Goal: Ask a question: Seek information or help from site administrators or community

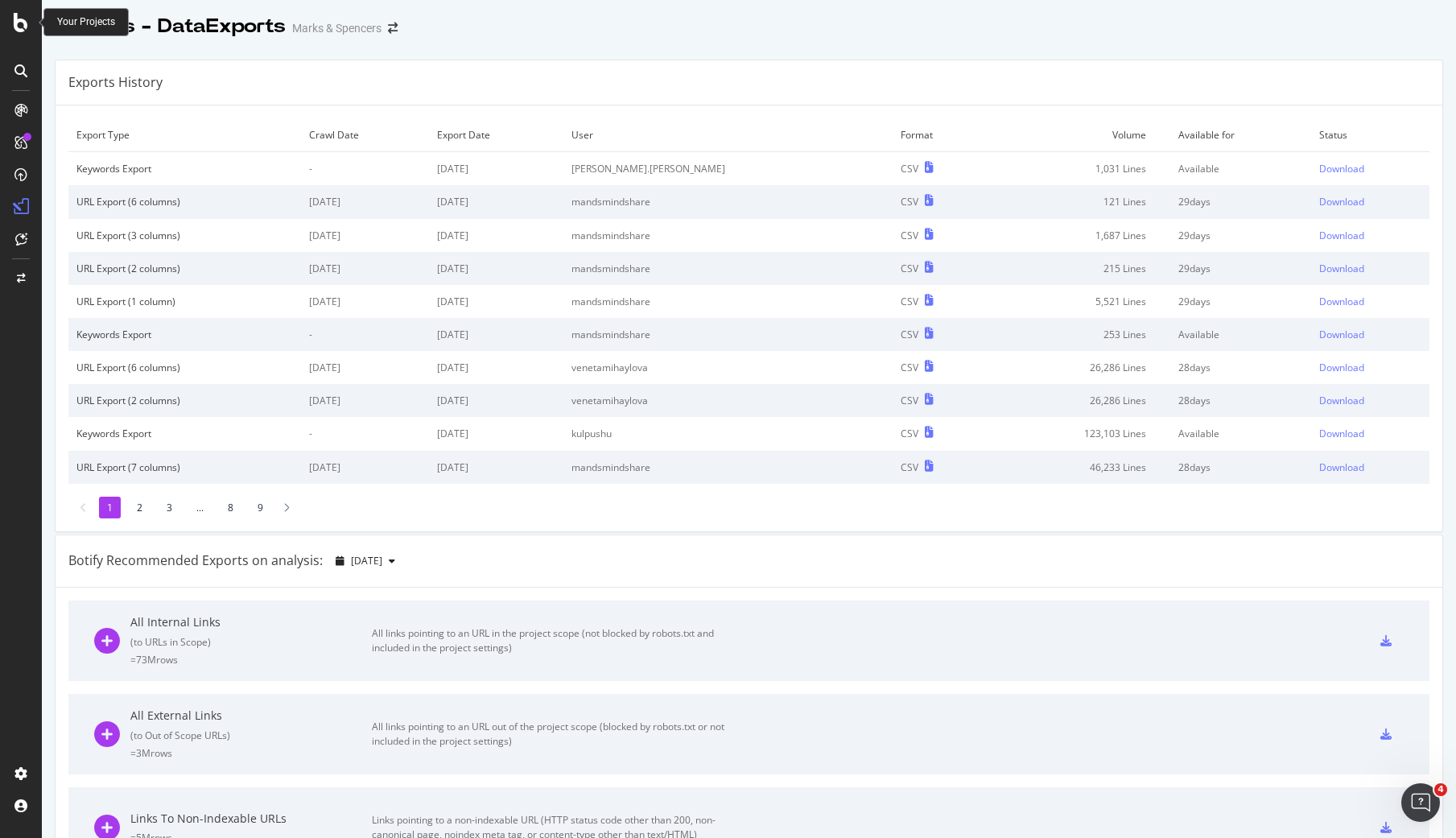
click at [22, 22] on icon at bounding box center [20, 22] width 14 height 19
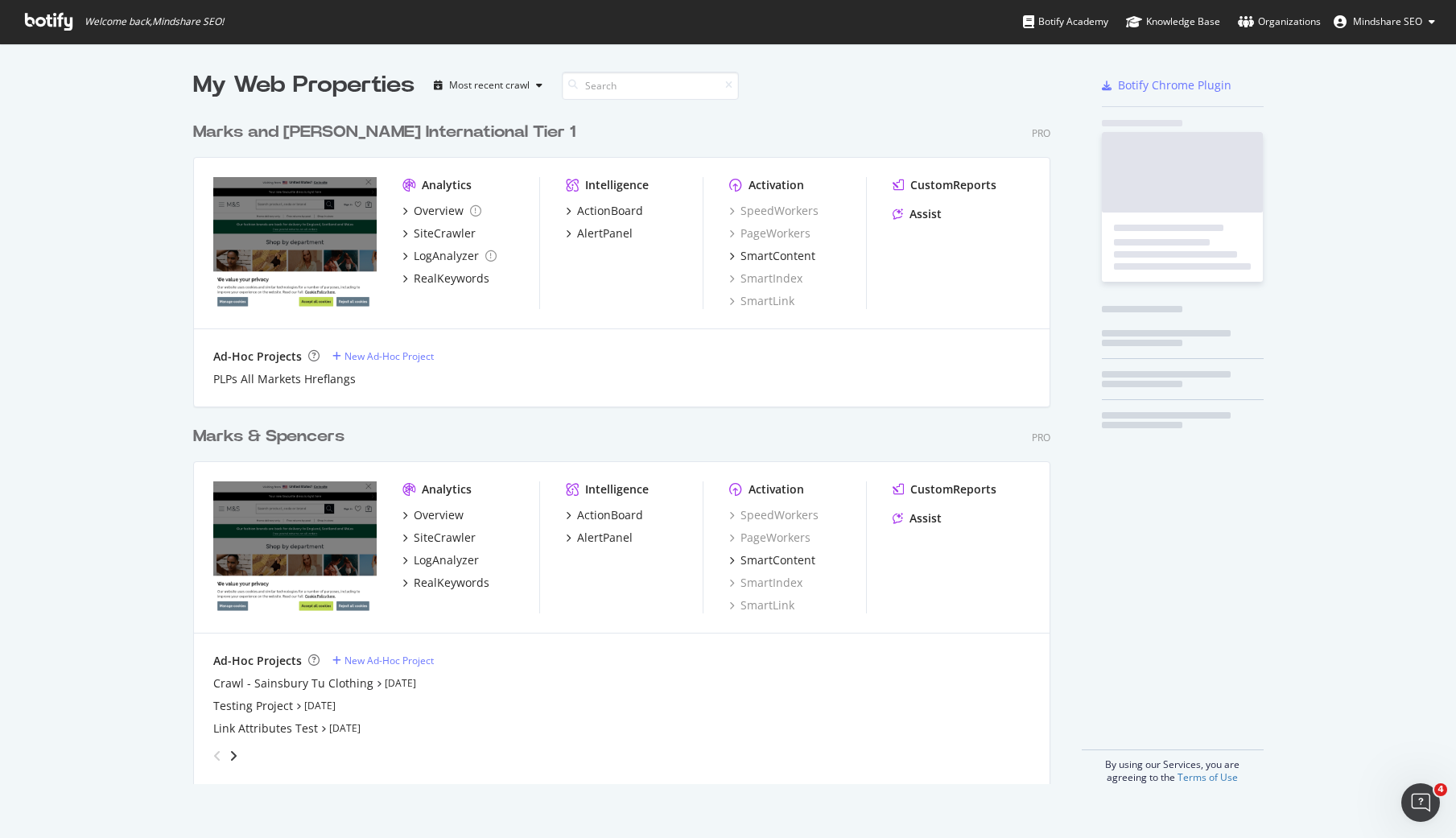
scroll to position [838, 1456]
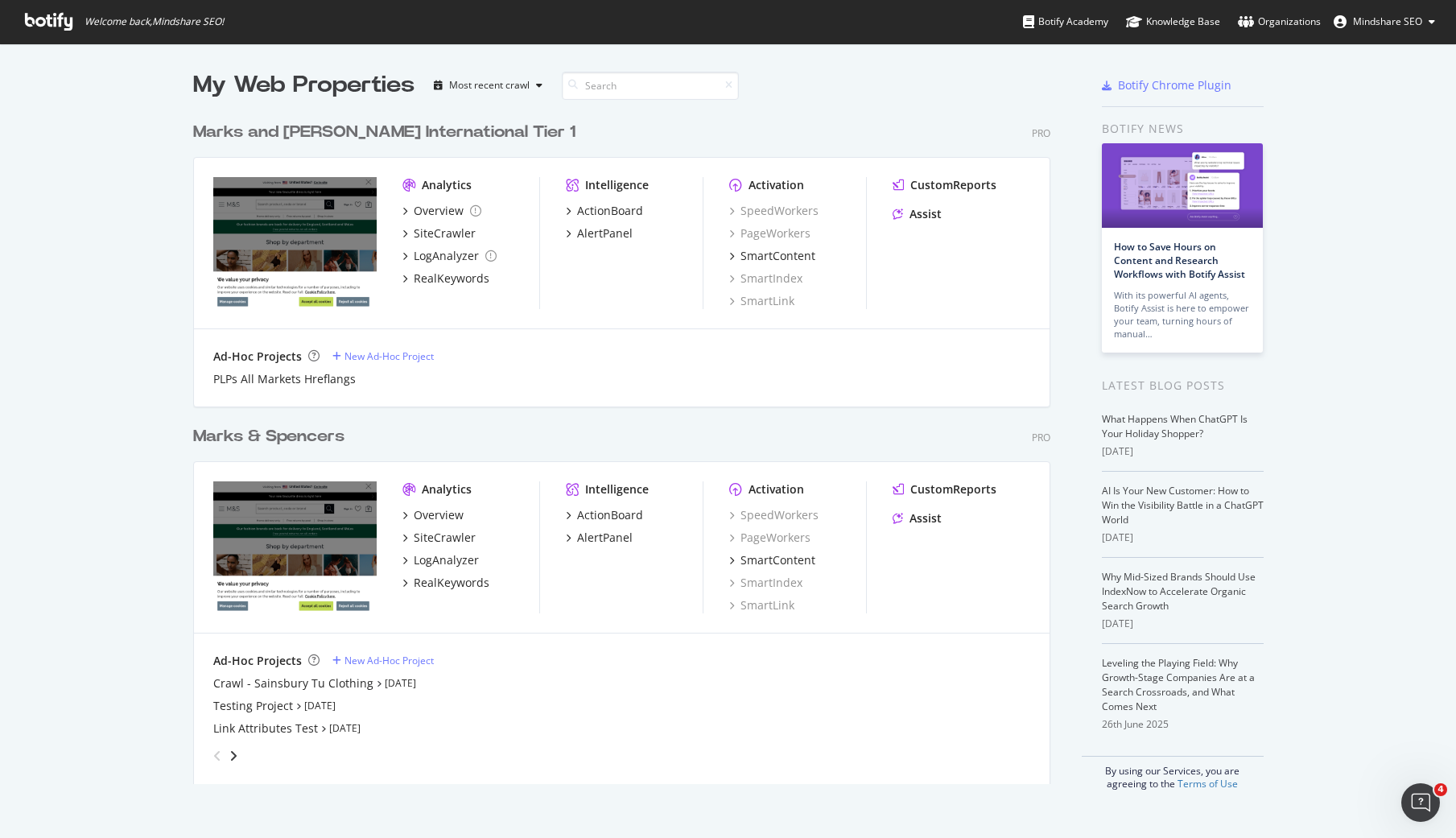
click at [325, 438] on div "Marks & Spencers" at bounding box center [269, 437] width 151 height 23
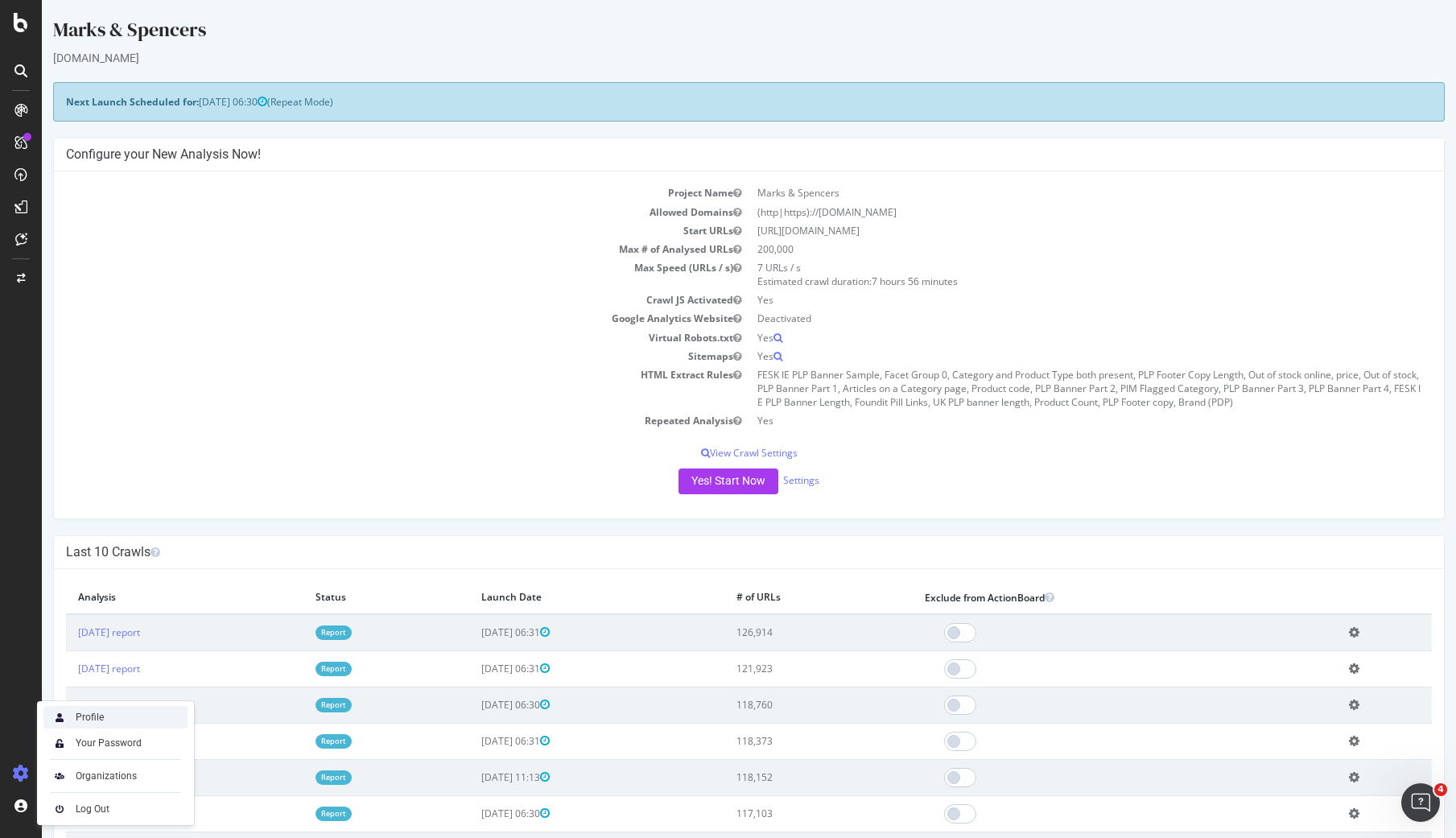
click at [103, 722] on div "Profile" at bounding box center [90, 718] width 28 height 13
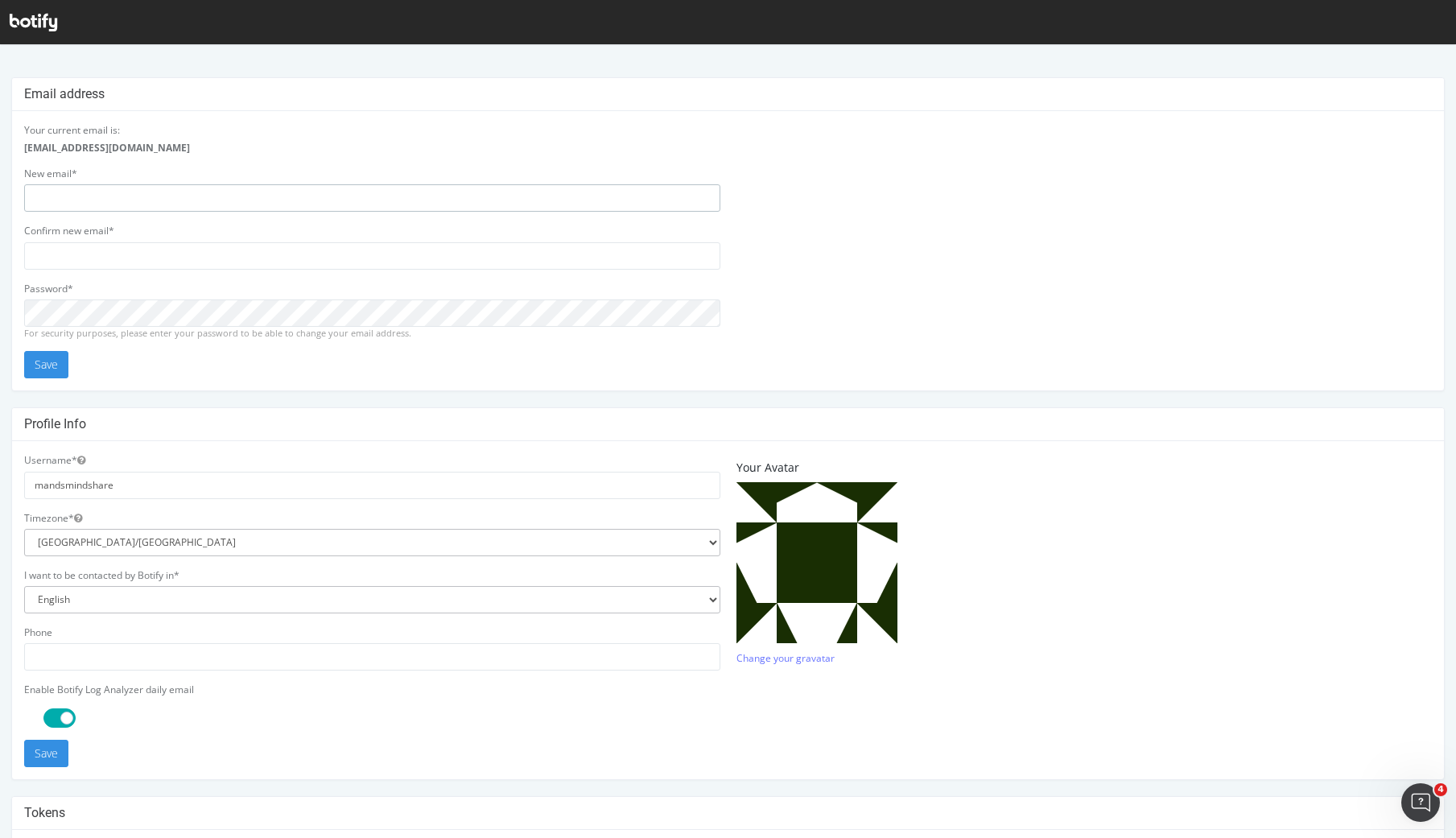
type input "[EMAIL_ADDRESS][DOMAIN_NAME]"
drag, startPoint x: 113, startPoint y: 483, endPoint x: 22, endPoint y: 493, distance: 91.5
click at [22, 493] on div "Username* mandsmindshare Timezone* [GEOGRAPHIC_DATA]/[GEOGRAPHIC_DATA] [GEOGRAP…" at bounding box center [371, 610] width 712 height 314
click at [46, 486] on input "mandsmindshare" at bounding box center [372, 485] width 696 height 27
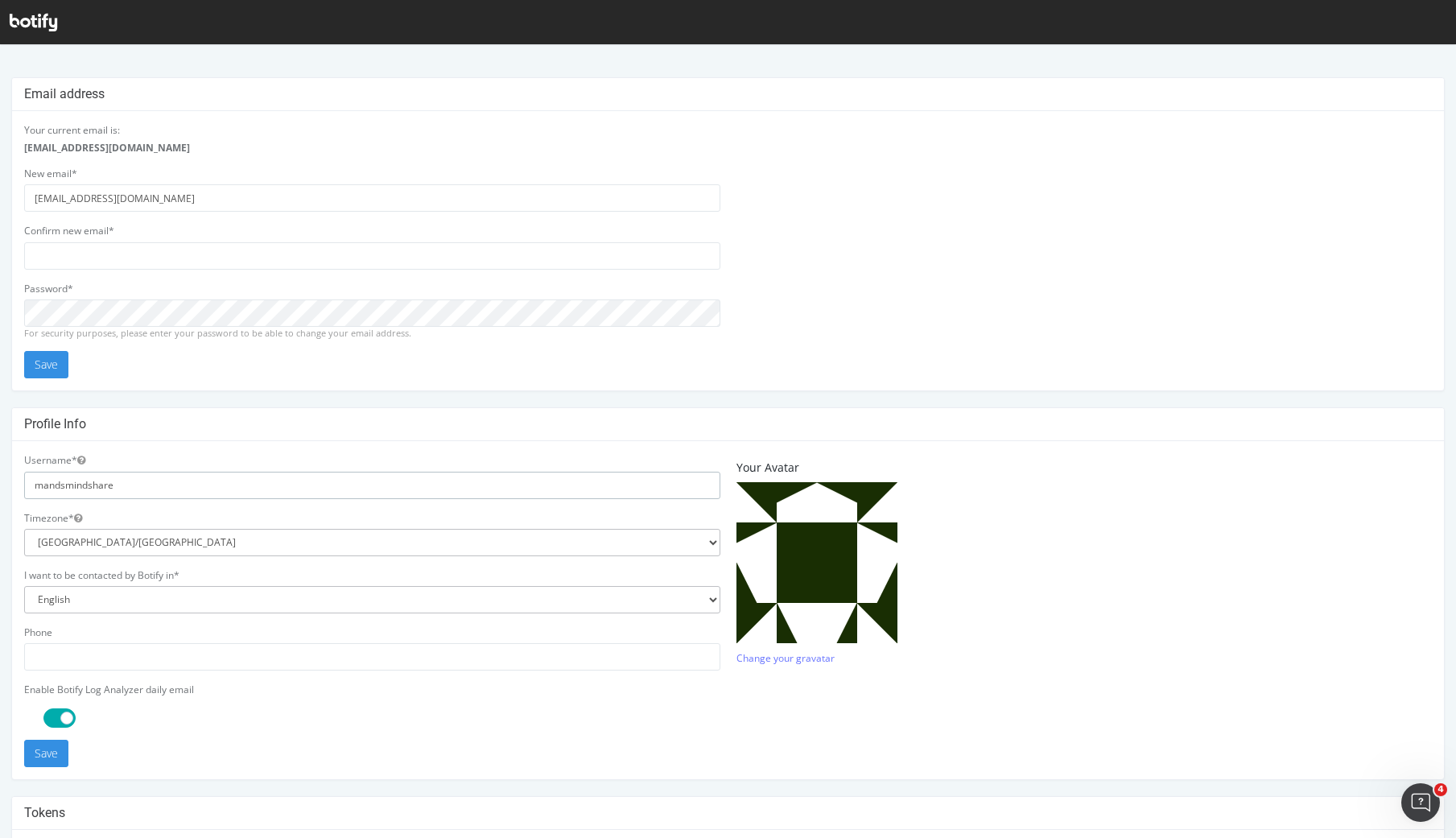
click at [46, 486] on input "mandsmindshare" at bounding box center [372, 485] width 696 height 27
click at [637, 542] on select "[GEOGRAPHIC_DATA]/[GEOGRAPHIC_DATA] [GEOGRAPHIC_DATA]/[GEOGRAPHIC_DATA] [GEOGRA…" at bounding box center [372, 542] width 696 height 27
select select "GMT"
click at [24, 529] on select "[GEOGRAPHIC_DATA]/[GEOGRAPHIC_DATA] [GEOGRAPHIC_DATA]/[GEOGRAPHIC_DATA] [GEOGRA…" at bounding box center [372, 542] width 696 height 27
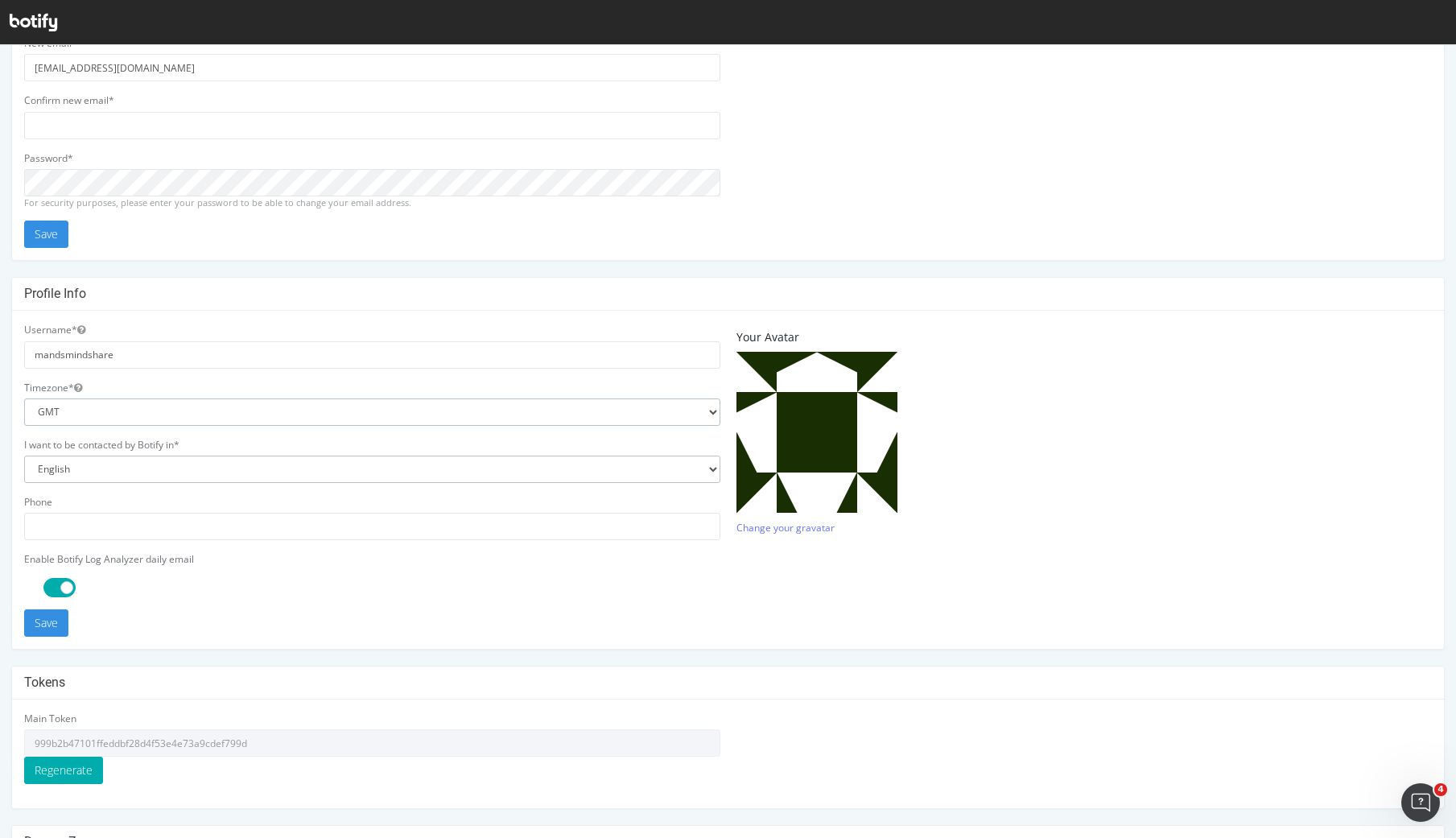
scroll to position [87, 0]
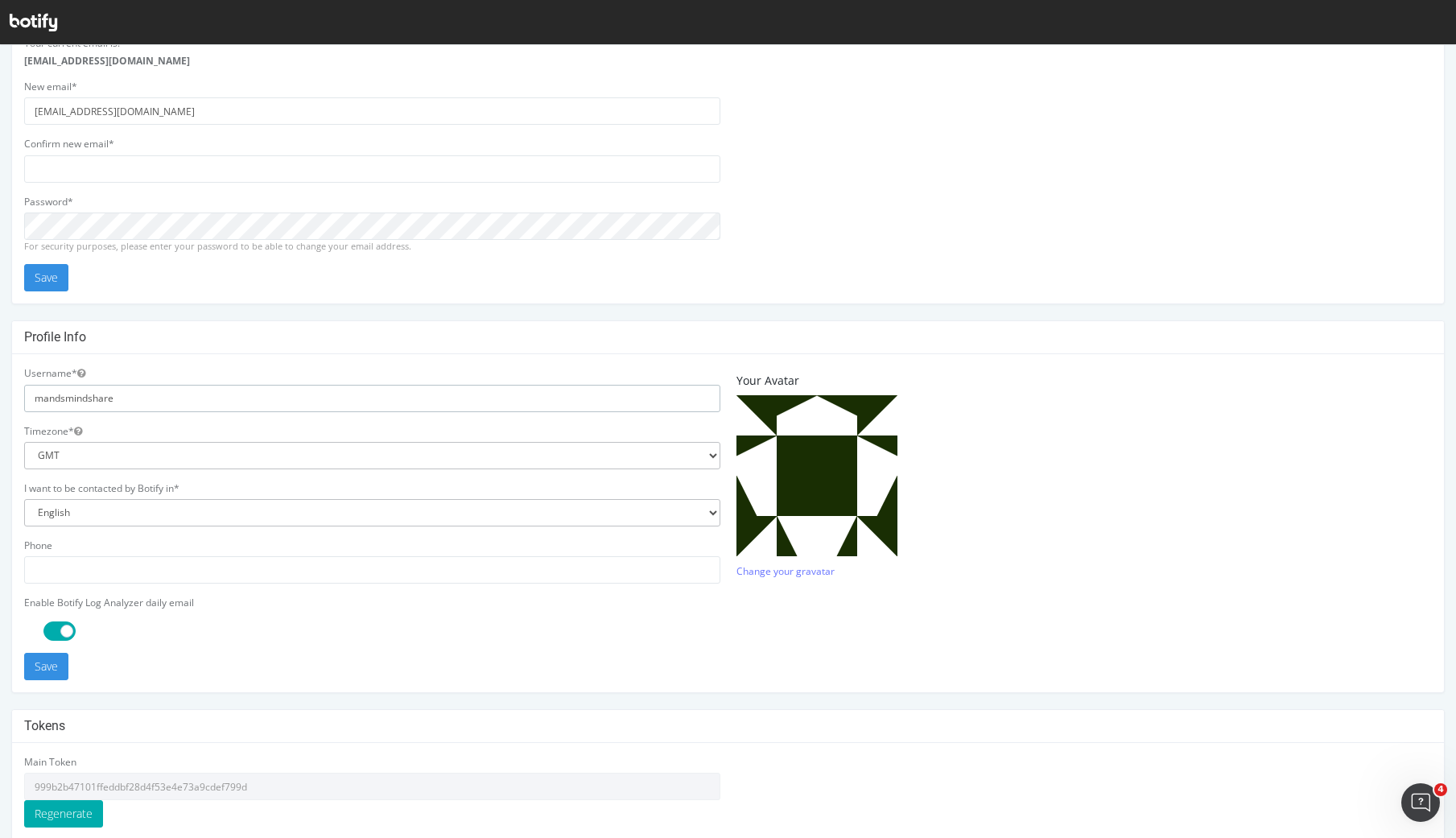
click at [81, 398] on input "mandsmindshare" at bounding box center [372, 398] width 696 height 27
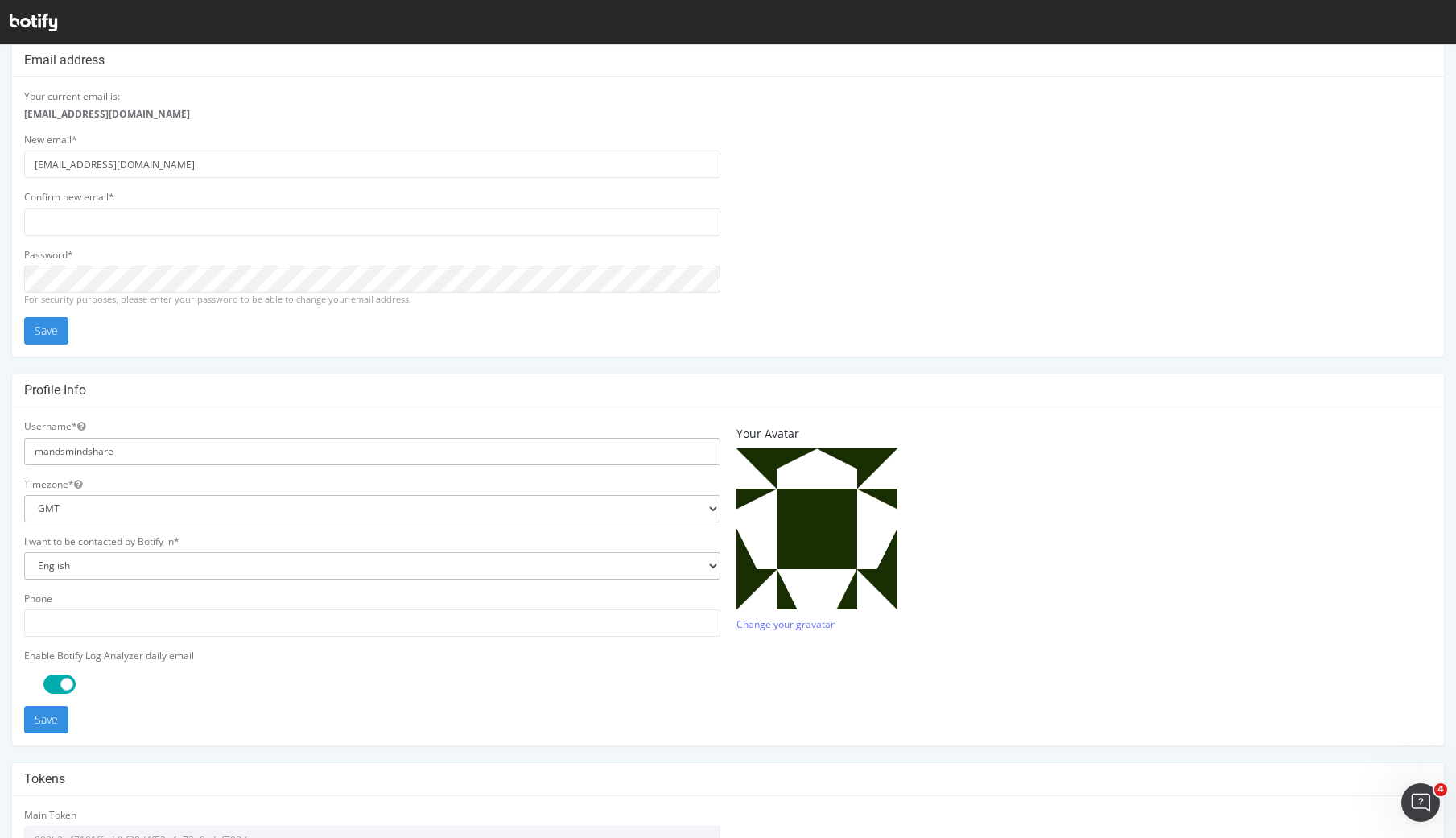
scroll to position [0, 0]
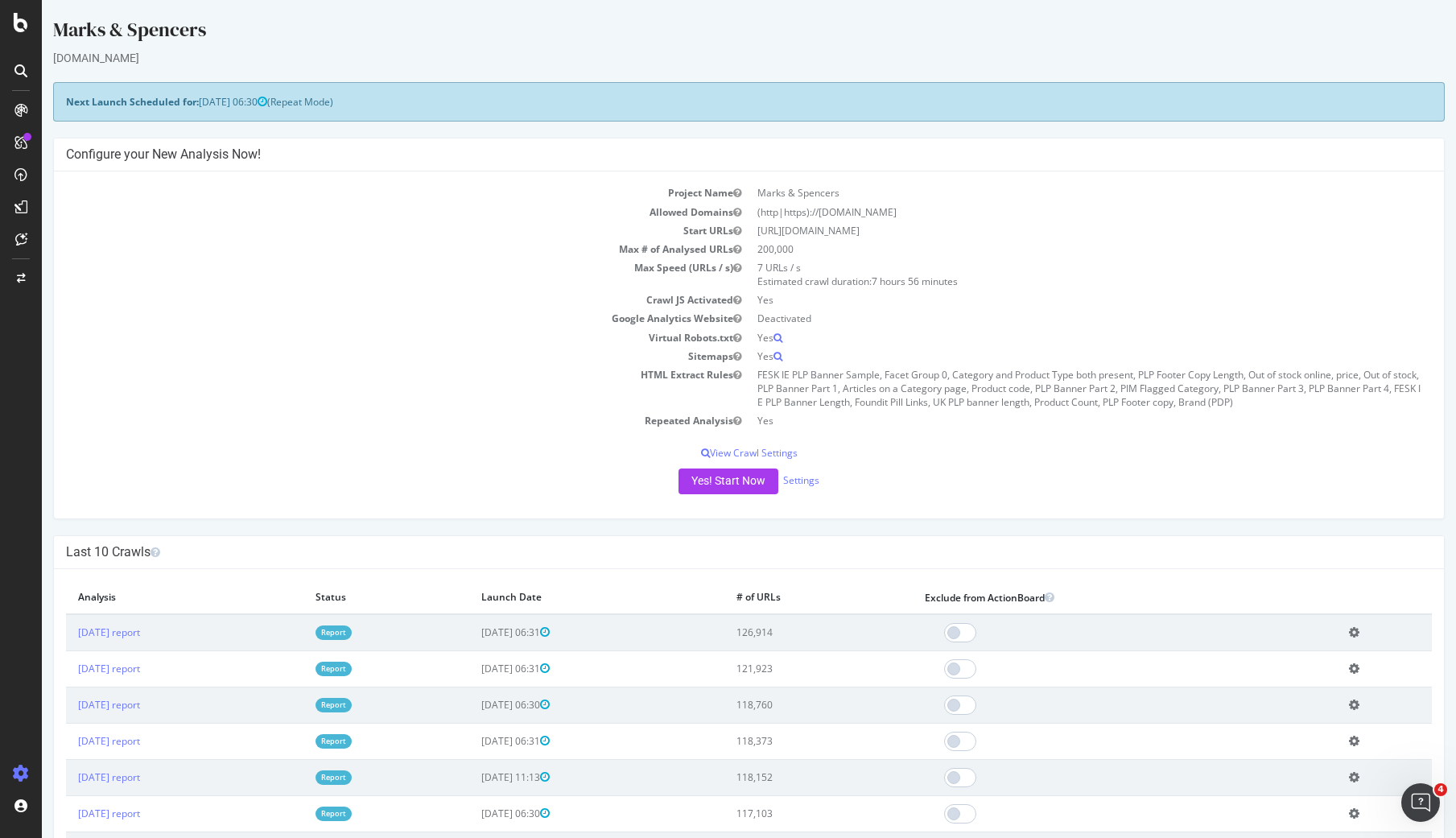
click at [25, 772] on icon at bounding box center [21, 772] width 16 height 16
click at [24, 774] on icon at bounding box center [21, 772] width 16 height 16
click at [118, 692] on div "Settings Project settings" at bounding box center [150, 694] width 213 height 29
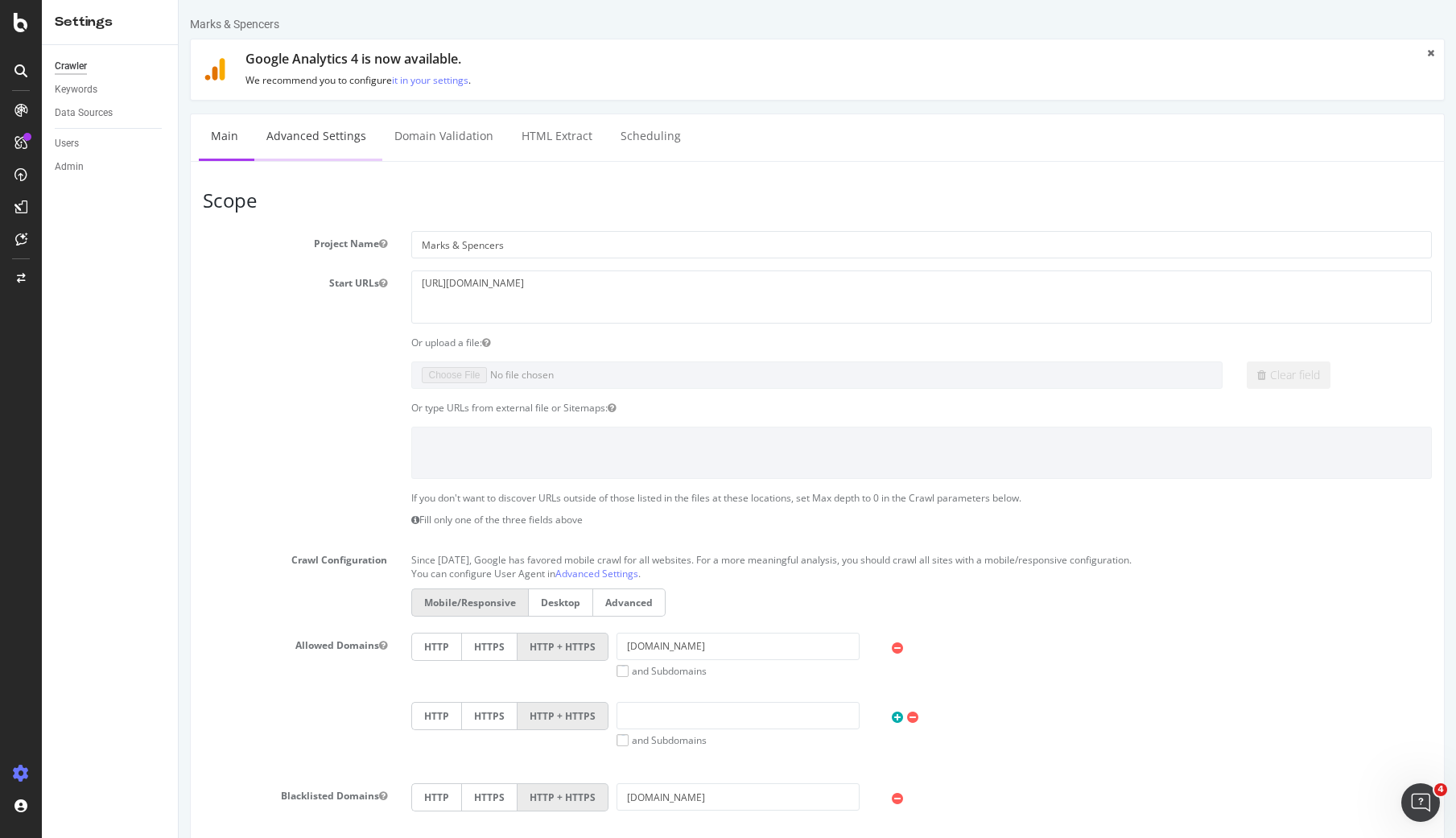
click at [343, 148] on link "Advanced Settings" at bounding box center [316, 136] width 124 height 44
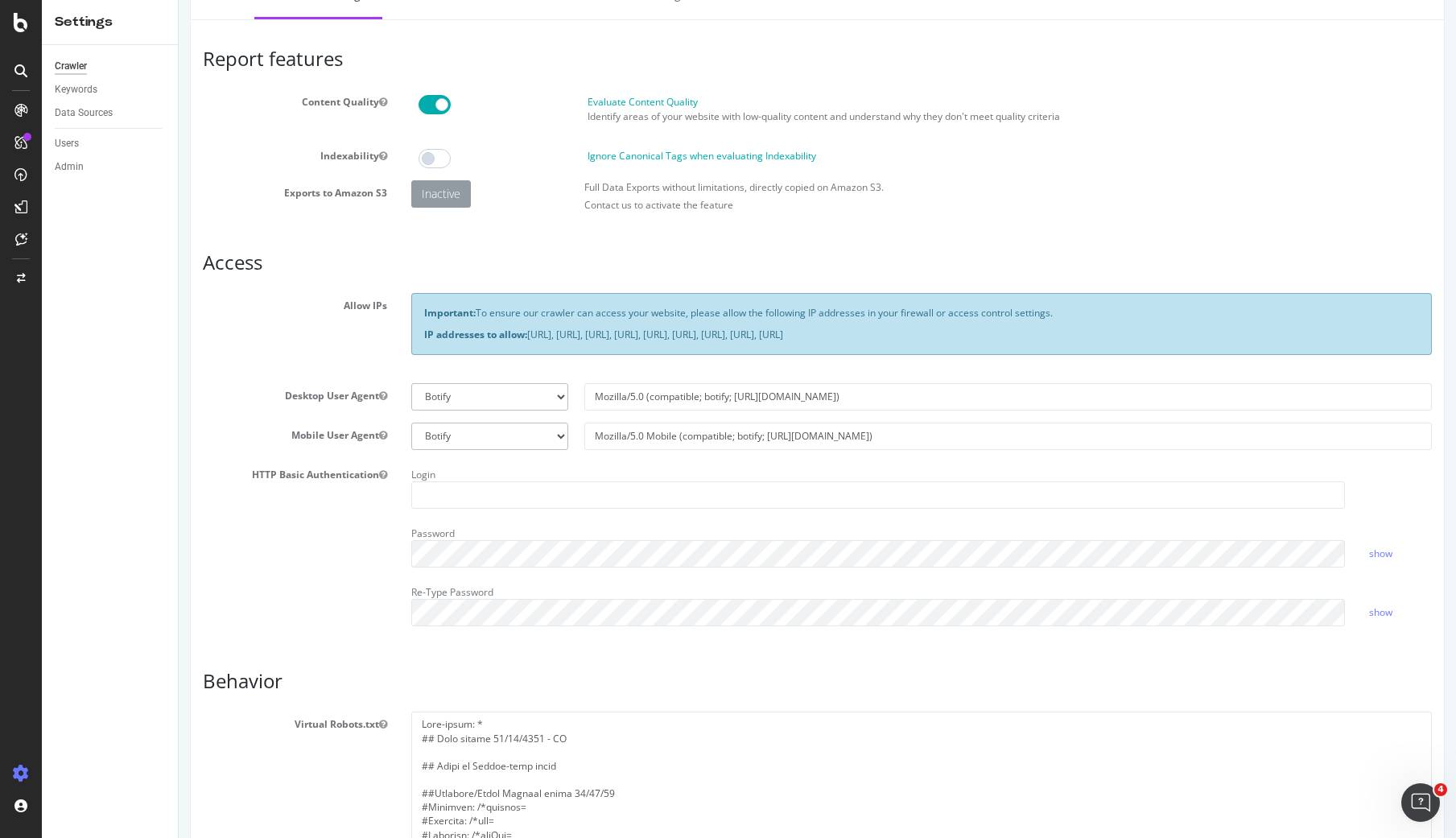
scroll to position [56, 0]
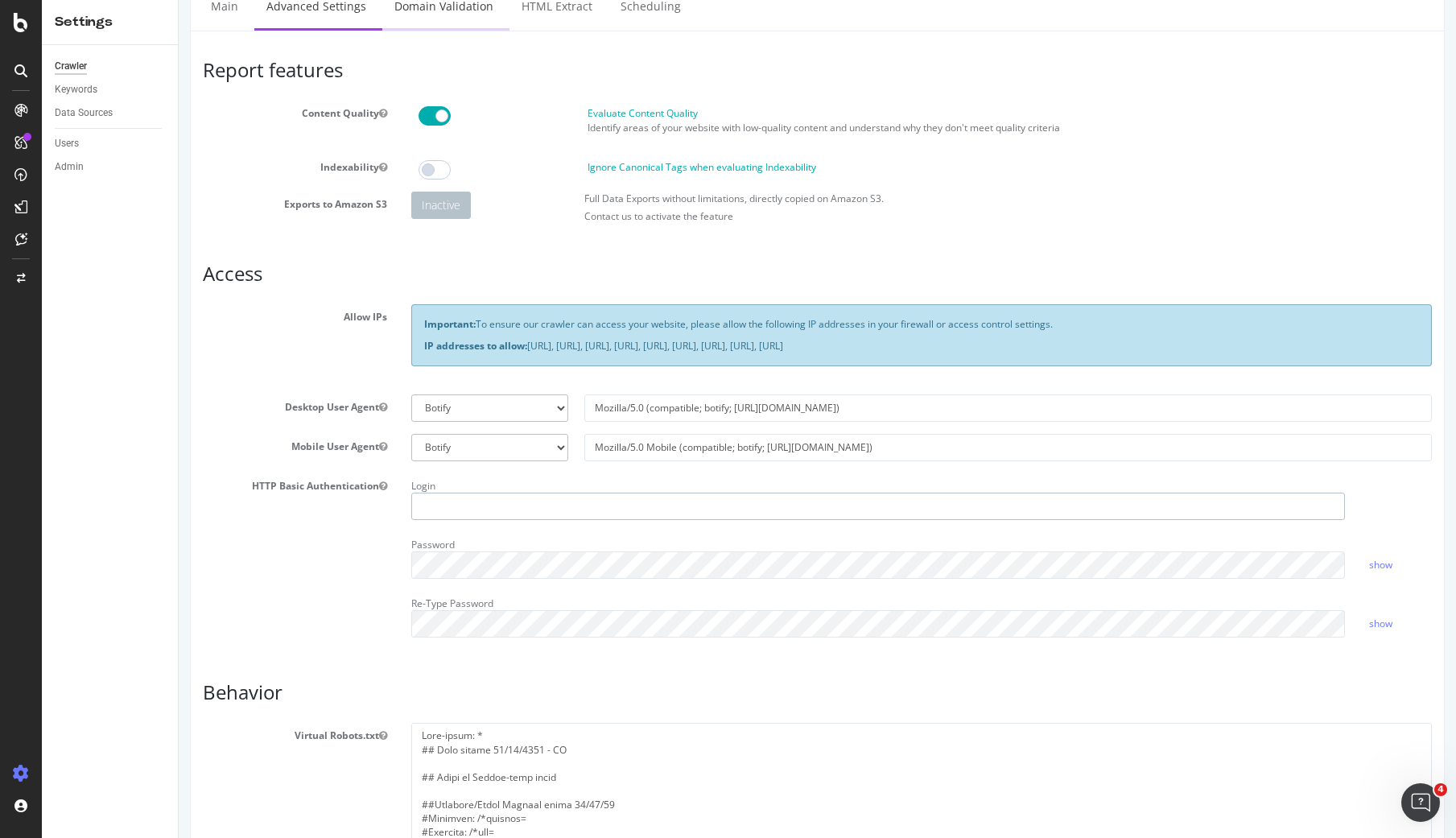
type input "[EMAIL_ADDRESS][DOMAIN_NAME]"
click at [468, 10] on link "Domain Validation" at bounding box center [444, 6] width 123 height 44
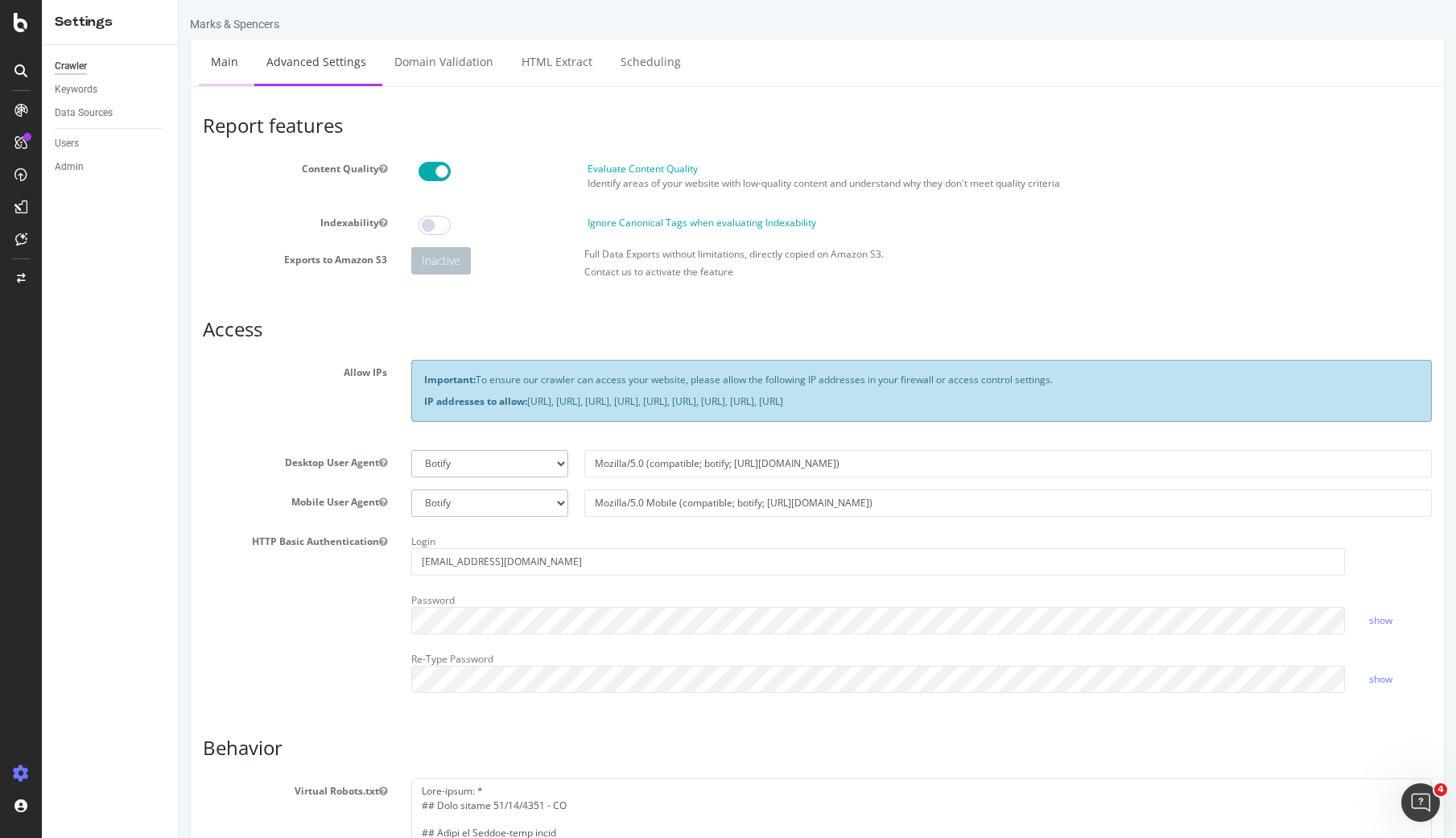
click at [224, 60] on link "Main" at bounding box center [224, 61] width 51 height 44
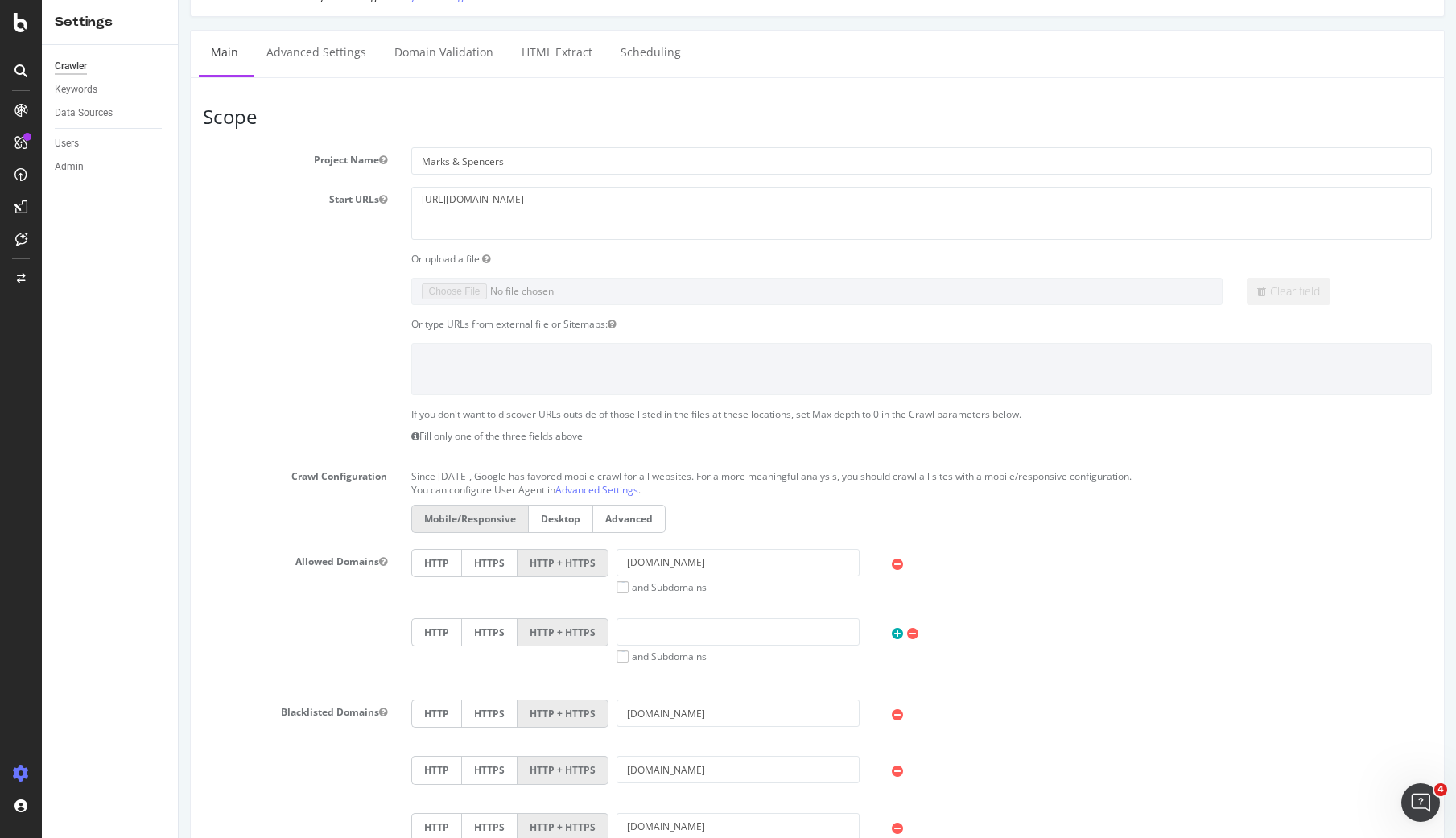
scroll to position [72, 0]
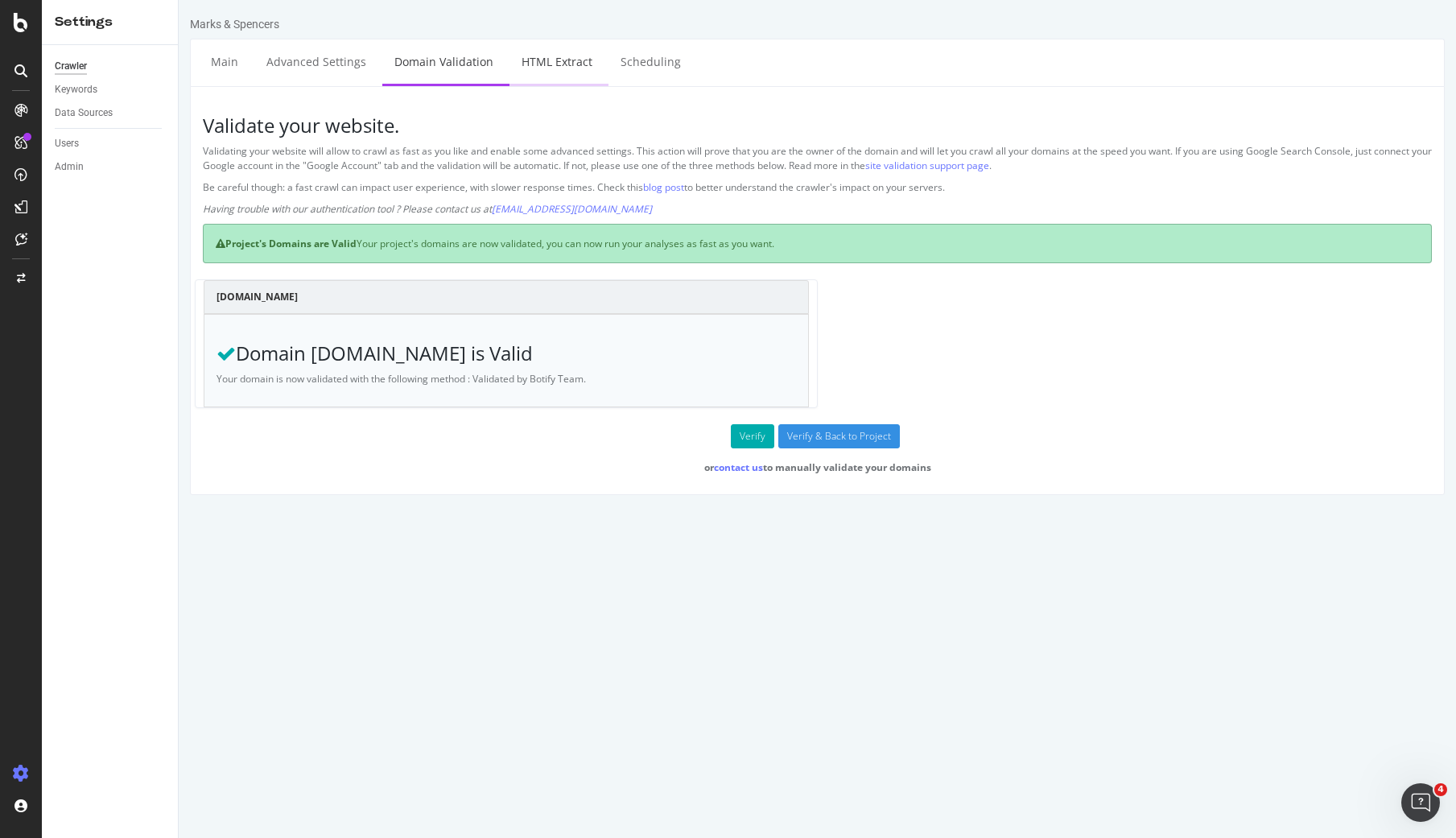
select select "exist"
select select "html.length"
select select "exist"
select select "count"
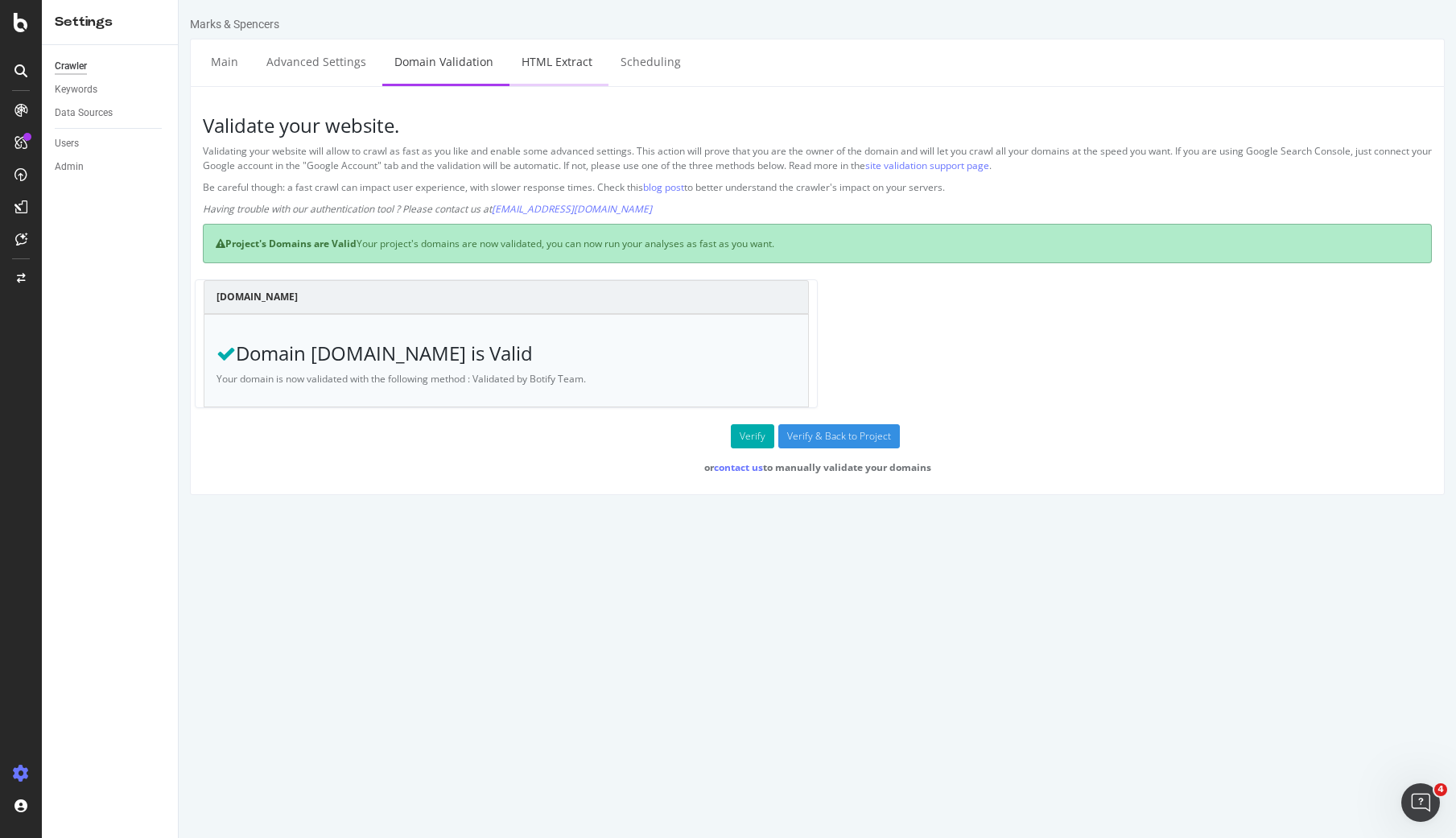
select select "exist"
select select "html.length"
select select "list"
select select "html.length"
select select "i"
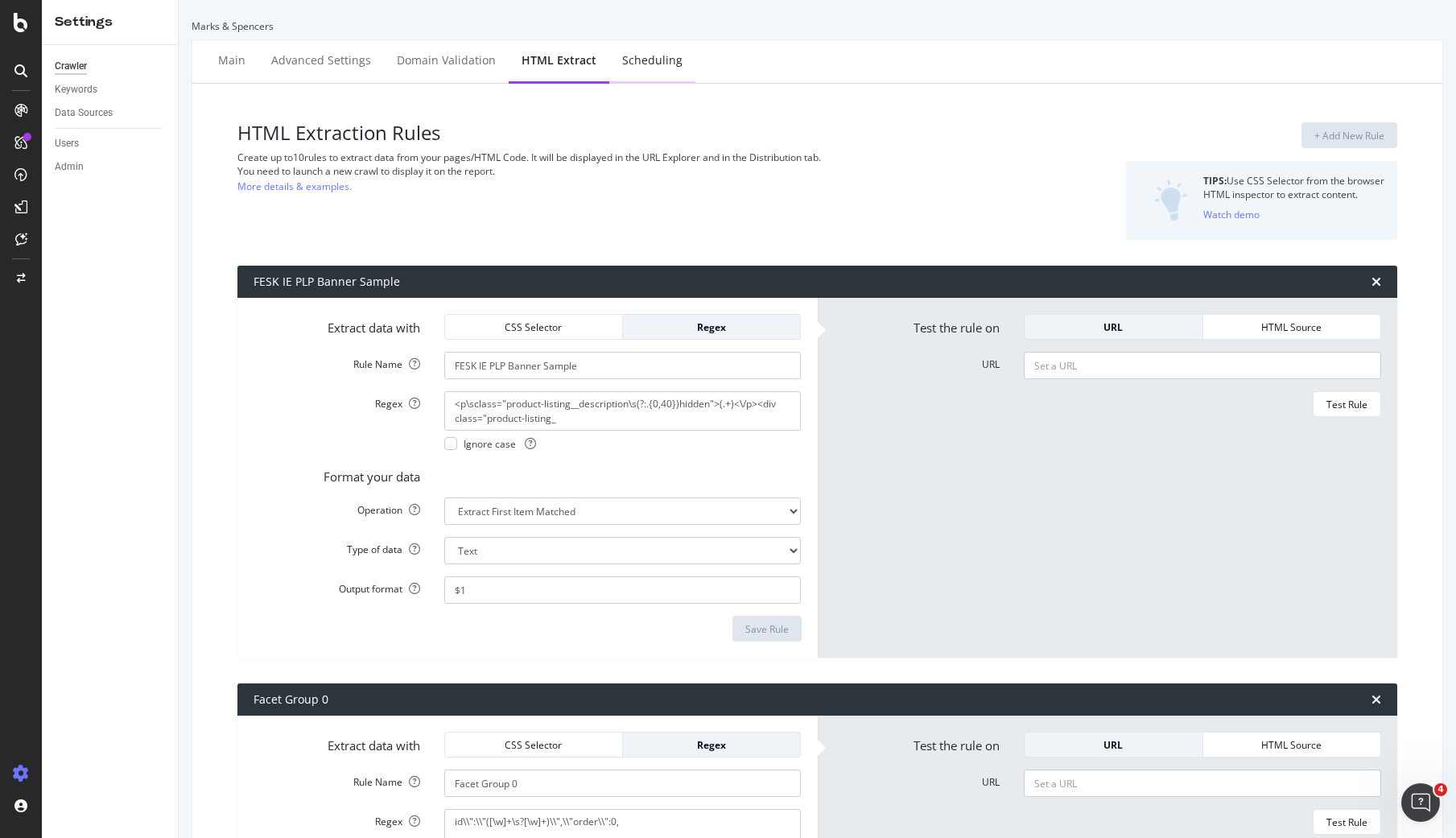
click at [640, 61] on div "Scheduling" at bounding box center [652, 60] width 61 height 16
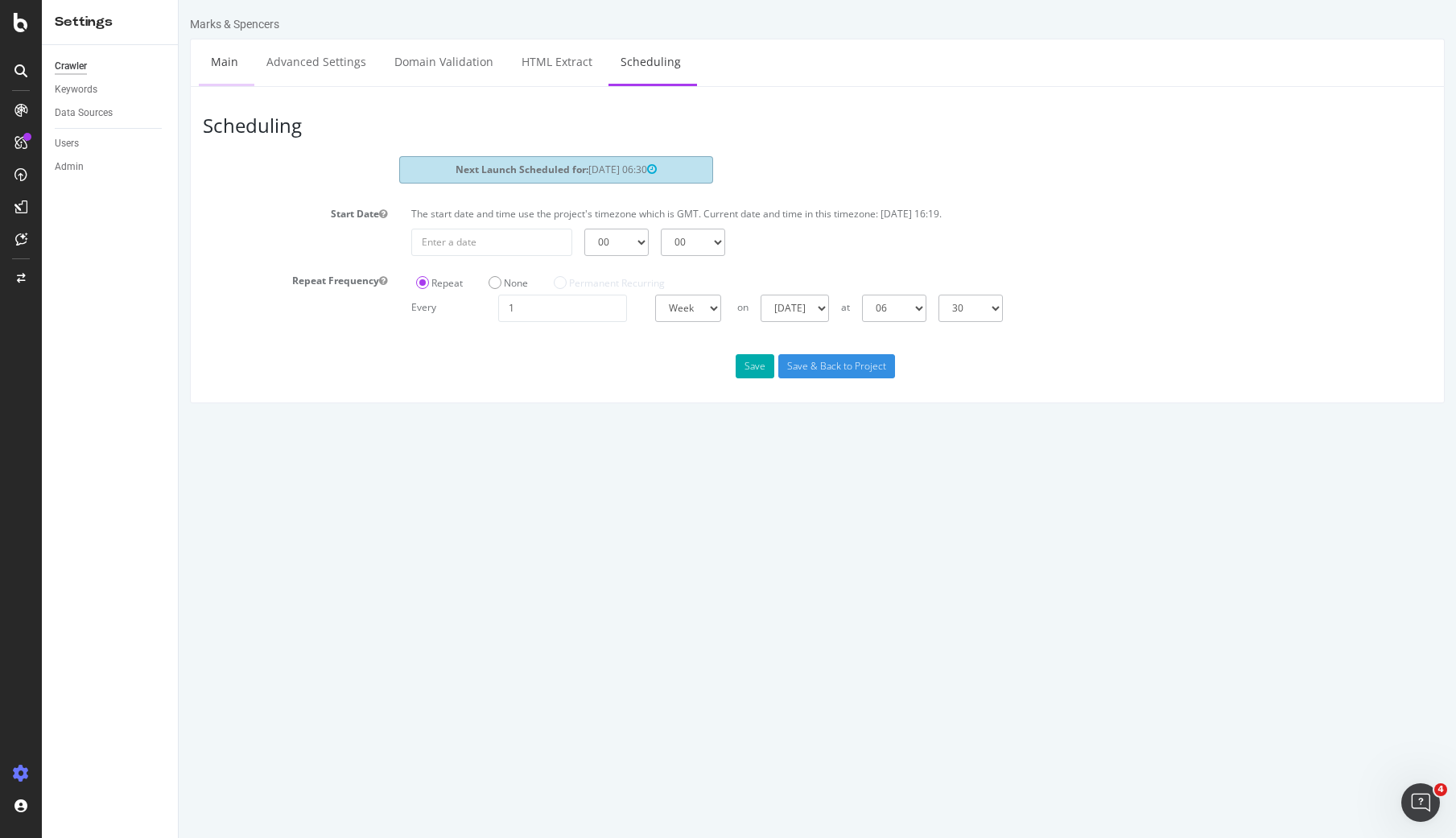
click at [241, 60] on link "Main" at bounding box center [224, 61] width 51 height 44
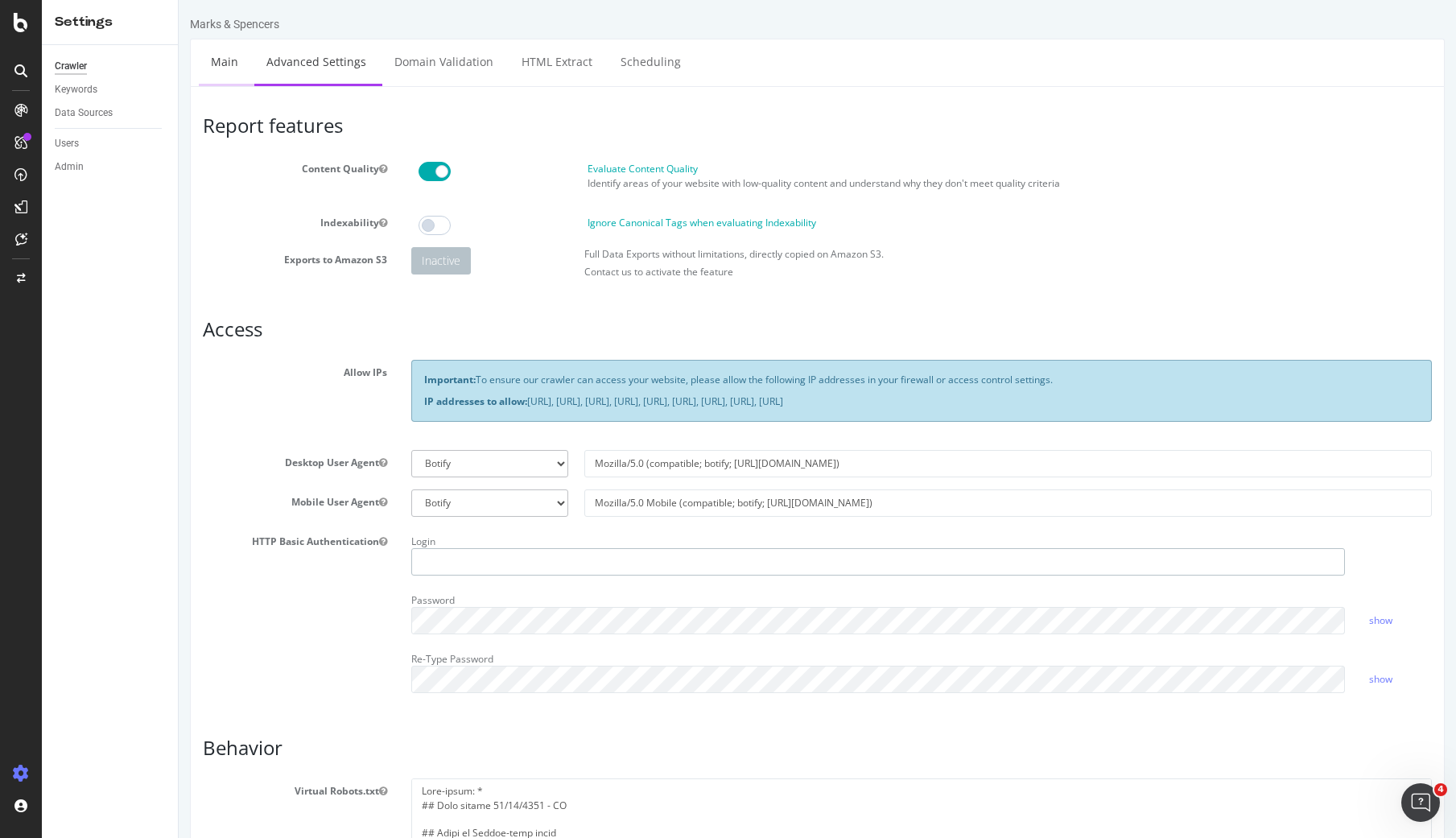
type input "[EMAIL_ADDRESS][DOMAIN_NAME]"
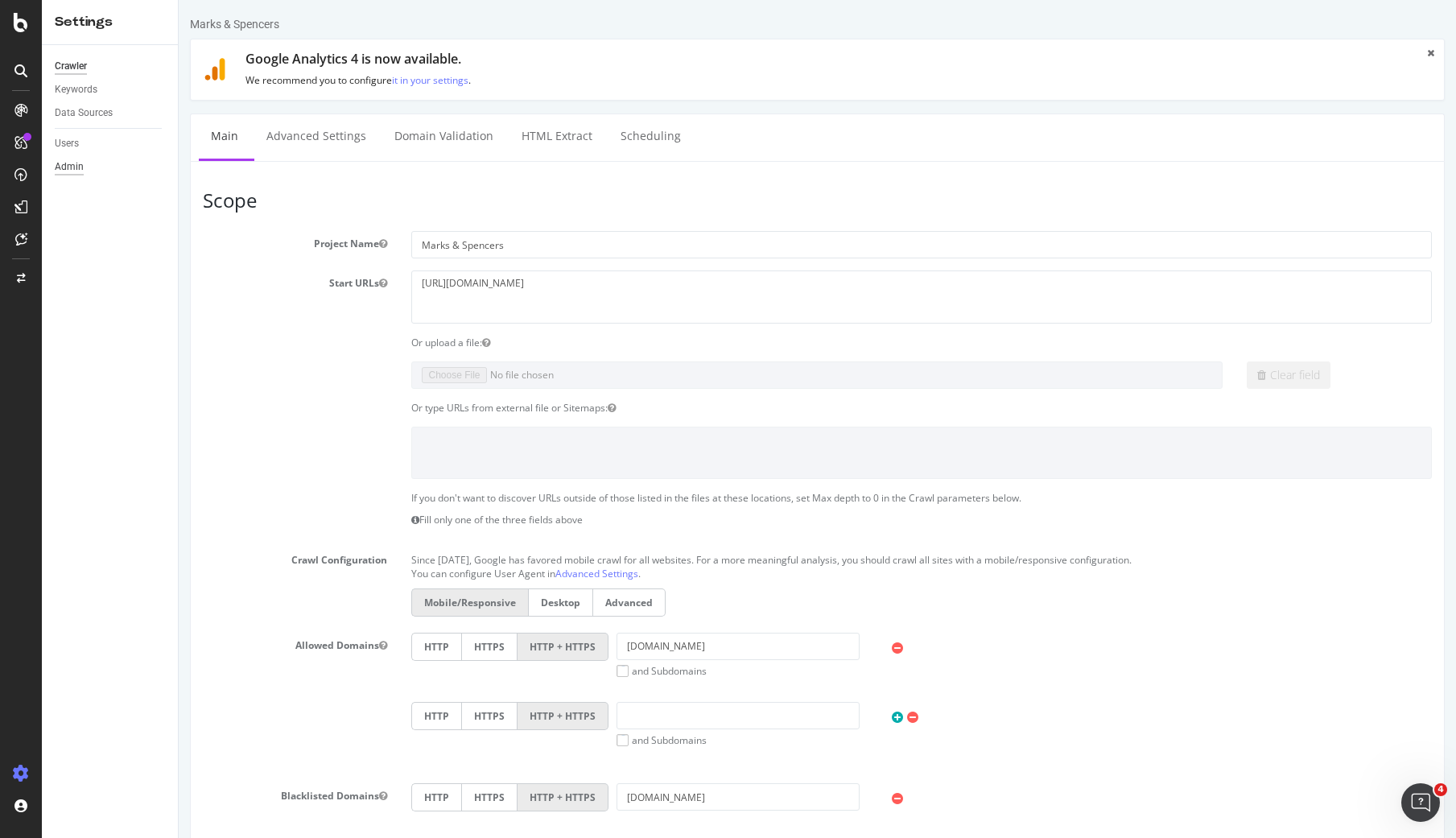
click at [80, 165] on div "Admin" at bounding box center [69, 167] width 29 height 17
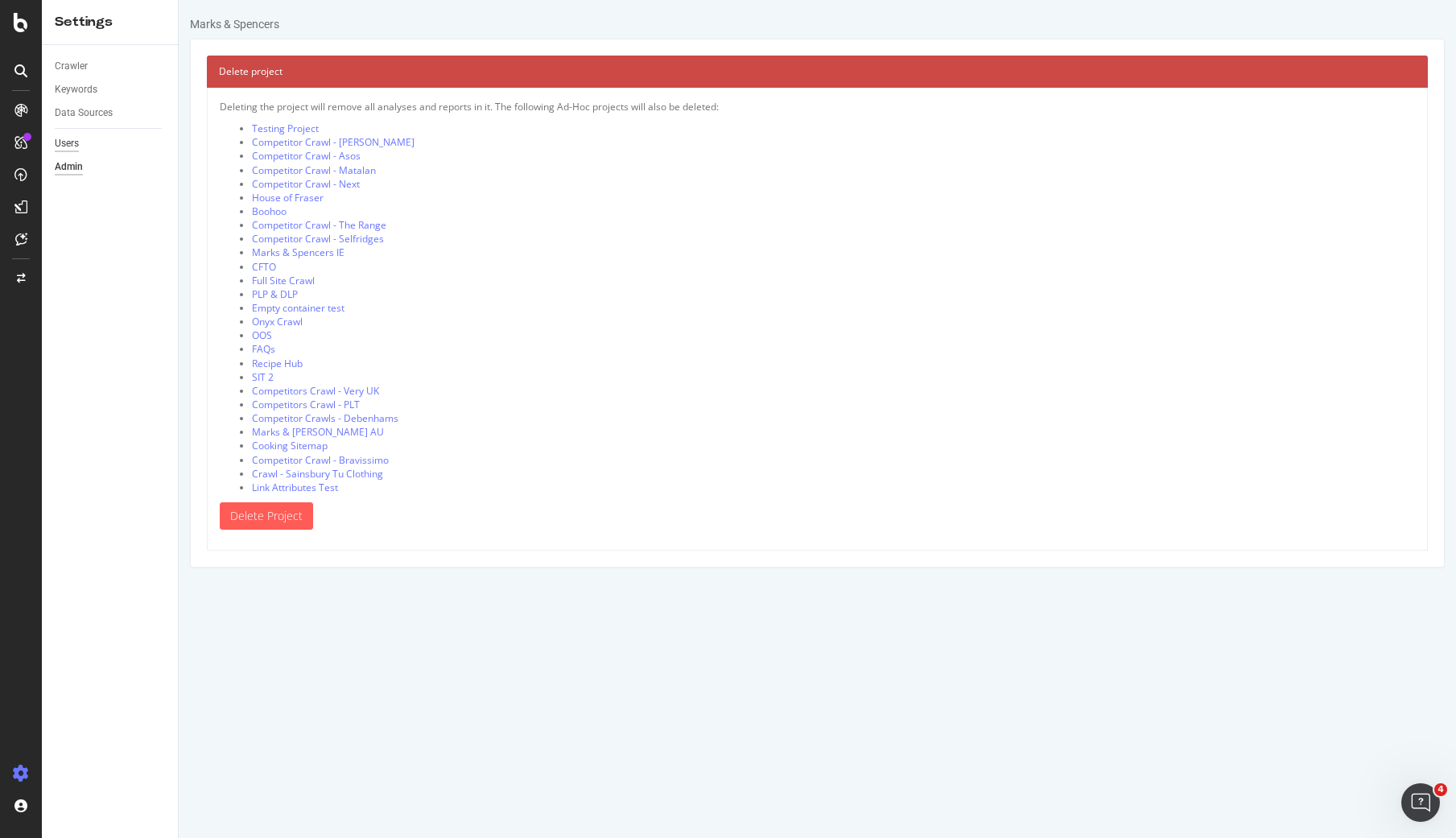
click at [74, 142] on div "Users" at bounding box center [66, 144] width 24 height 17
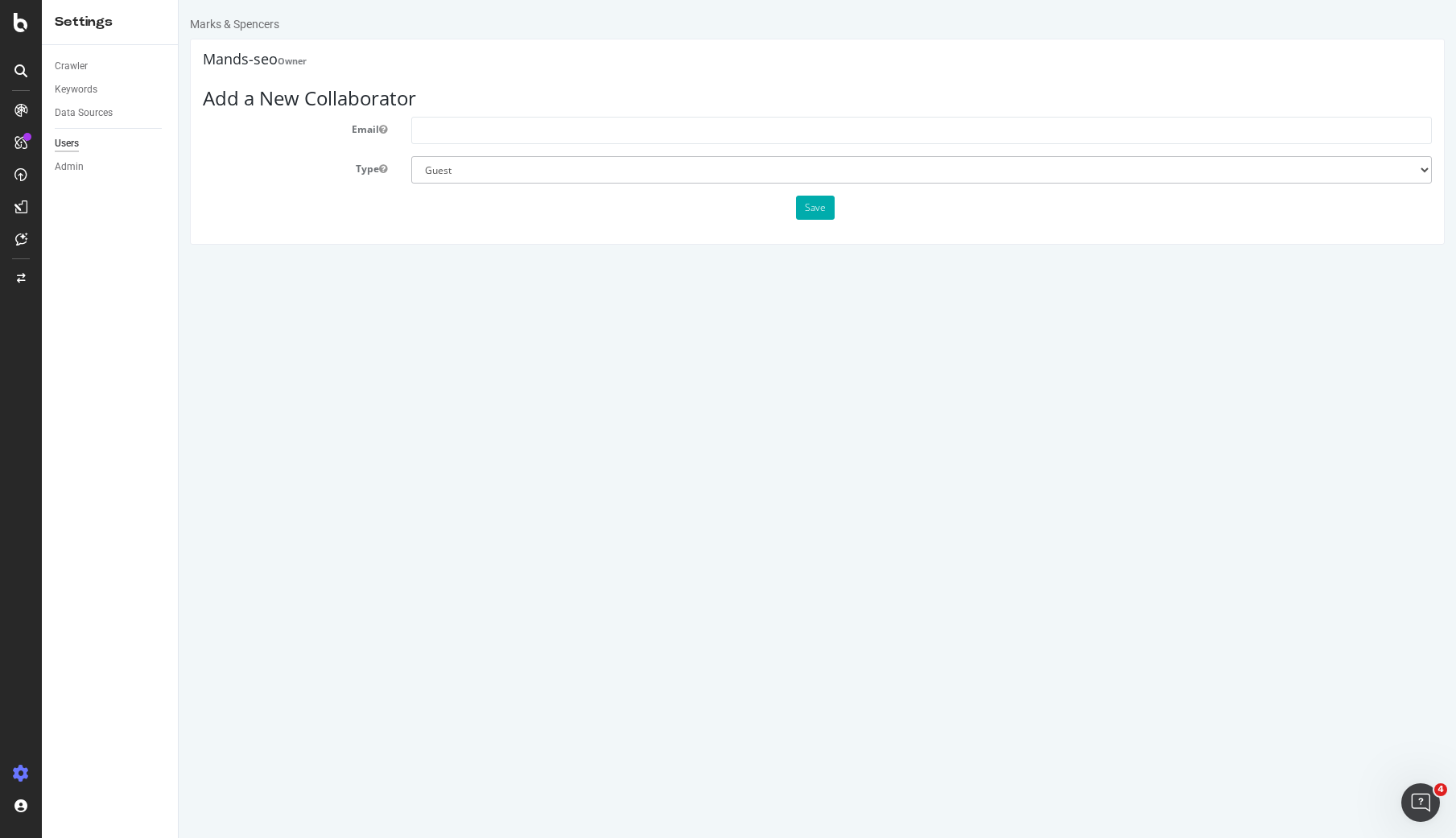
click at [81, 99] on div "Keywords" at bounding box center [116, 90] width 123 height 23
click at [81, 105] on div "Data Sources" at bounding box center [84, 113] width 58 height 17
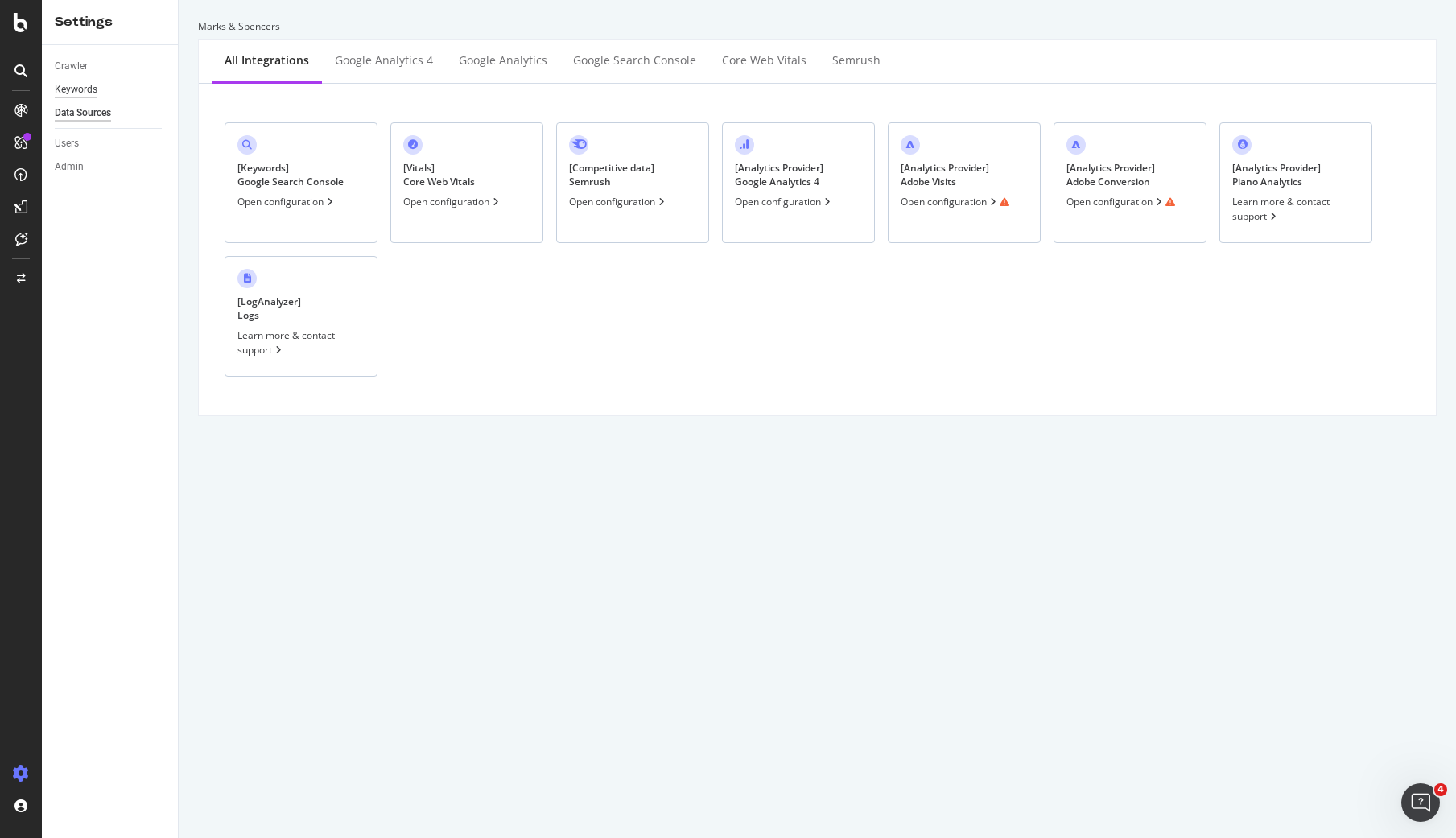
click at [66, 91] on div "Keywords" at bounding box center [76, 90] width 42 height 17
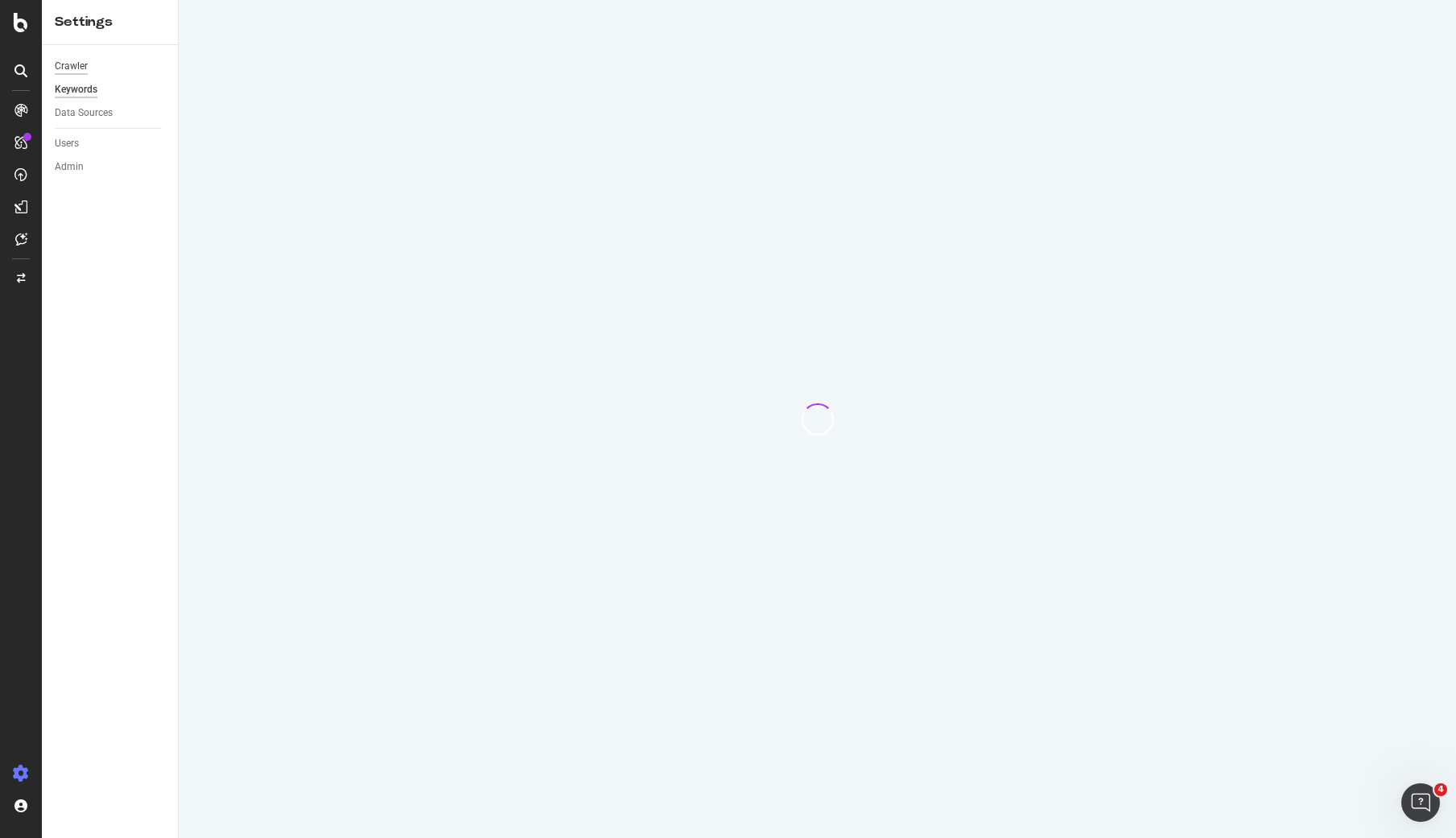
click at [71, 68] on div "Crawler" at bounding box center [71, 66] width 33 height 17
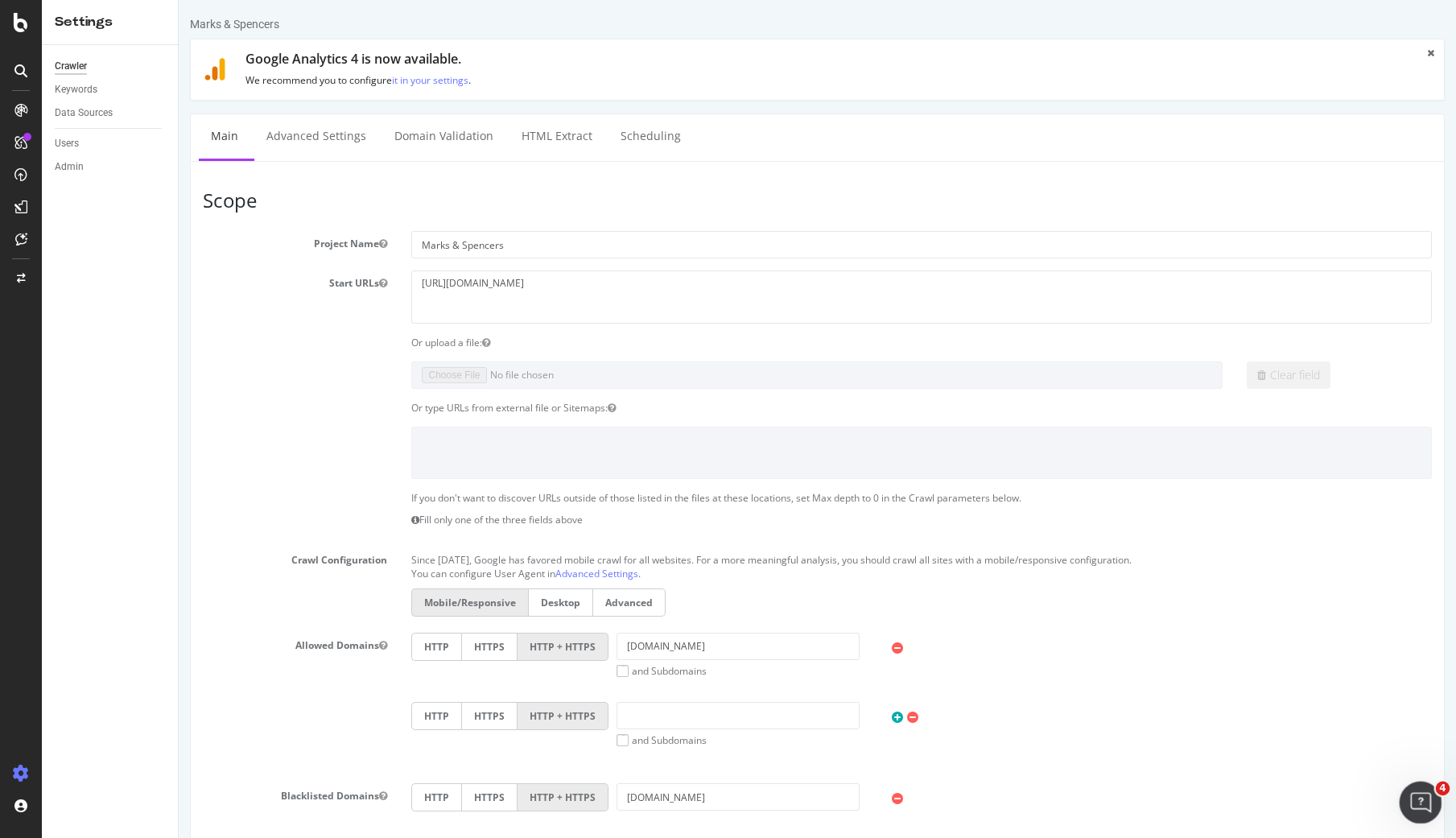
click at [1415, 789] on icon "Open Intercom Messenger" at bounding box center [1419, 801] width 27 height 27
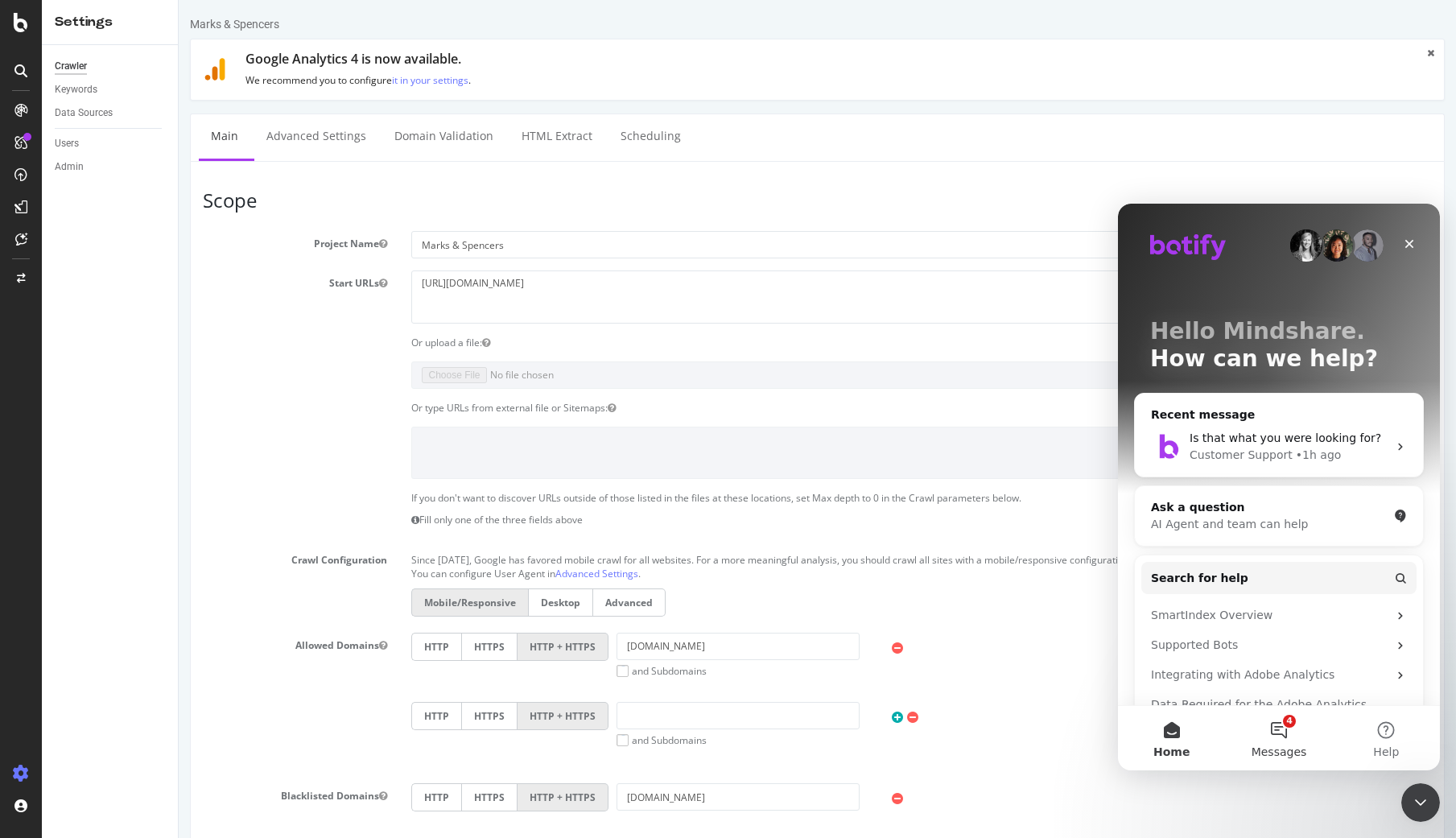
click at [1273, 719] on button "4 Messages" at bounding box center [1278, 738] width 107 height 65
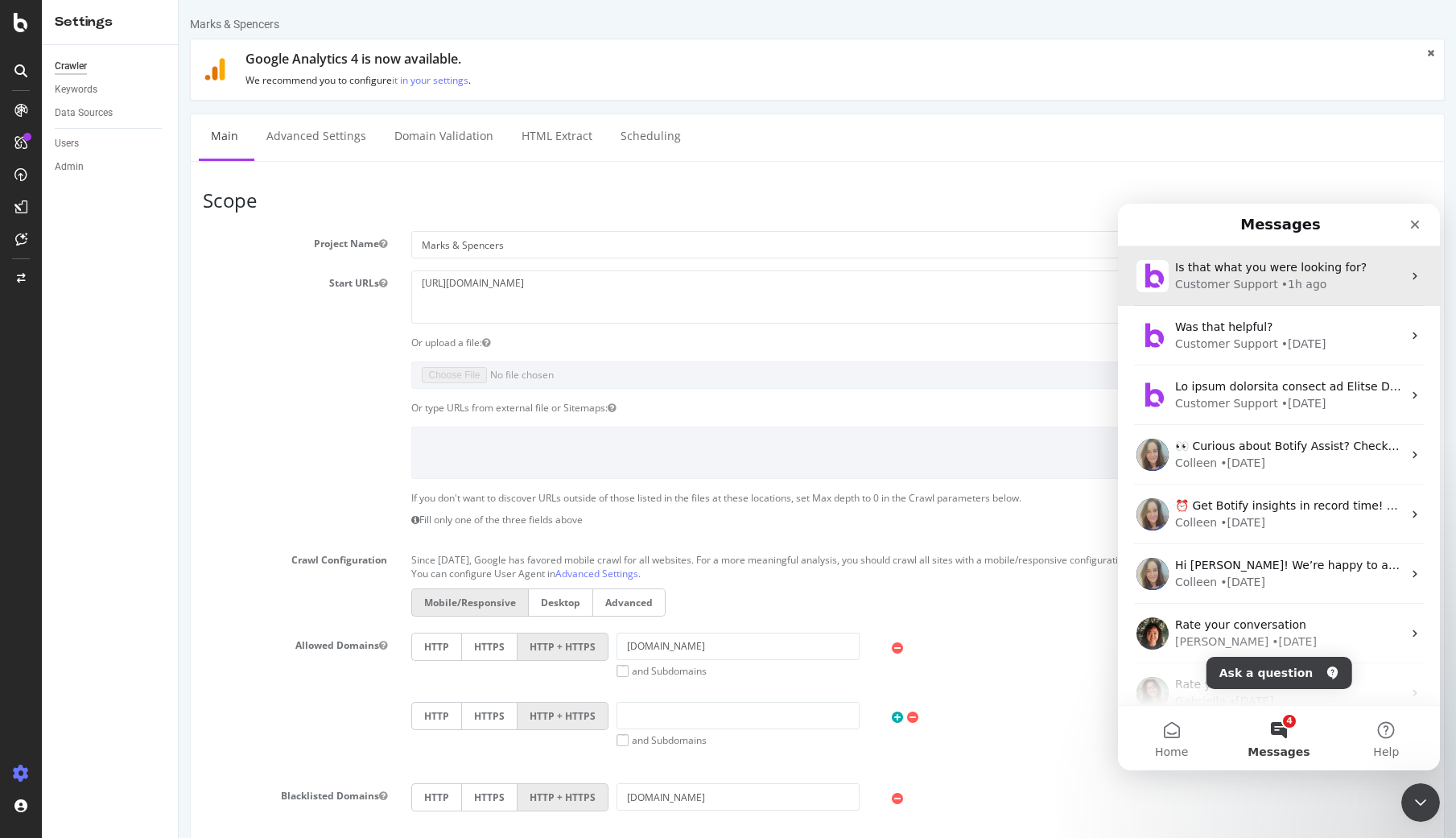
click at [1302, 279] on div "• 1h ago" at bounding box center [1303, 284] width 46 height 17
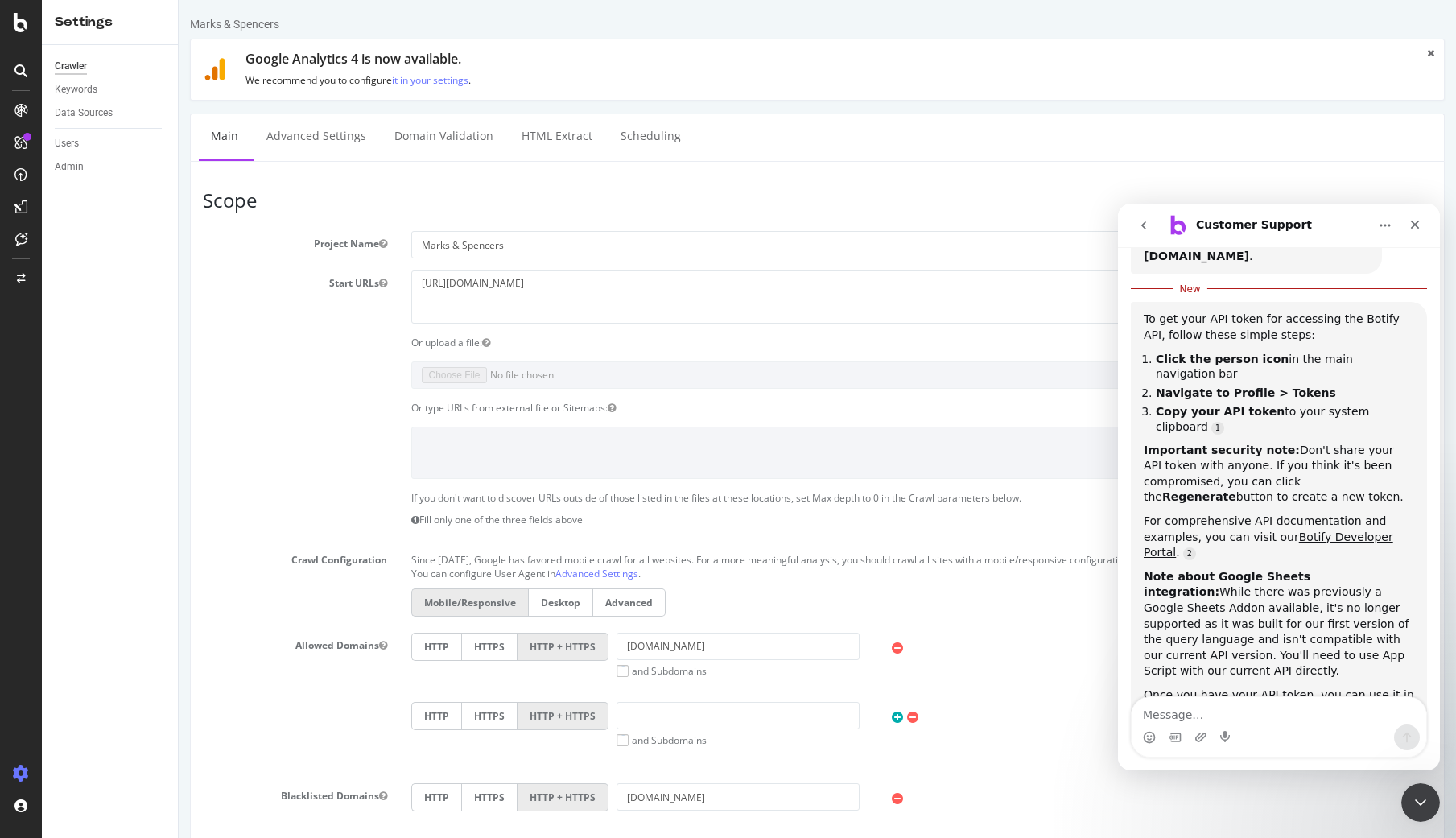
scroll to position [248, 0]
click at [1246, 713] on textarea "Message…" at bounding box center [1278, 710] width 295 height 27
type textarea "Where can I find the project slug?"
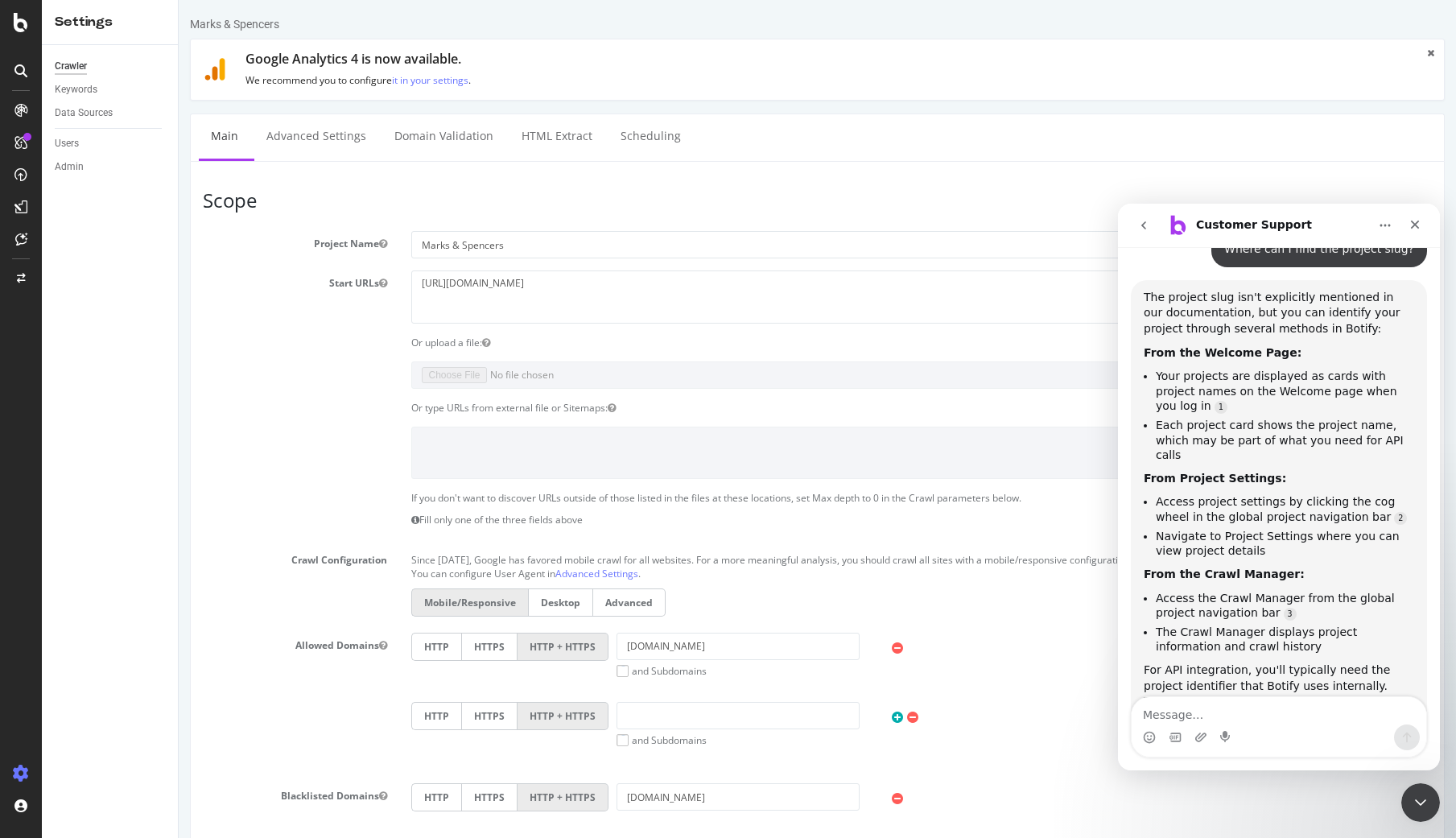
scroll to position [798, 0]
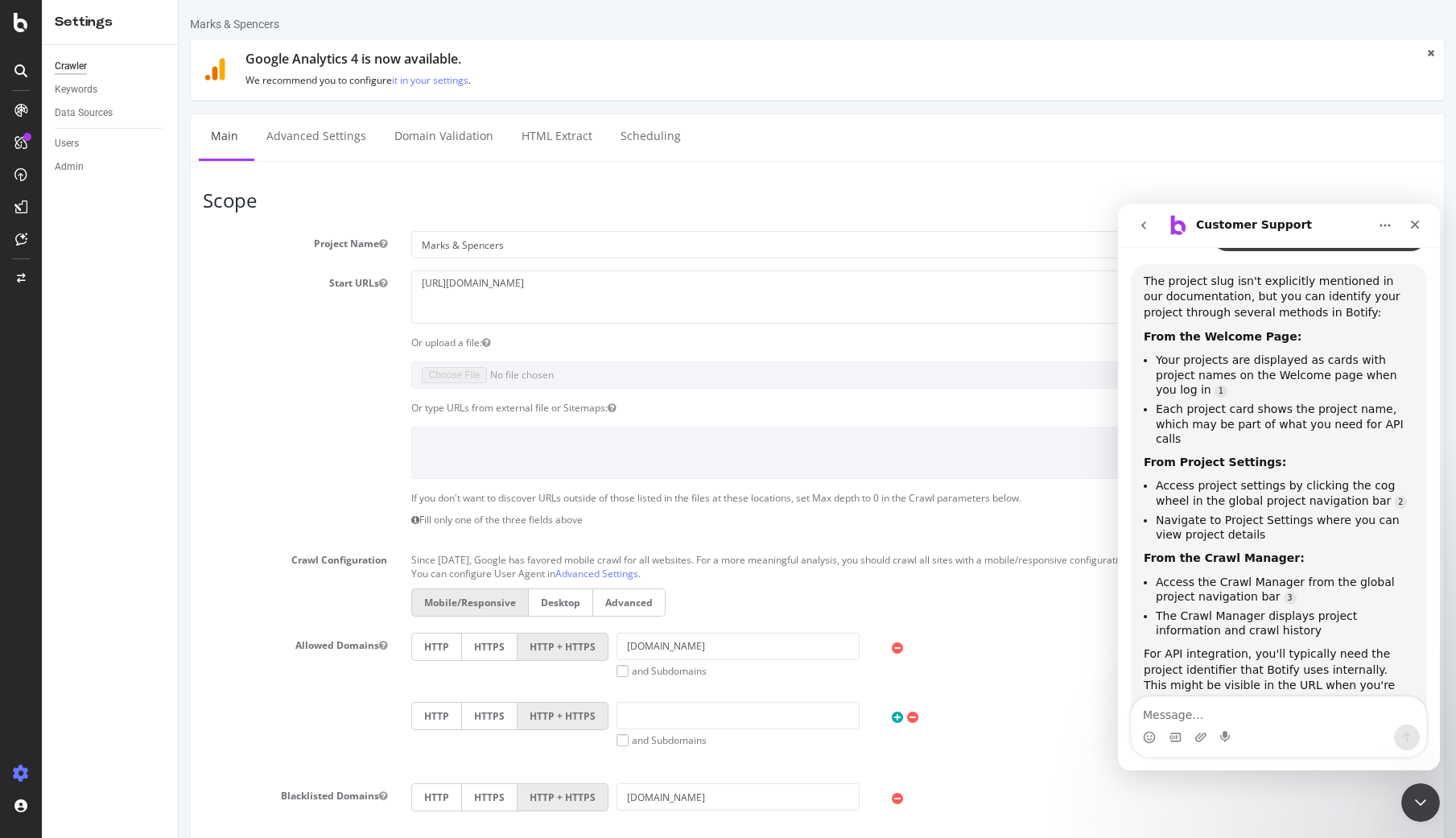
click at [1235, 701] on textarea "Message…" at bounding box center [1278, 710] width 295 height 27
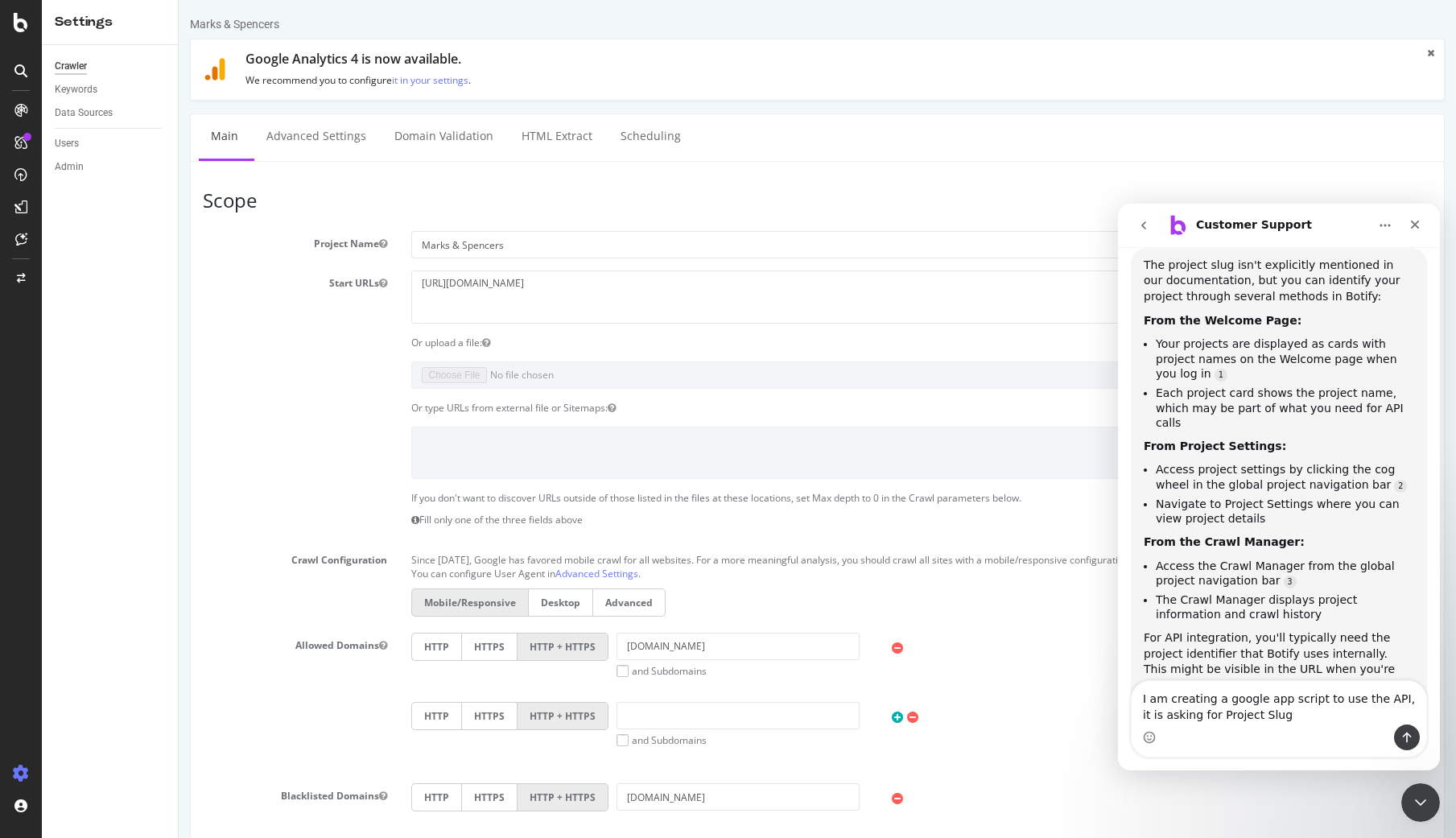
click at [30, 12] on div at bounding box center [21, 419] width 42 height 838
click at [30, 20] on div at bounding box center [21, 22] width 39 height 19
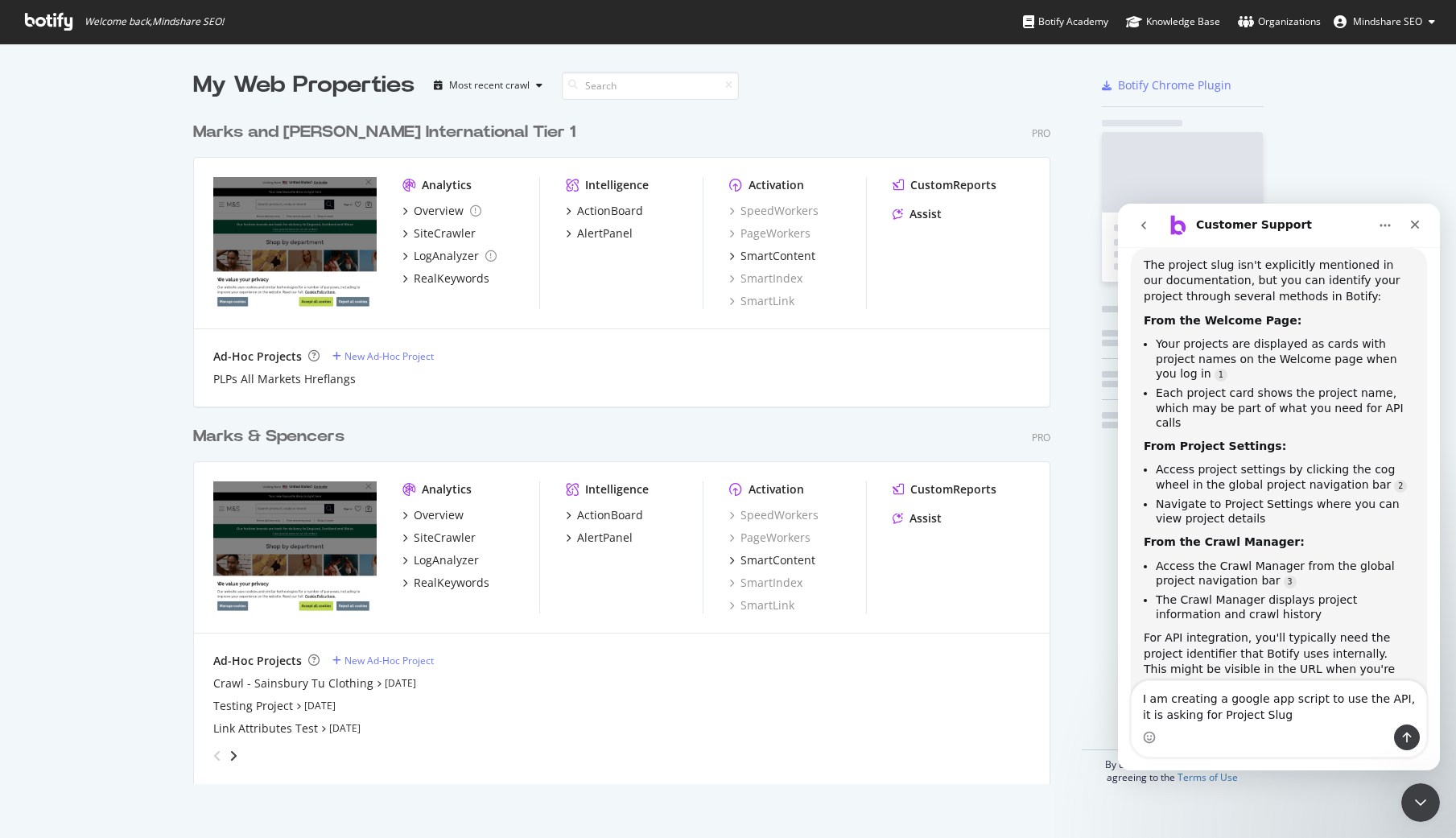
scroll to position [838, 1456]
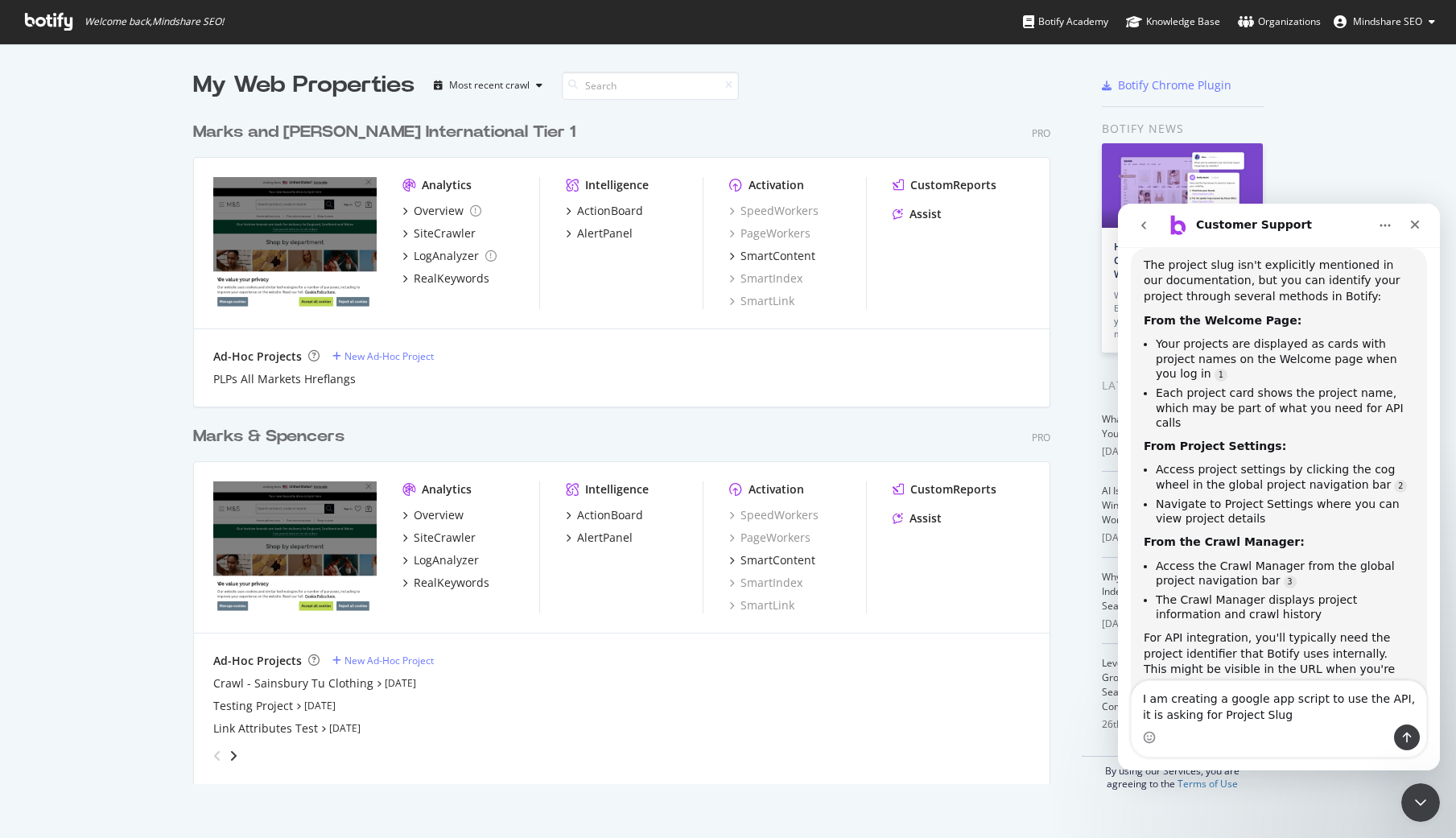
click at [300, 430] on div "Marks & Spencers" at bounding box center [269, 437] width 151 height 23
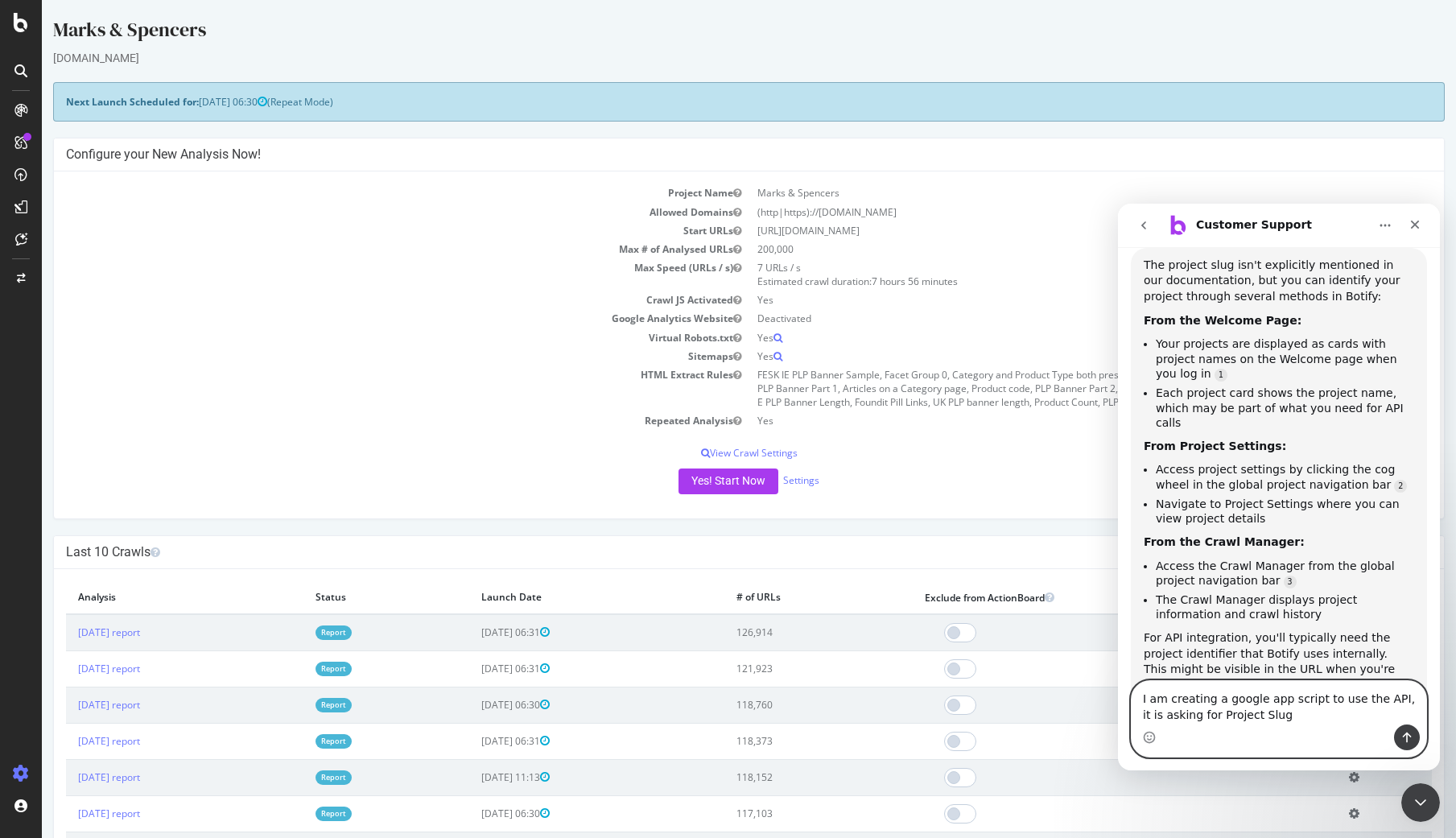
click at [1304, 714] on textarea "I am creating a google app script to use the API, it is asking for Project Slug" at bounding box center [1278, 703] width 295 height 43
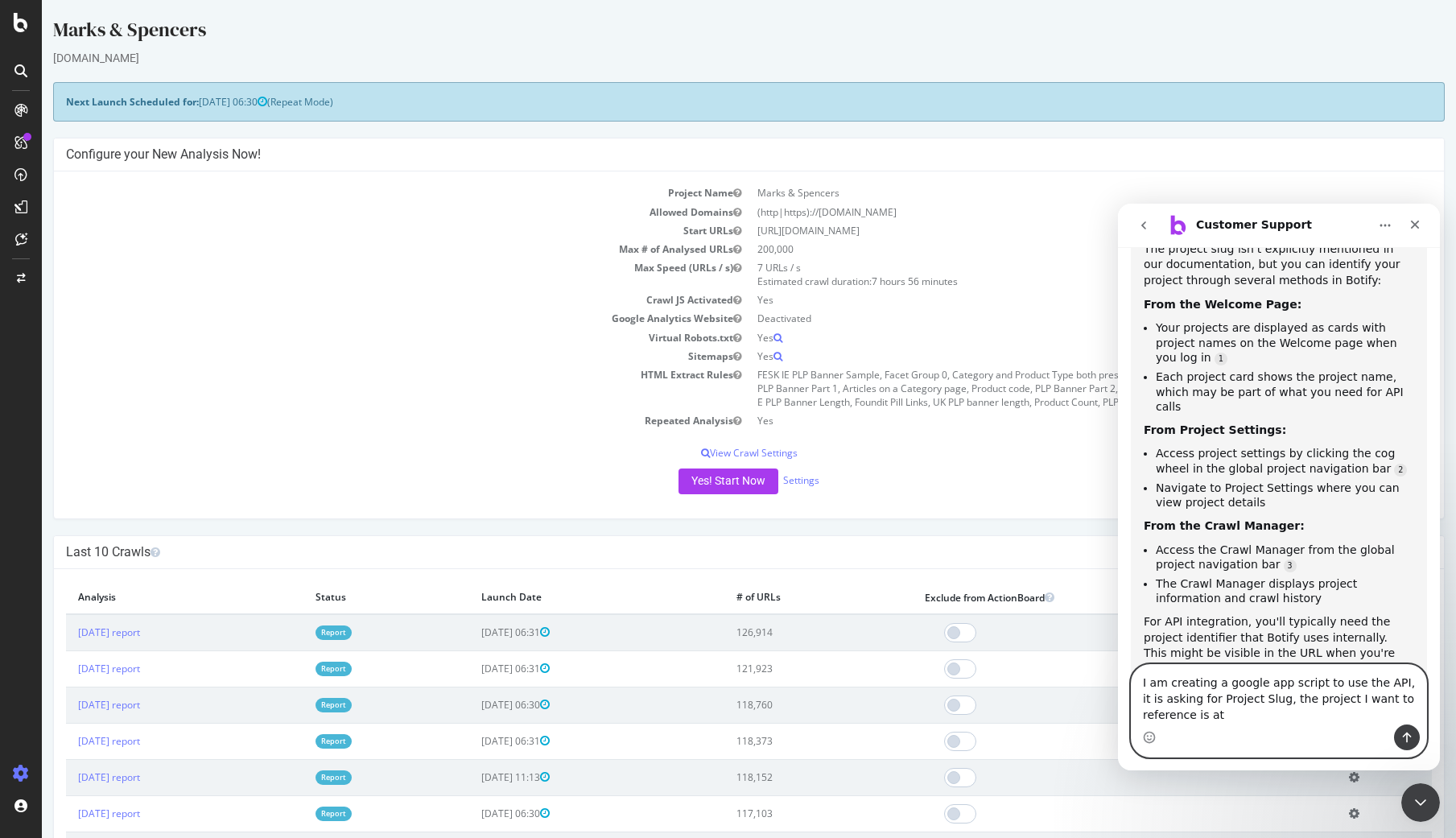
paste textarea "[URL][DOMAIN_NAME]"
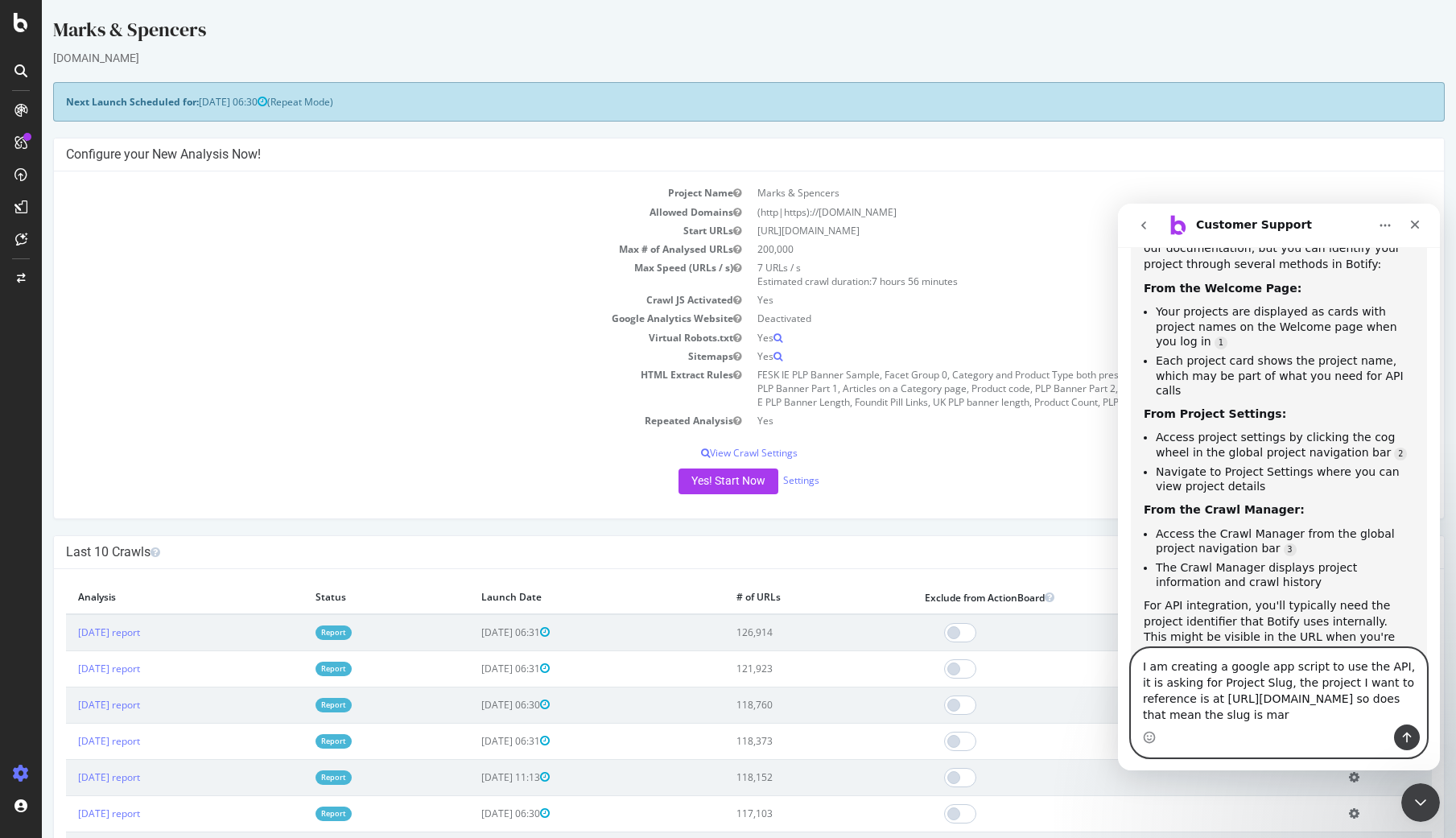
scroll to position [863, 0]
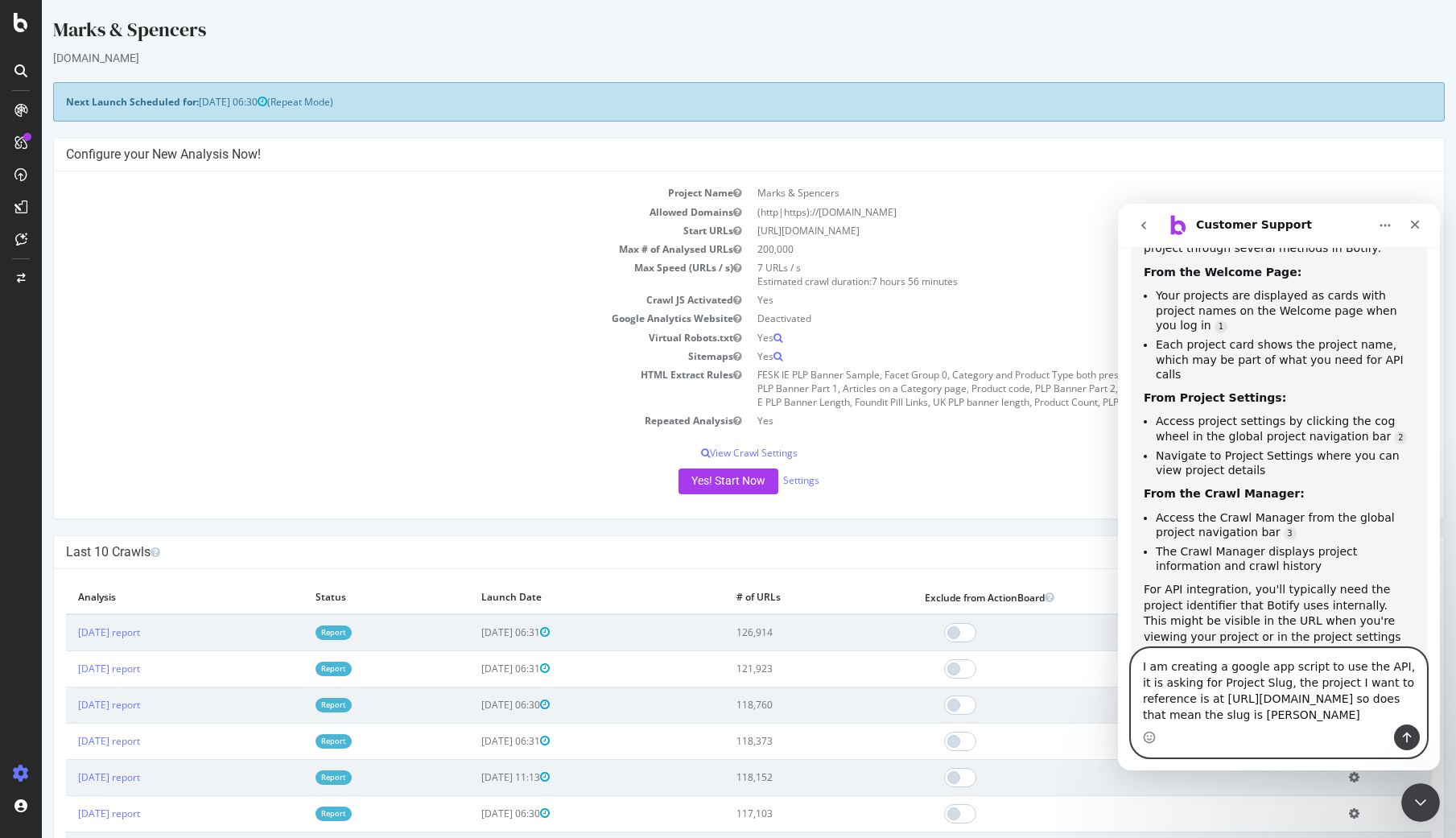
type textarea "I am creating a google app script to use the API, it is asking for Project Slug…"
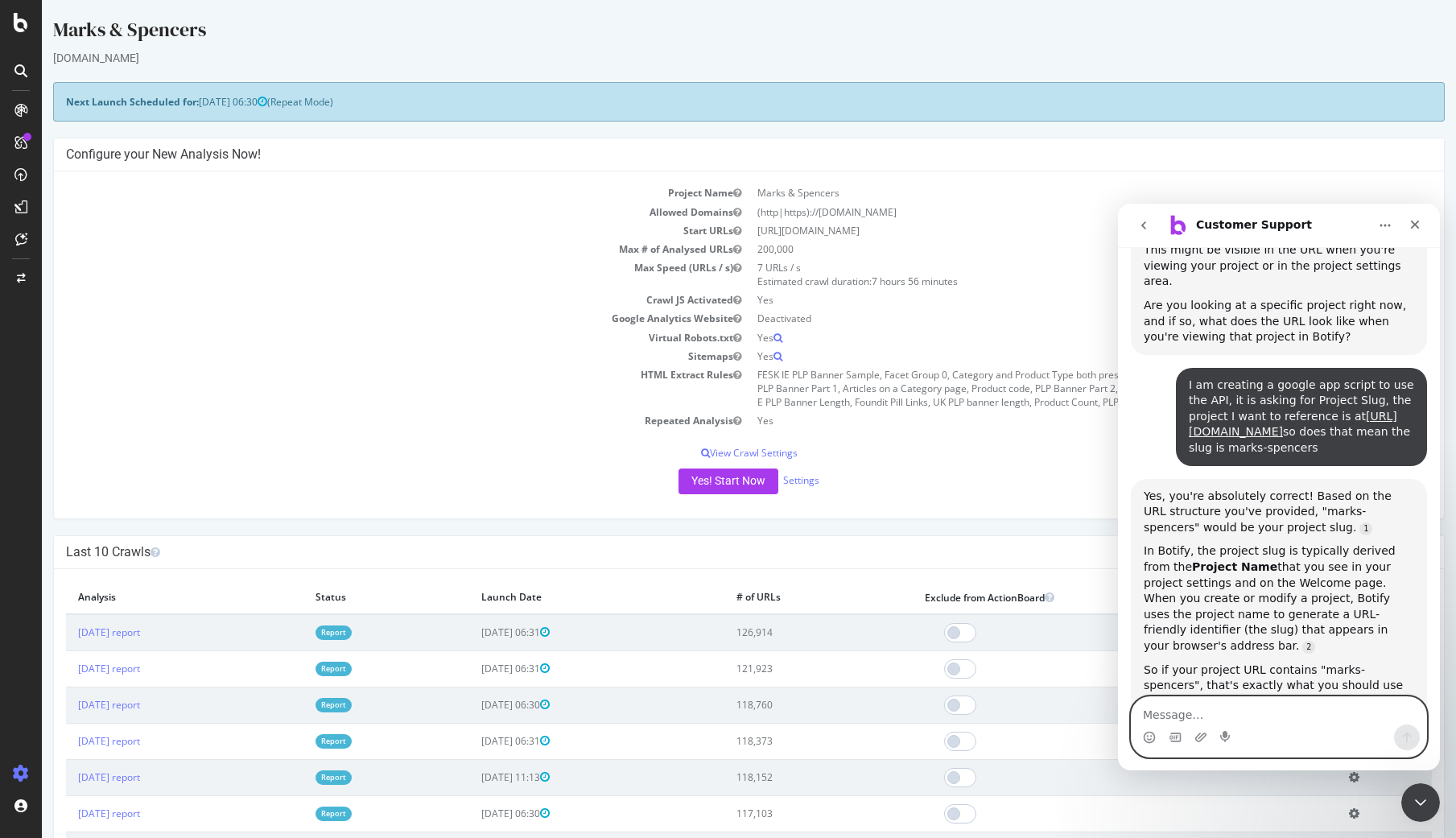
scroll to position [1286, 0]
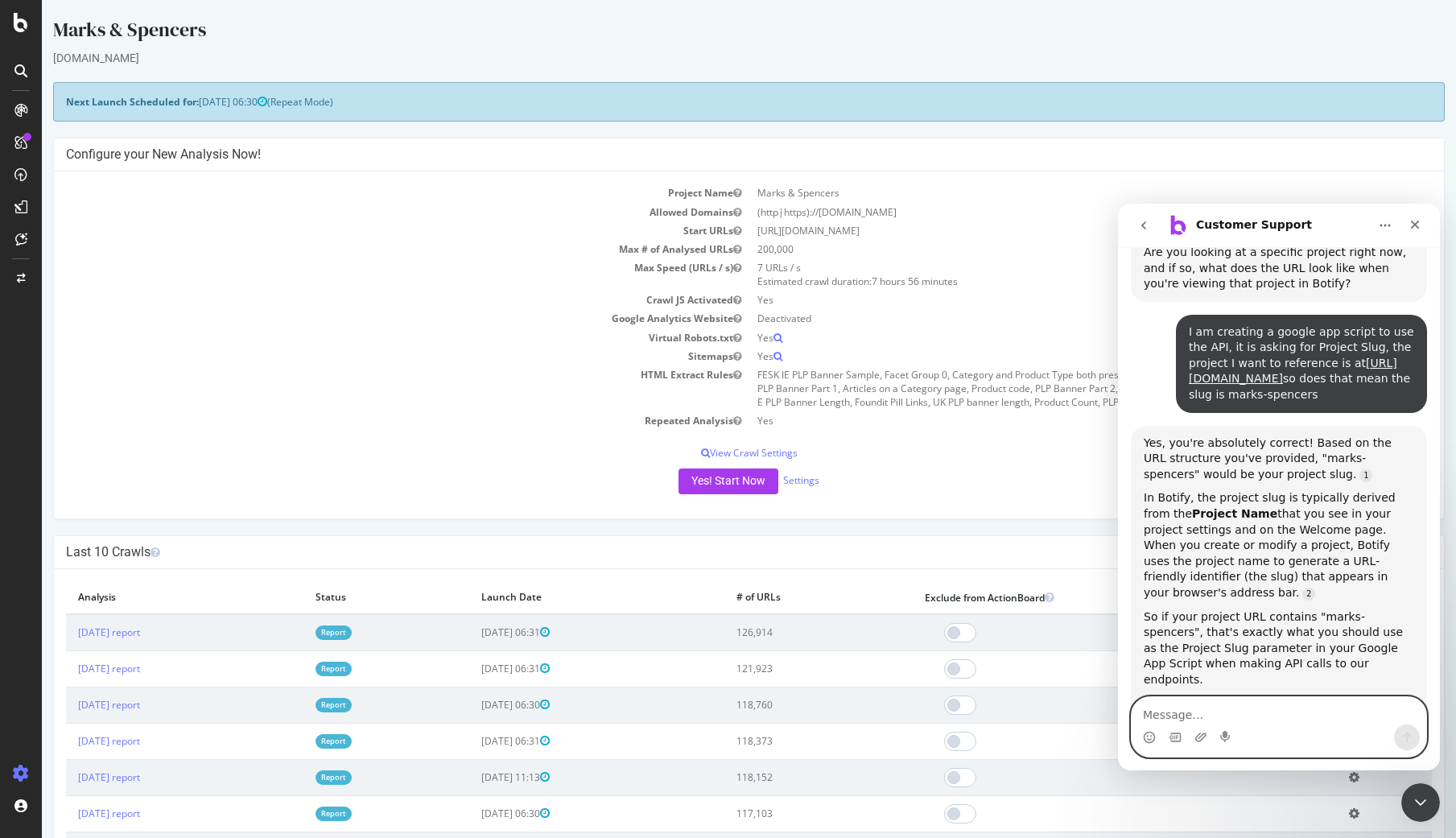
click at [1173, 713] on textarea "Message…" at bounding box center [1278, 710] width 295 height 27
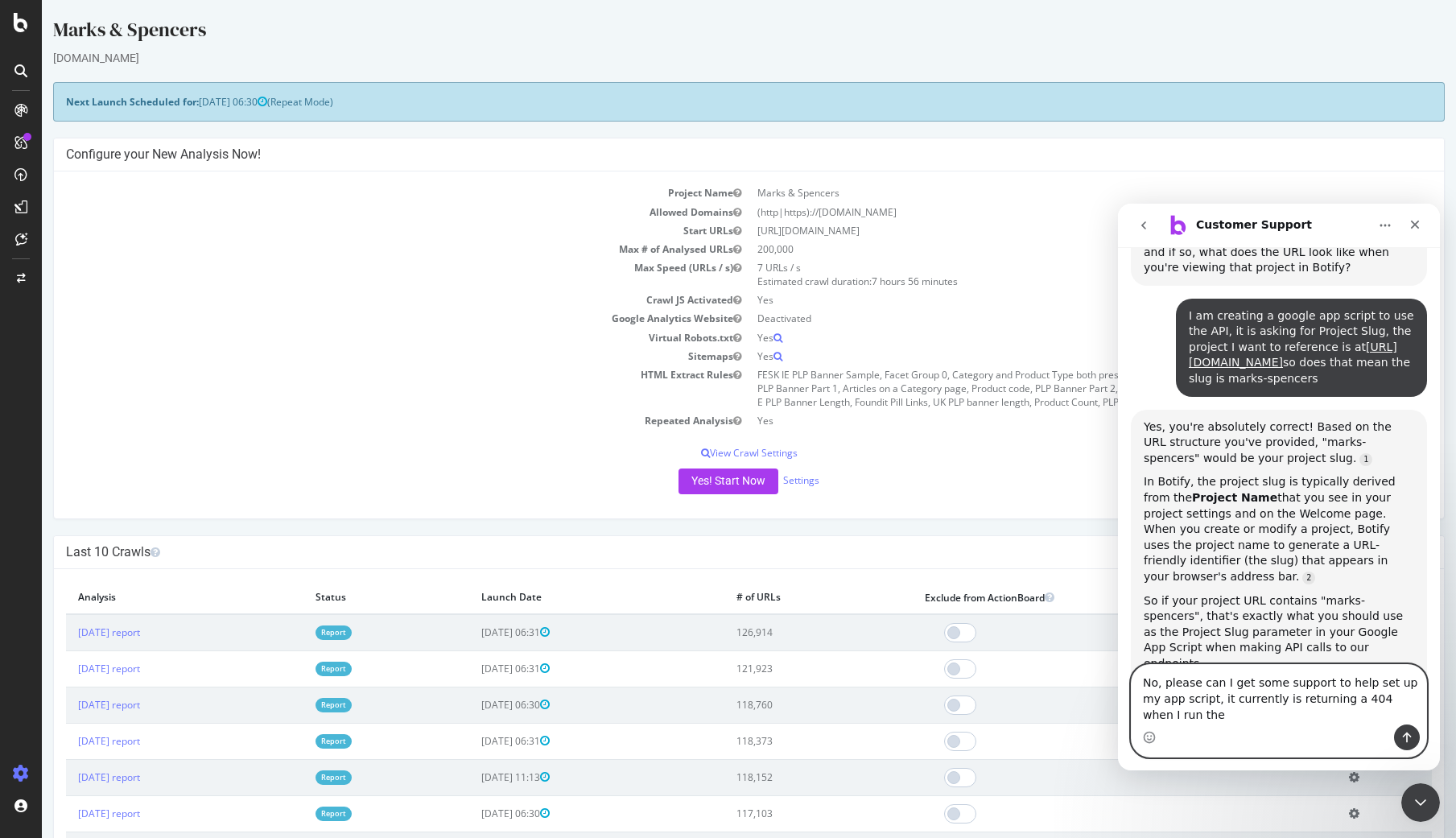
scroll to position [1319, 0]
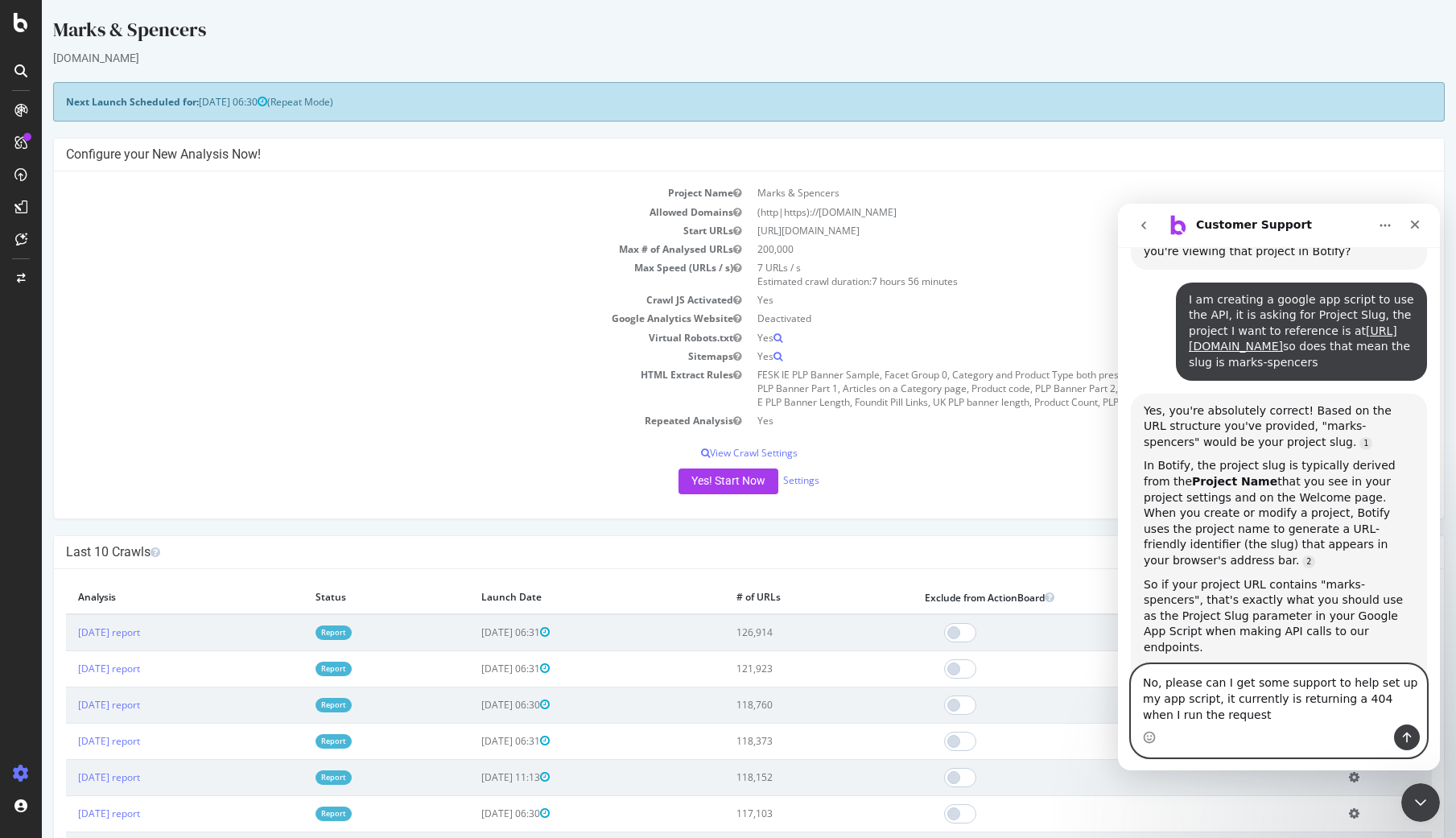
type textarea "No, please can I get some support to help set up my app script, it currently is…"
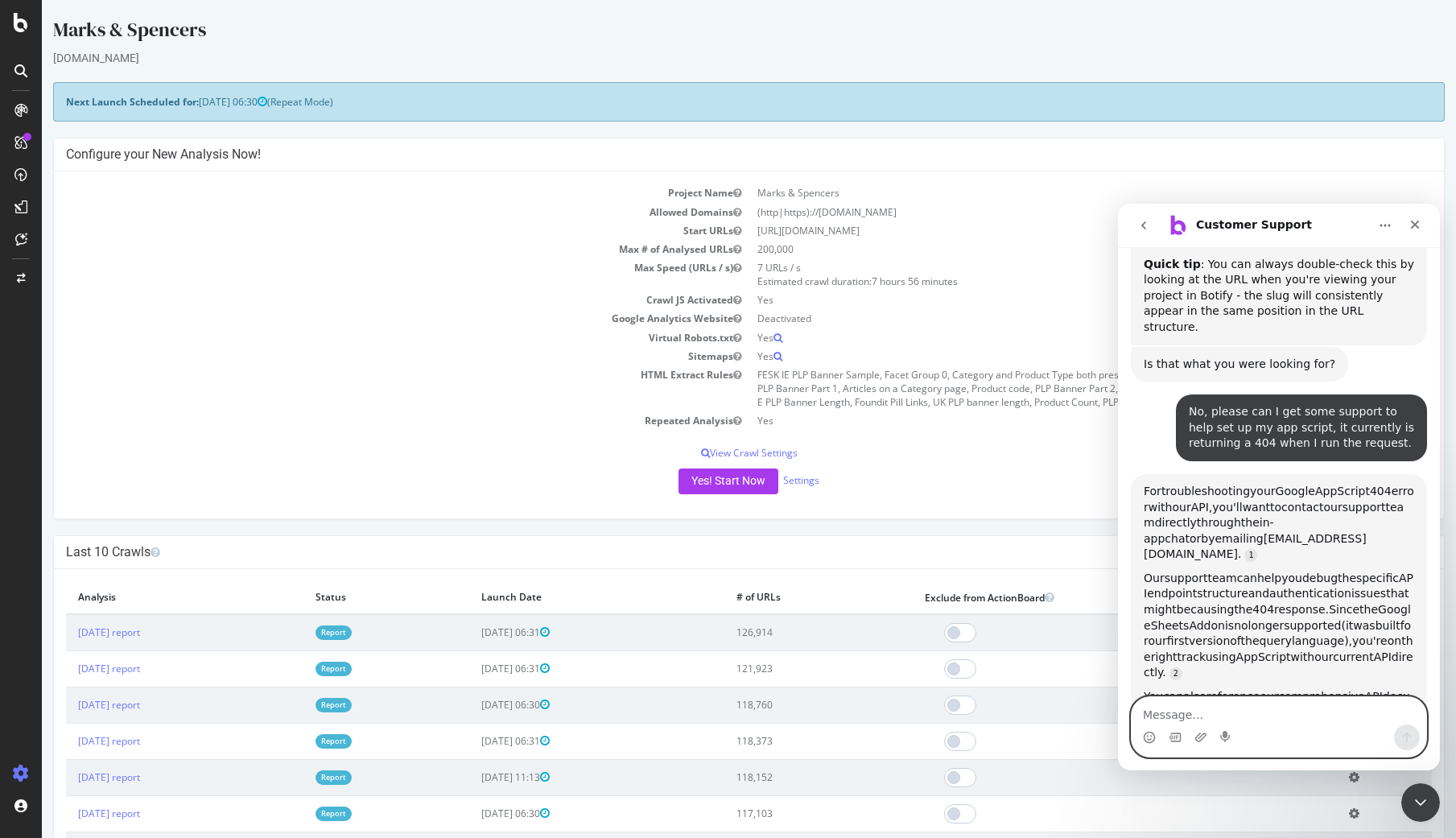
scroll to position [1737, 0]
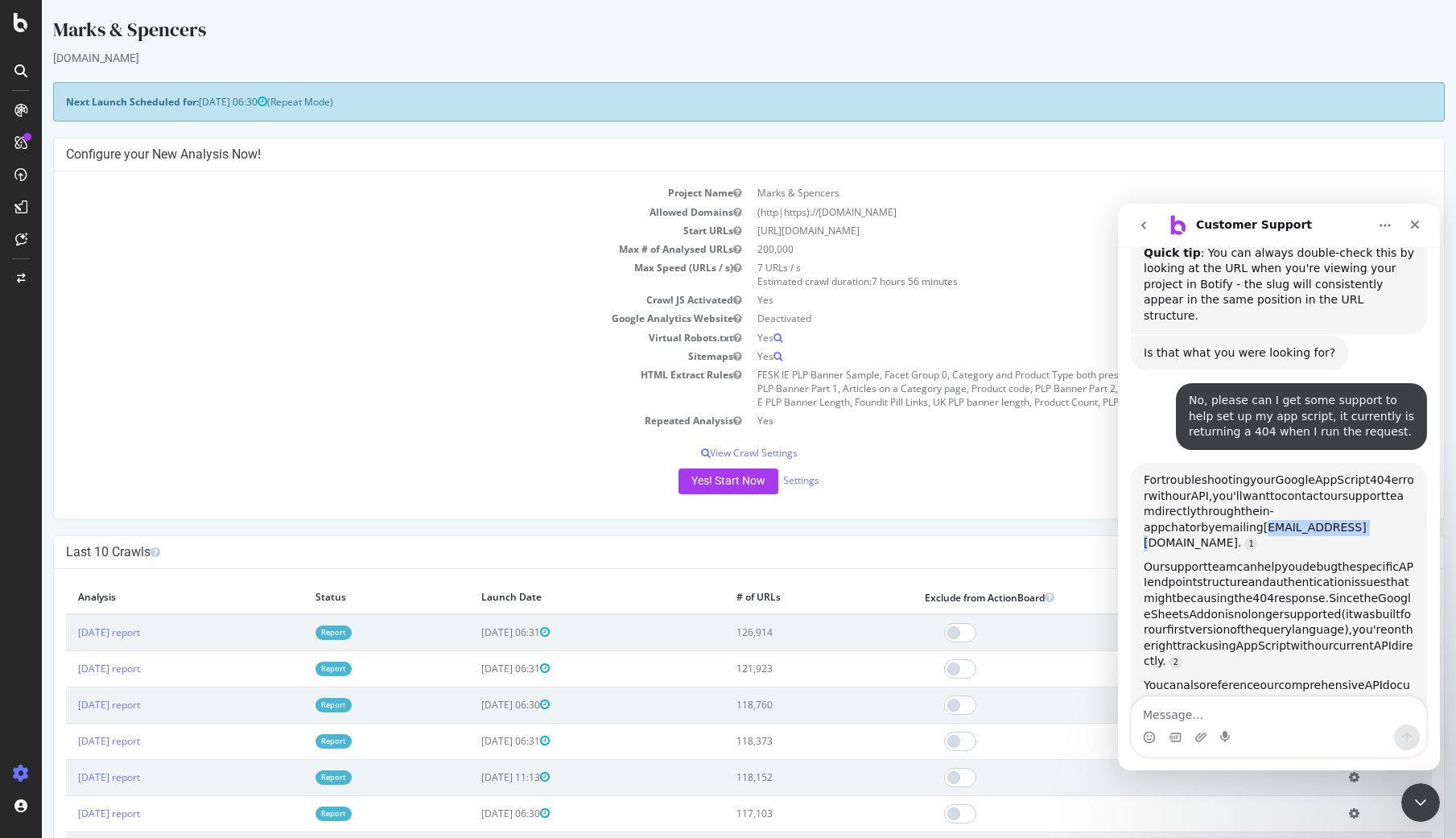
drag, startPoint x: 1190, startPoint y: 365, endPoint x: 1276, endPoint y: 363, distance: 86.0
click at [1276, 521] on span "[EMAIL_ADDRESS][DOMAIN_NAME]." at bounding box center [1255, 535] width 223 height 29
copy span "[EMAIL_ADDRESS][DOMAIN_NAME]"
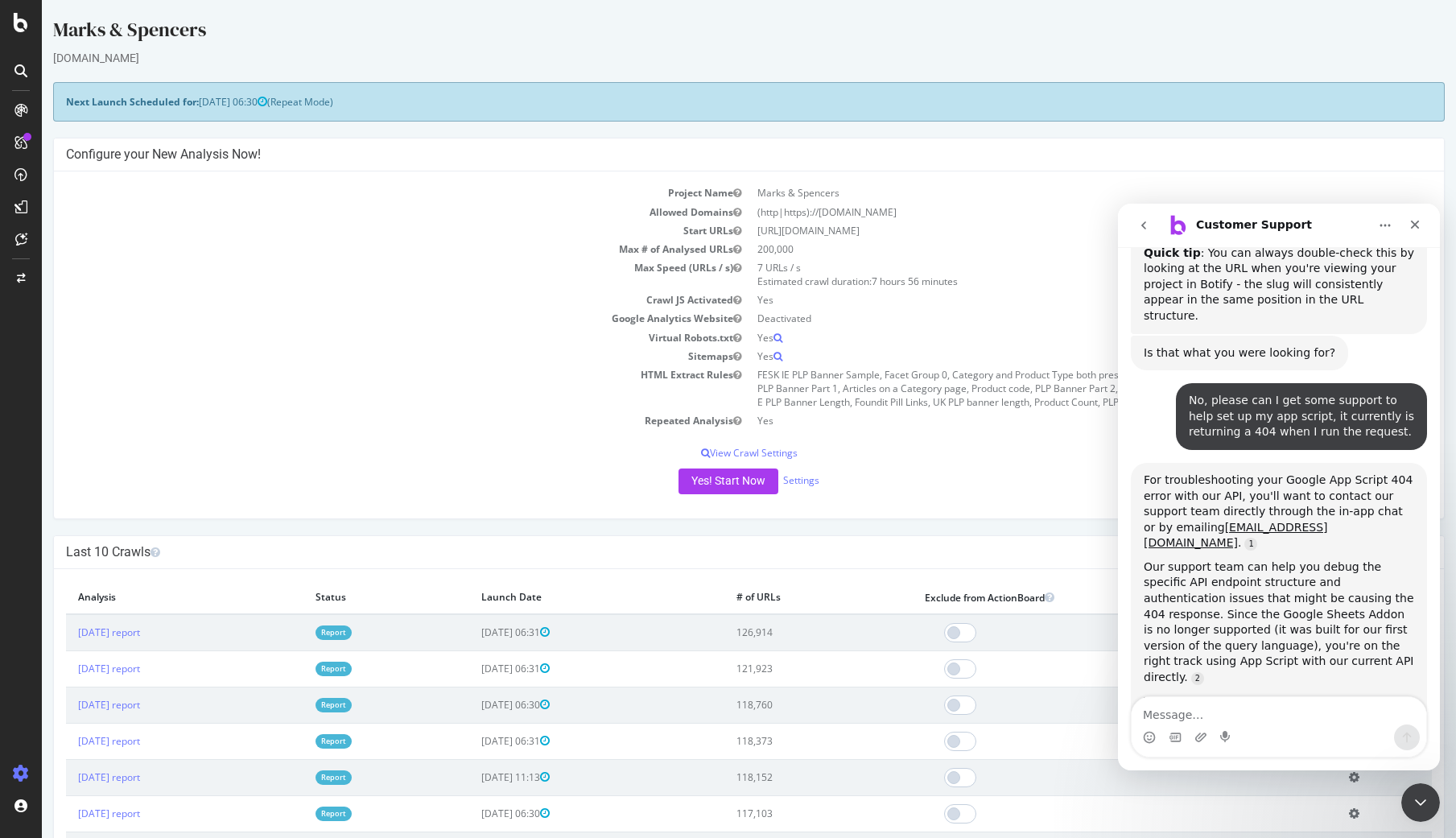
scroll to position [1753, 0]
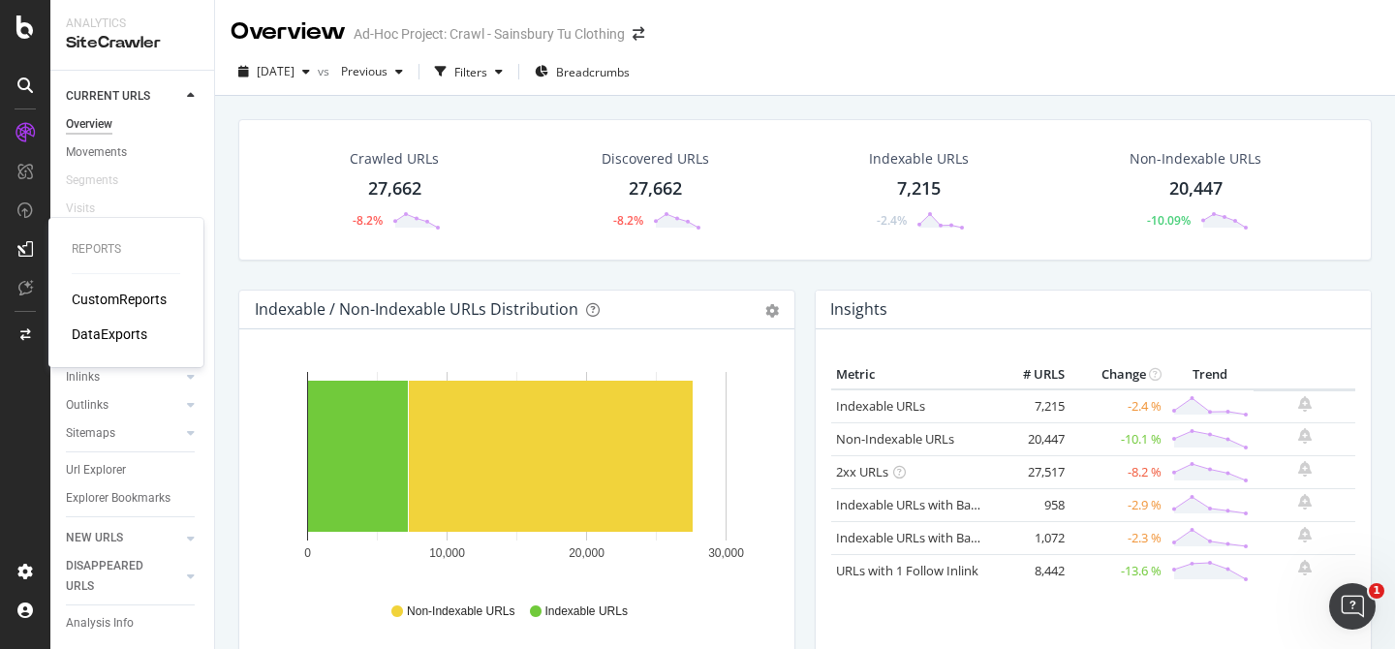
click at [118, 299] on div "CustomReports" at bounding box center [119, 299] width 95 height 19
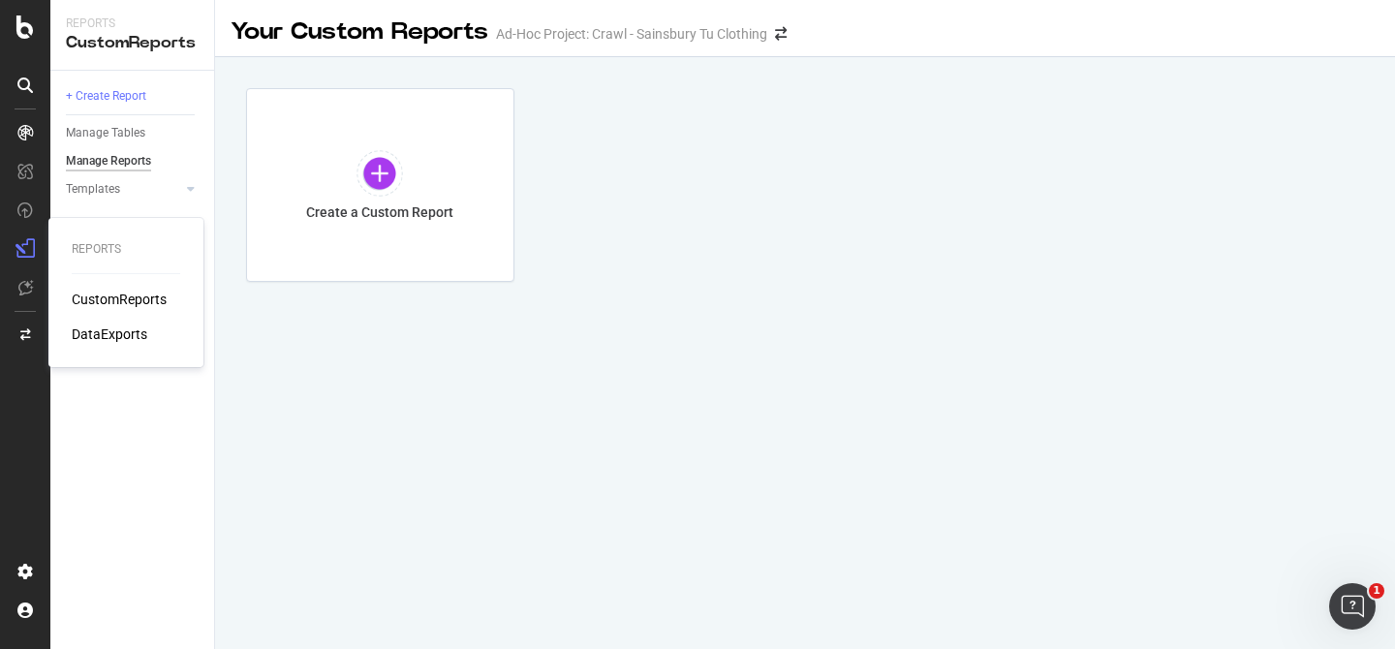
click at [115, 337] on div "DataExports" at bounding box center [110, 334] width 76 height 19
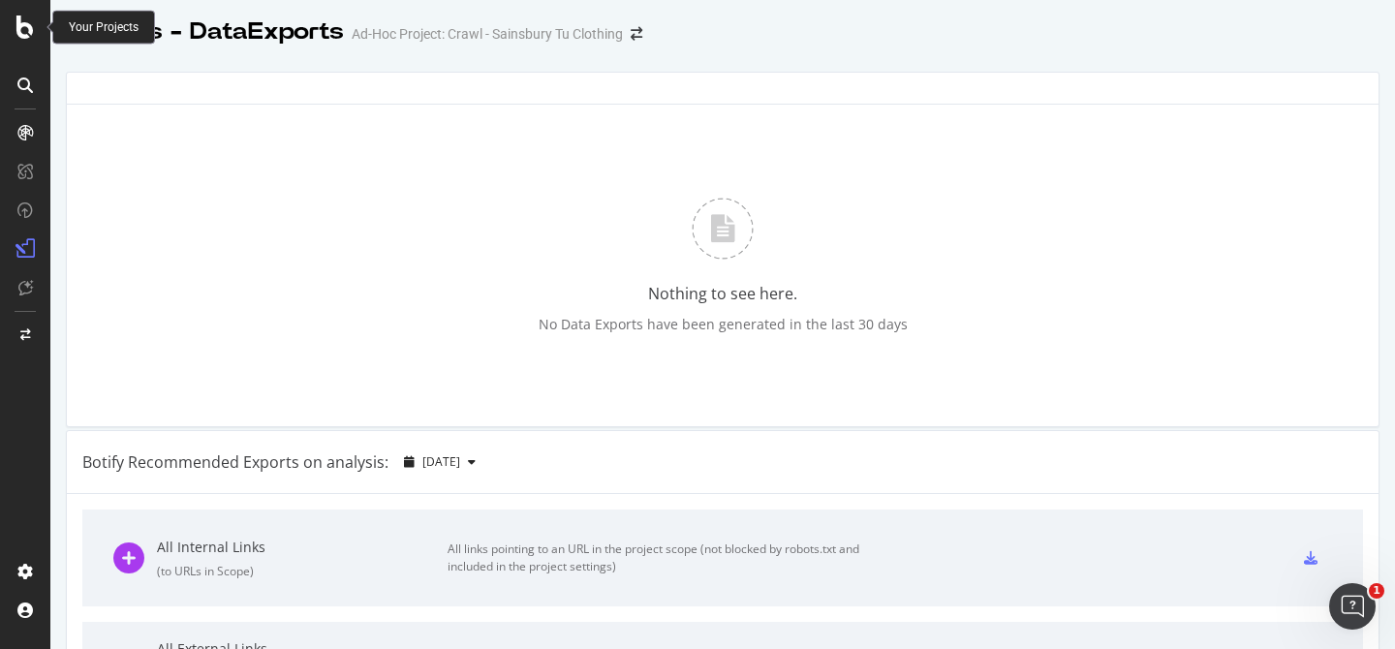
click at [30, 24] on icon at bounding box center [24, 27] width 17 height 23
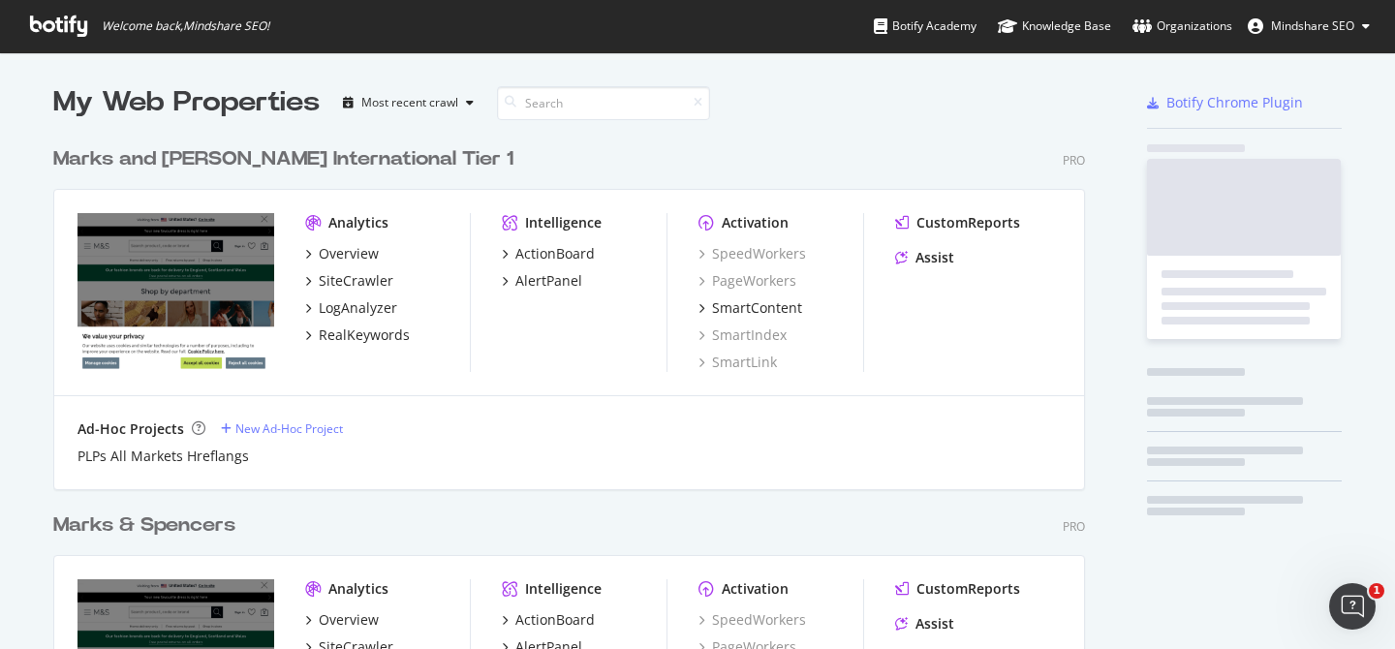
scroll to position [649, 1395]
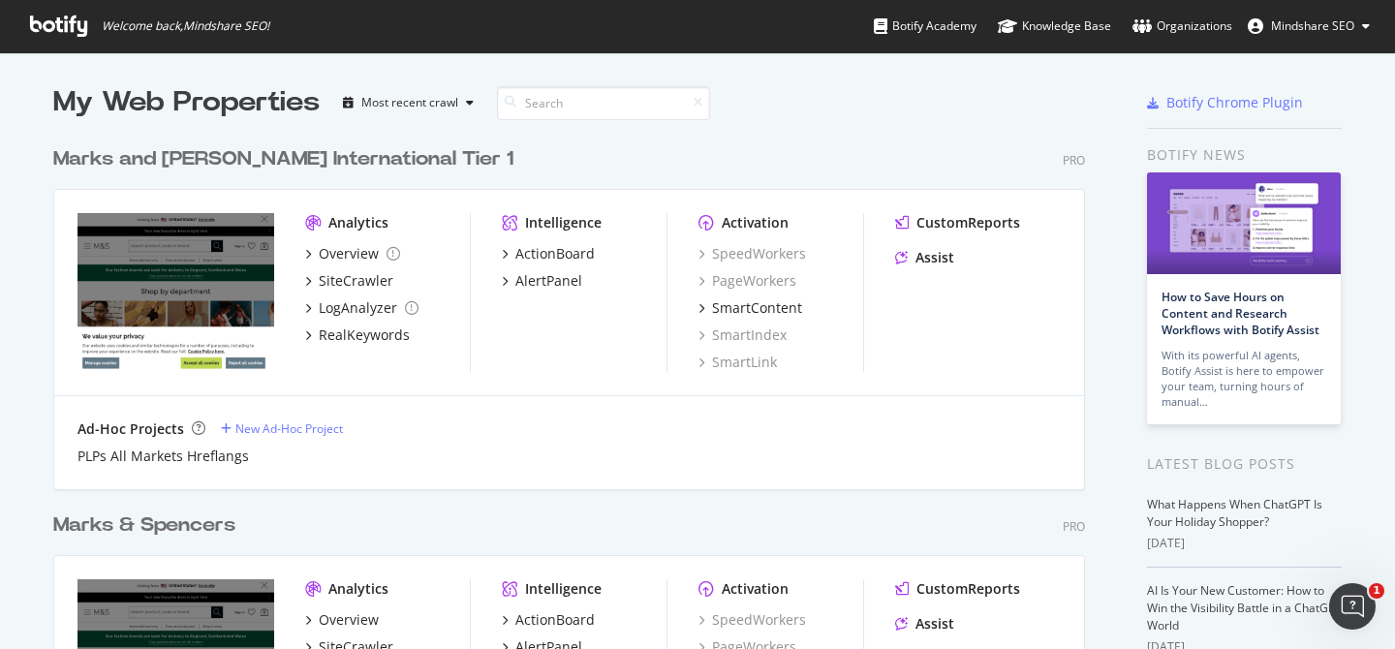
click at [219, 516] on div "Marks & Spencers" at bounding box center [144, 526] width 182 height 28
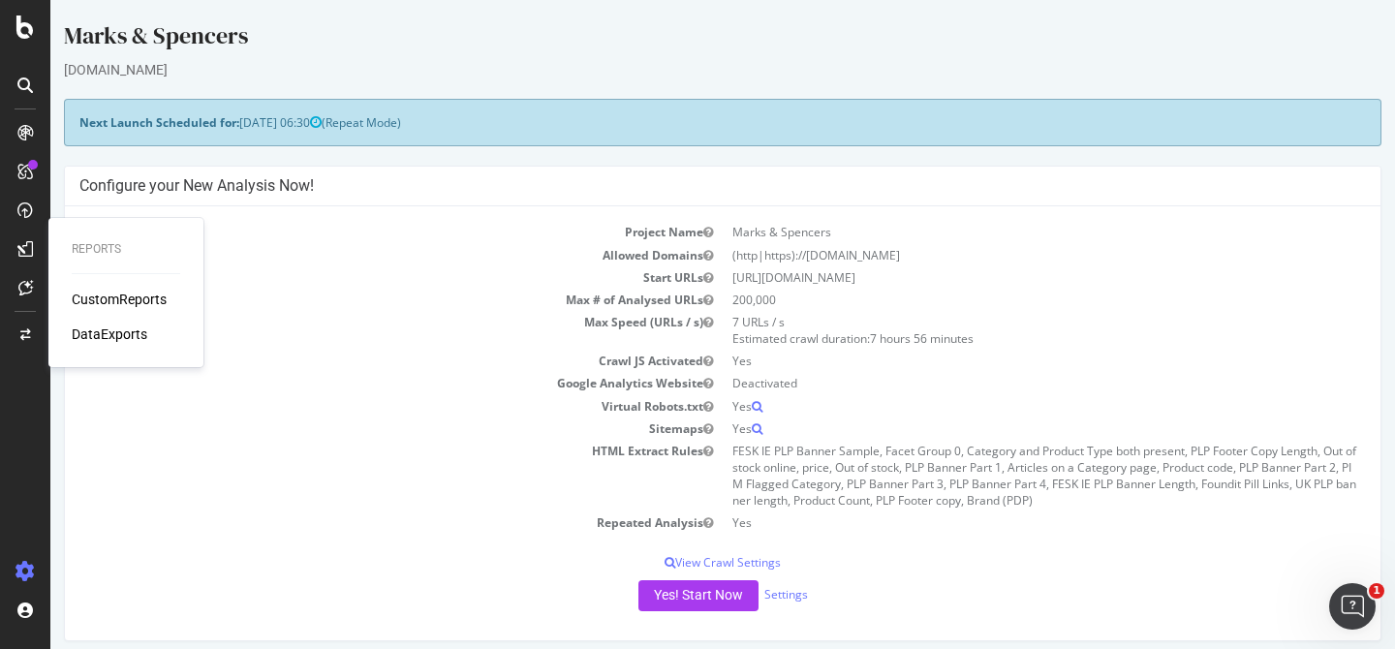
click at [130, 299] on div "CustomReports" at bounding box center [119, 299] width 95 height 19
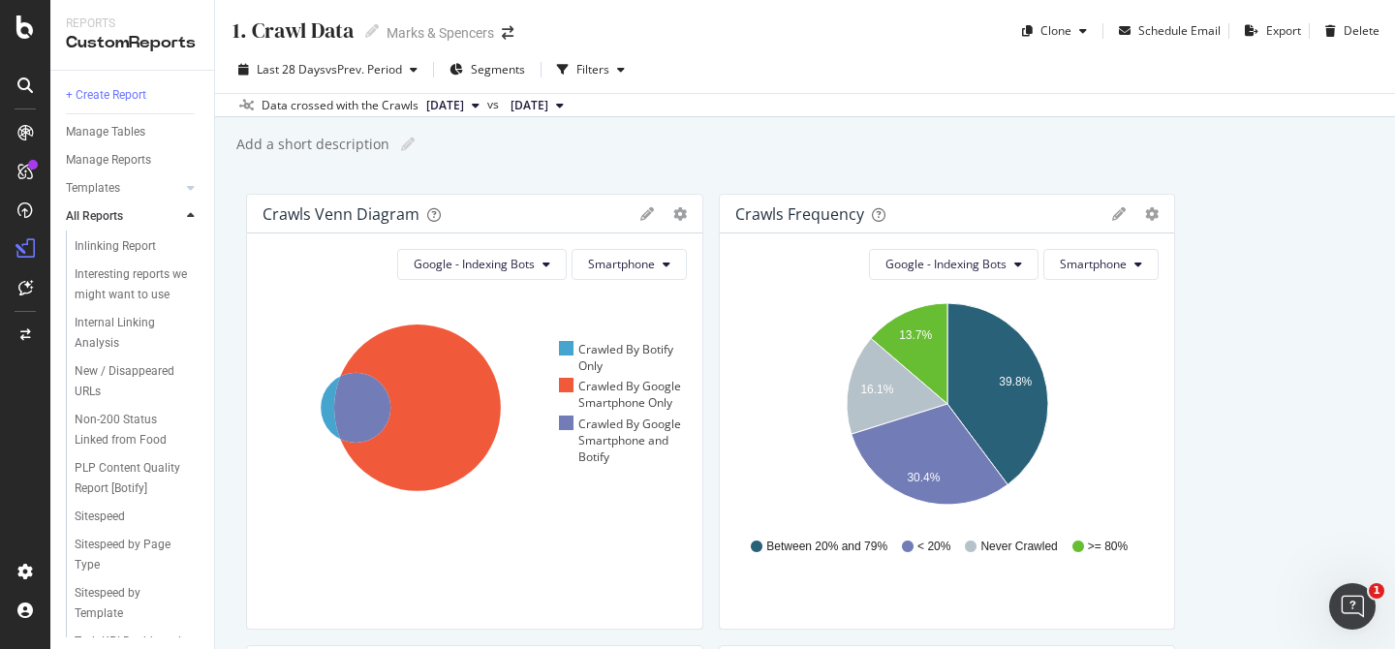
scroll to position [713, 0]
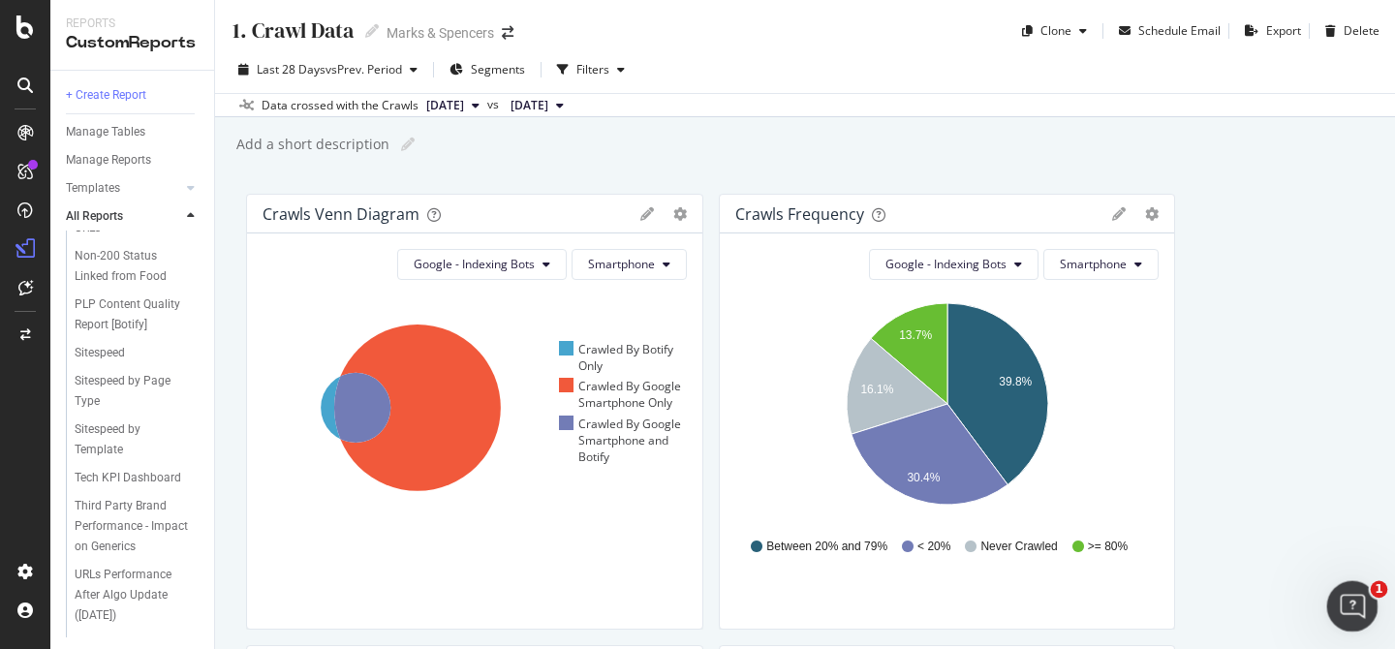
click at [1350, 586] on div "Open Intercom Messenger" at bounding box center [1350, 604] width 64 height 64
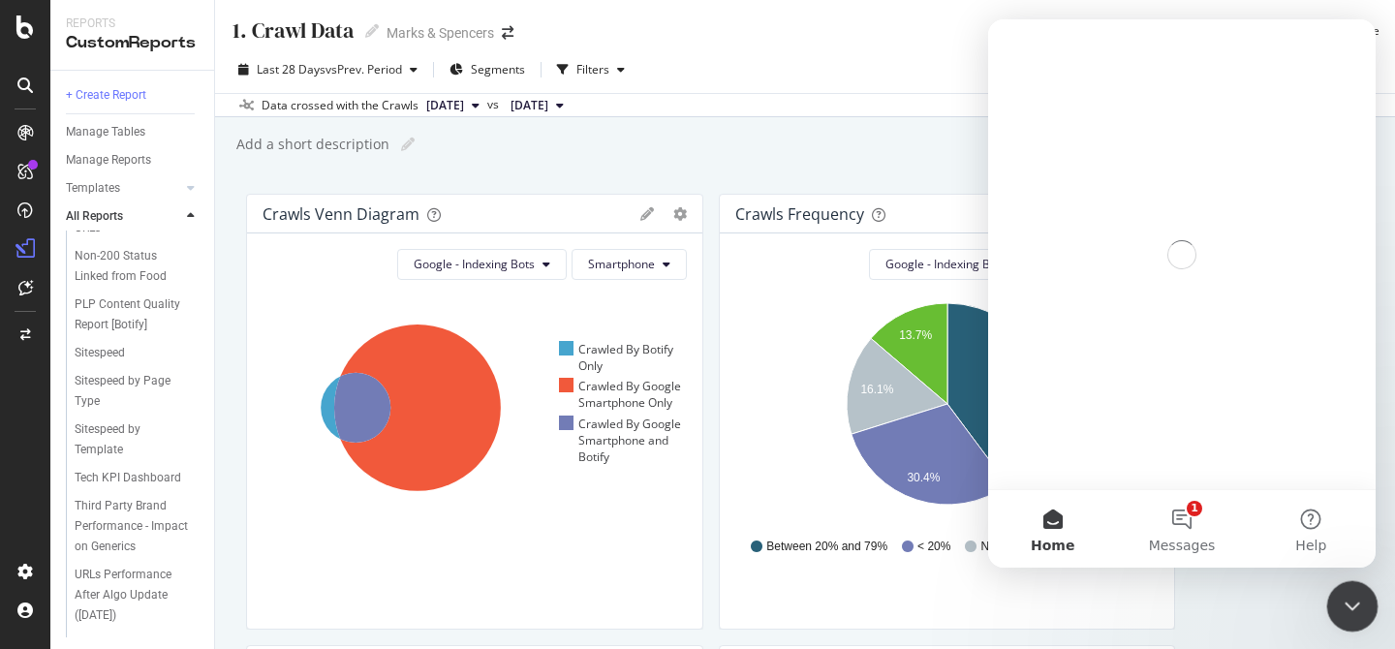
scroll to position [0, 0]
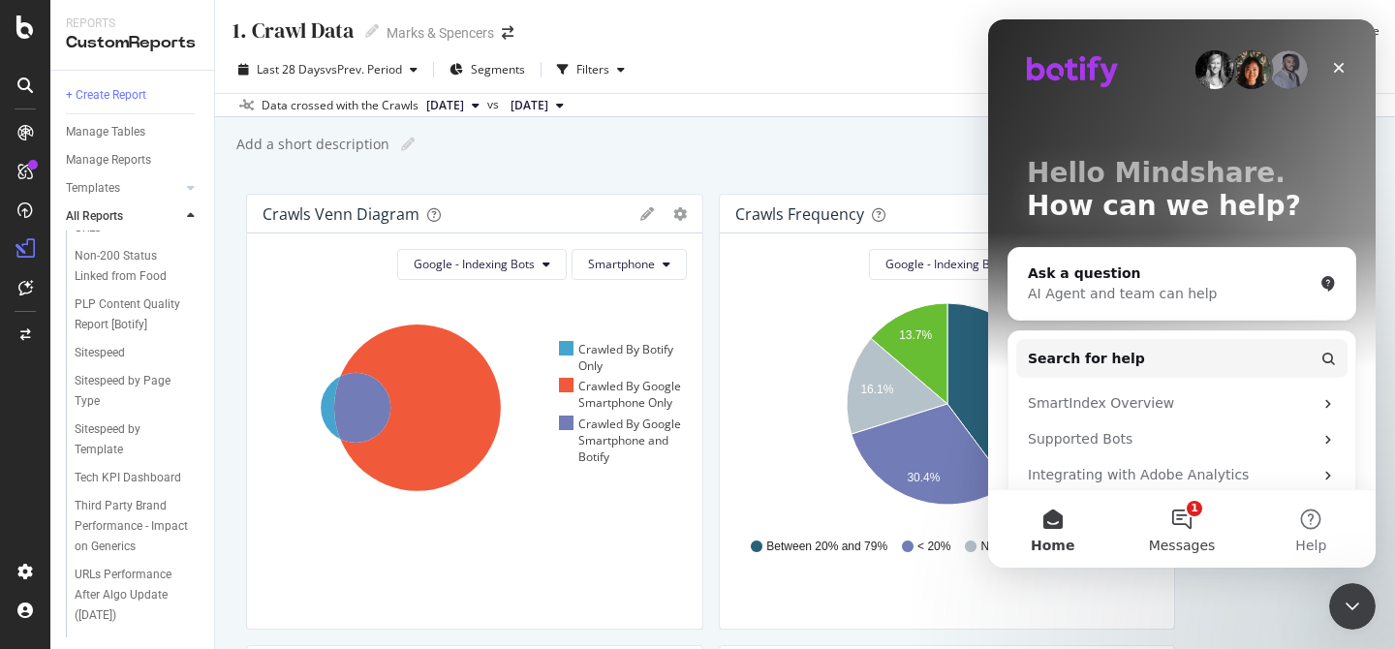
click at [1174, 515] on button "1 Messages" at bounding box center [1181, 529] width 129 height 78
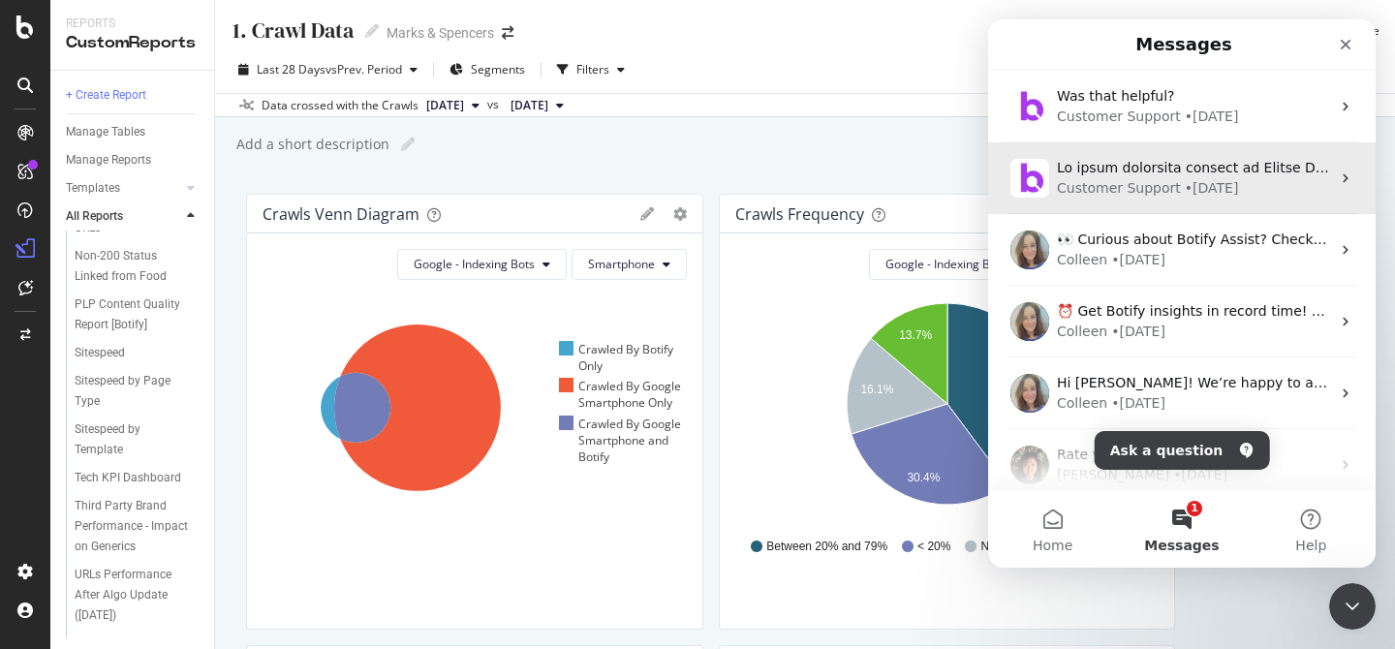
click at [1198, 185] on div "• 3w ago" at bounding box center [1212, 188] width 54 height 20
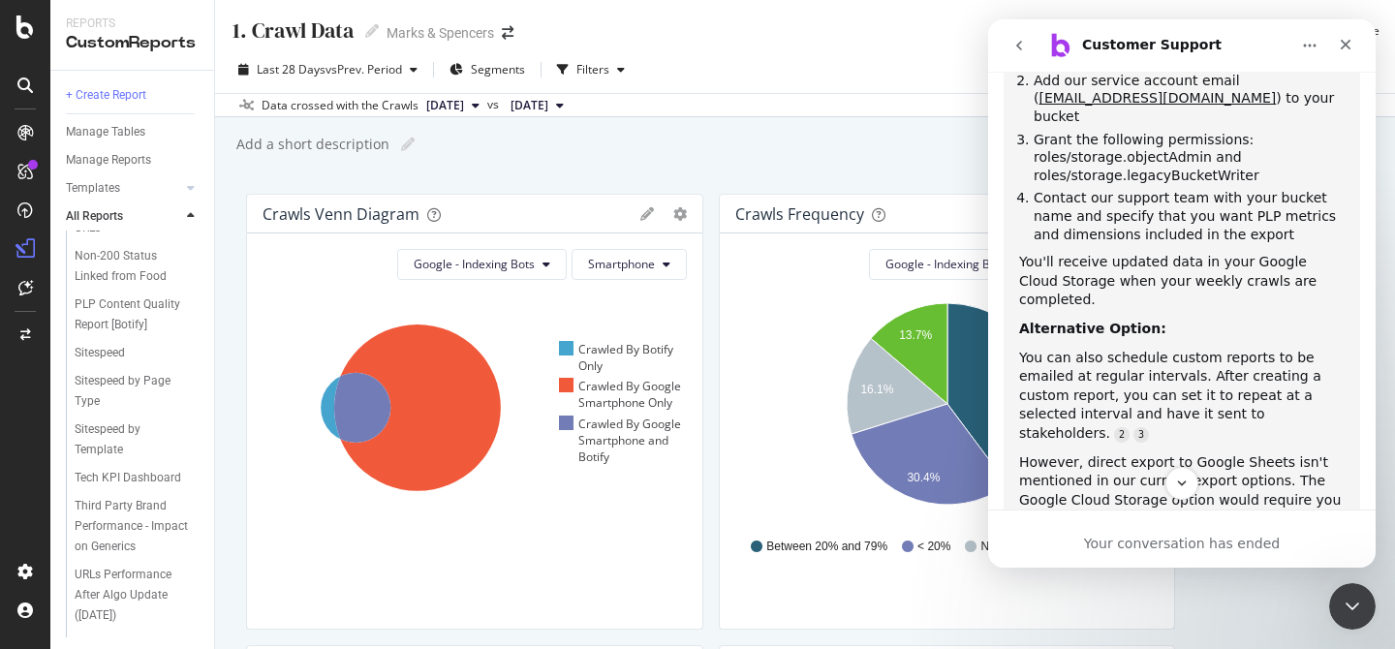
scroll to position [545, 0]
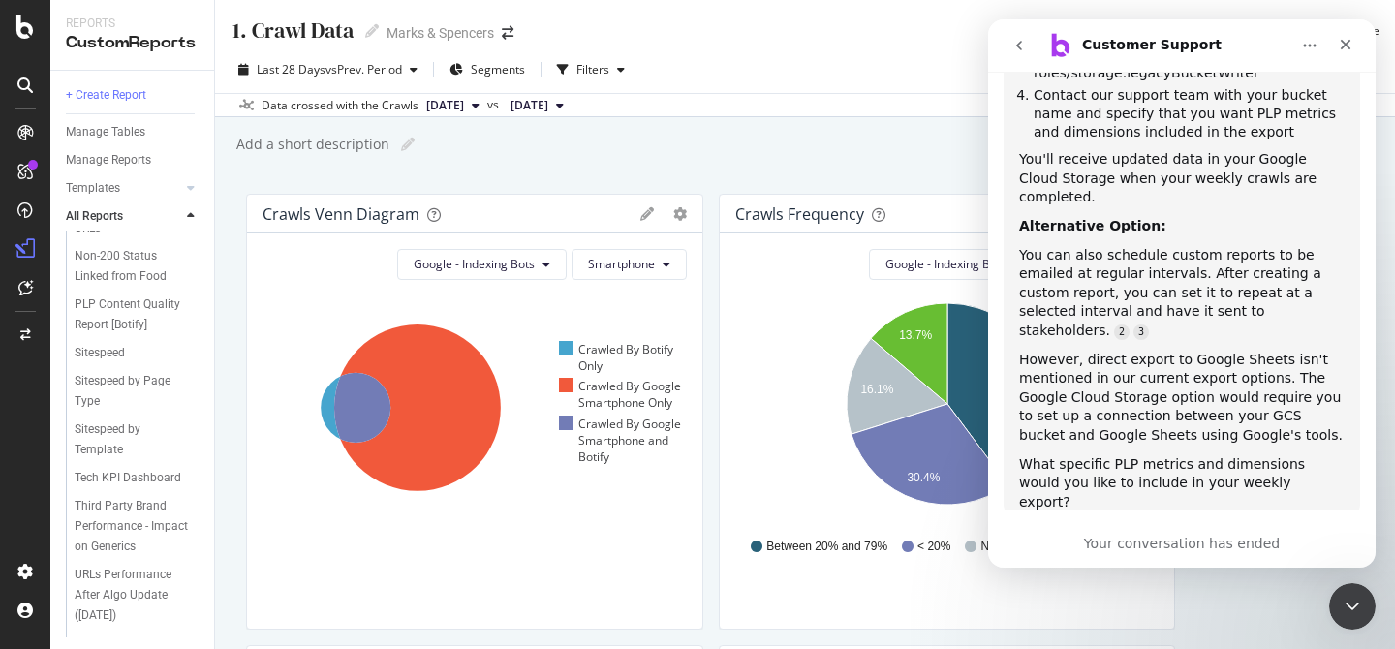
click at [1154, 538] on div "Your conversation has ended" at bounding box center [1182, 544] width 388 height 20
click at [1033, 36] on button "go back" at bounding box center [1019, 45] width 37 height 37
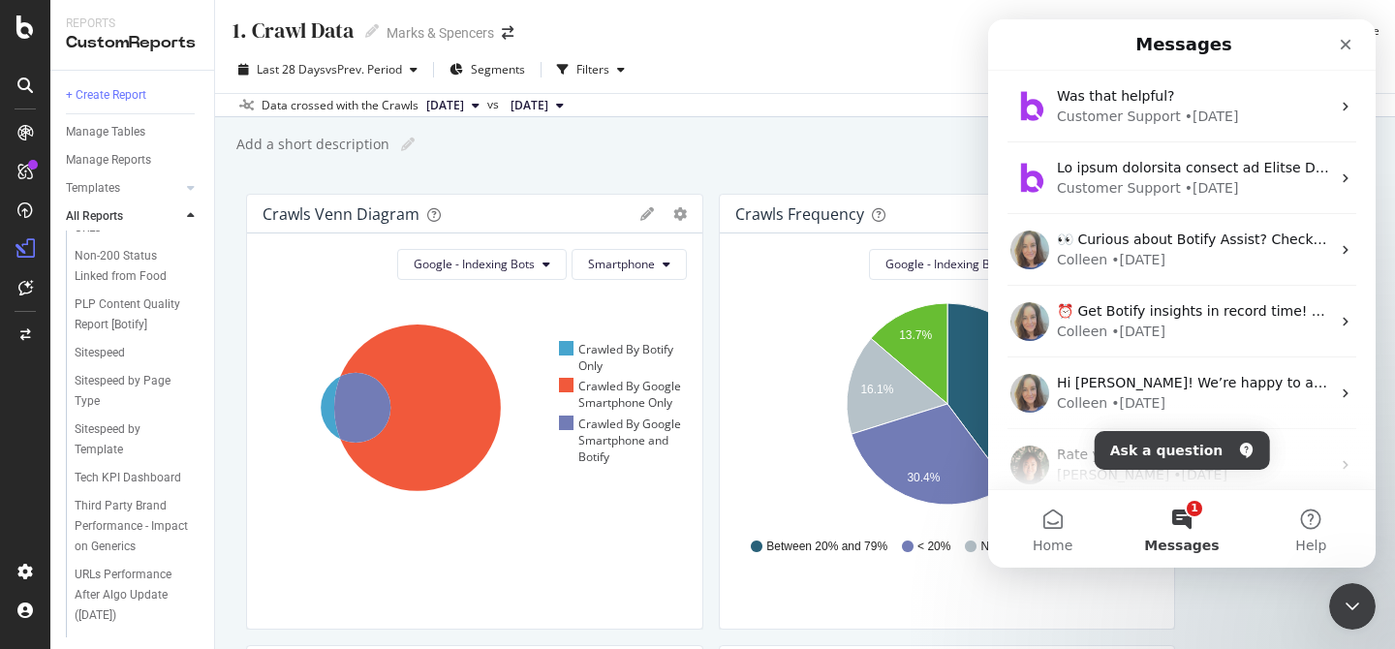
scroll to position [0, 0]
click at [1192, 443] on button "Ask a question" at bounding box center [1182, 450] width 175 height 39
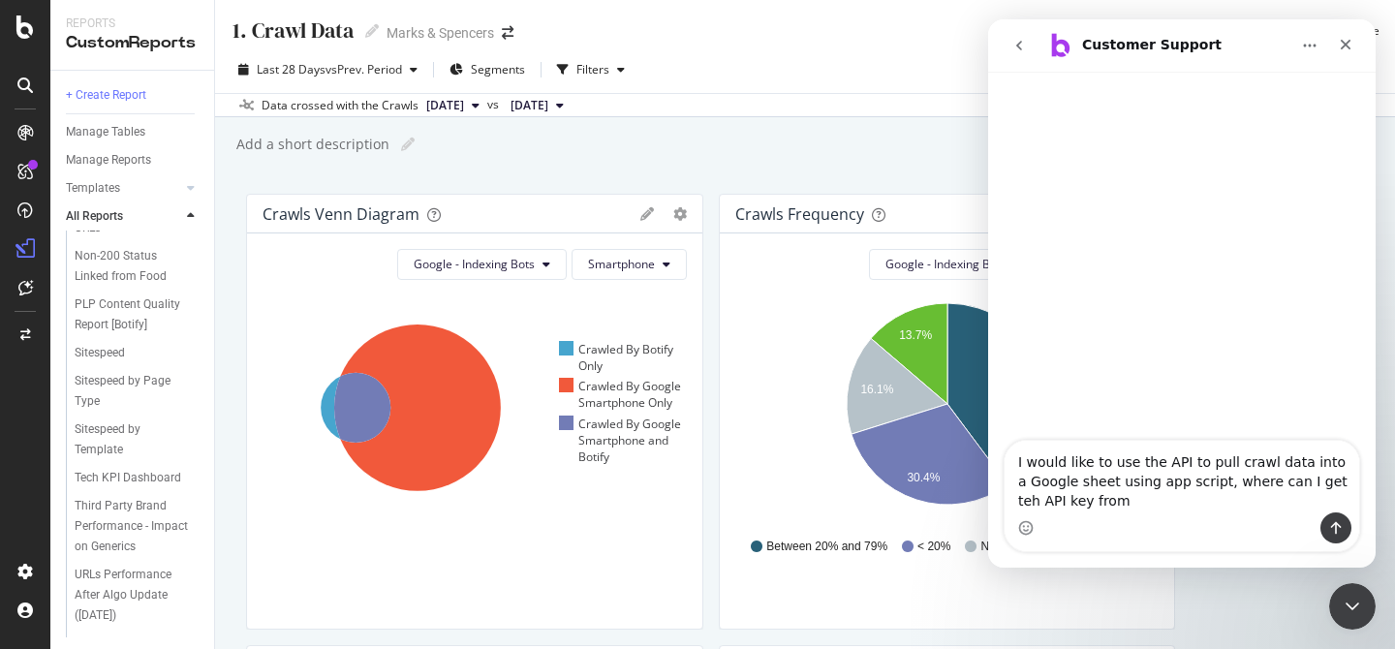
type textarea "I would like to use the API to pull crawl data into a Google sheet using app sc…"
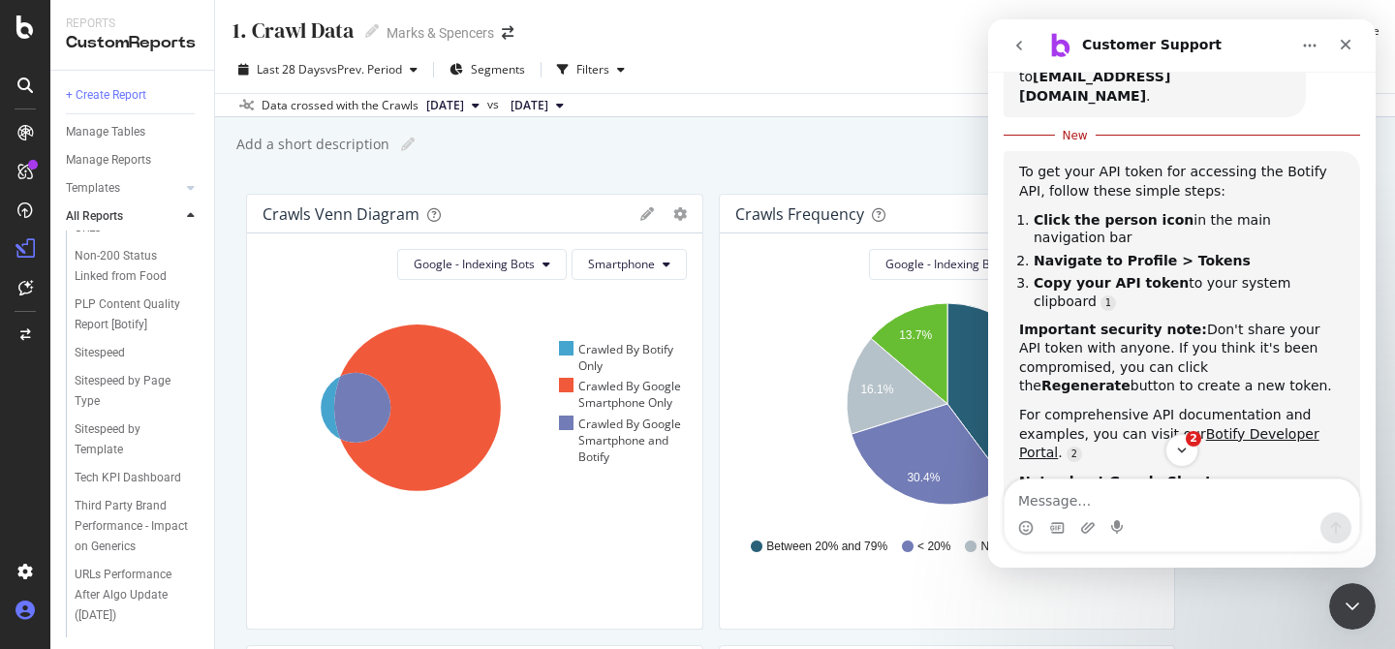
scroll to position [316, 0]
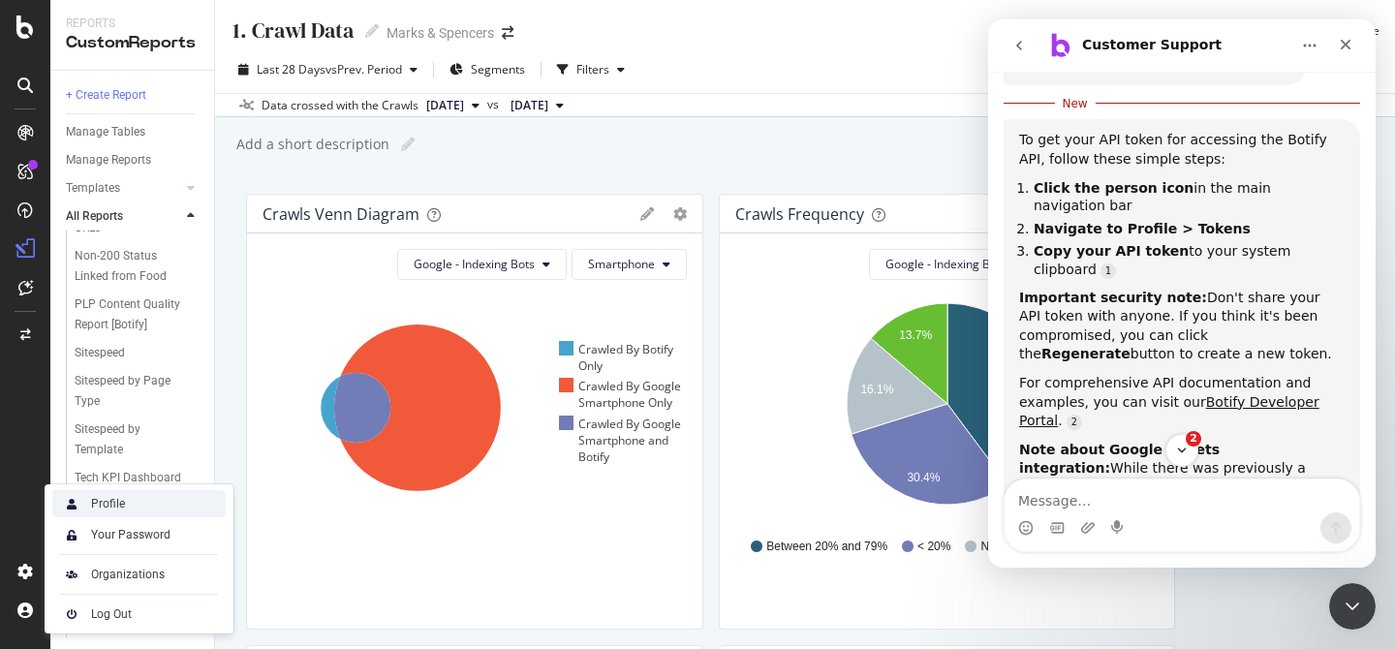
click at [143, 504] on div "Profile" at bounding box center [138, 503] width 173 height 27
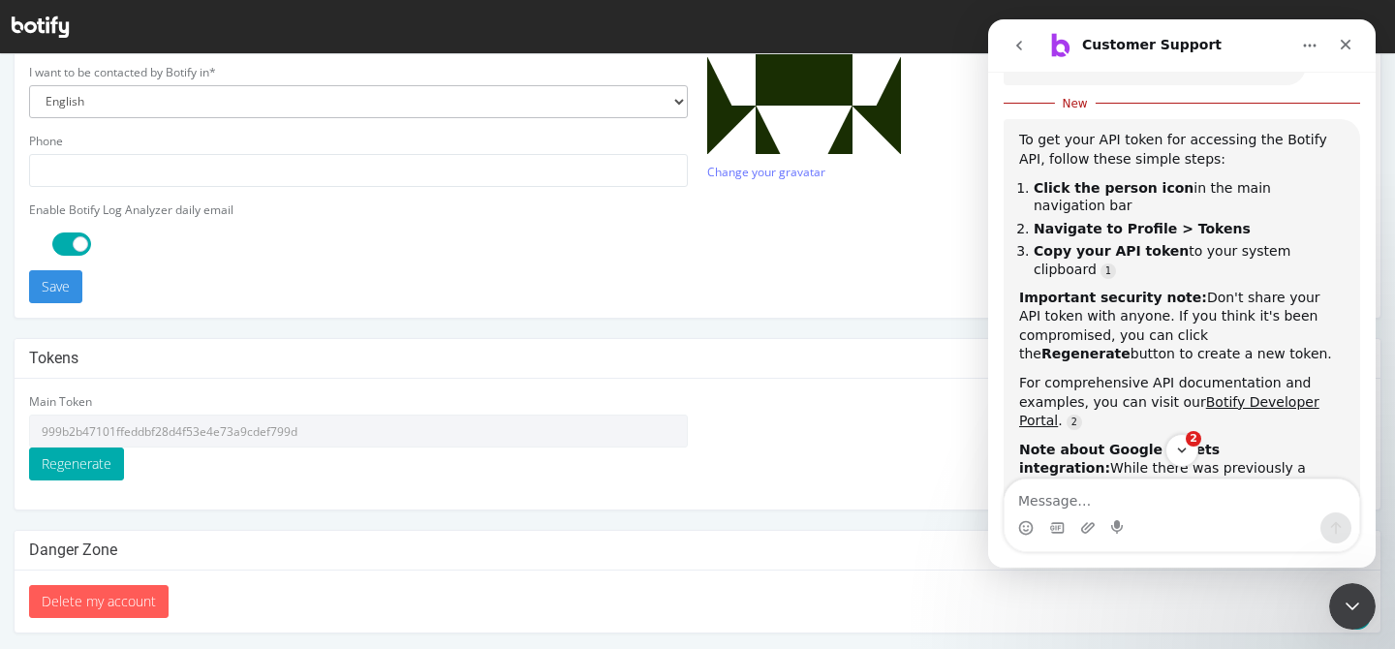
scroll to position [624, 0]
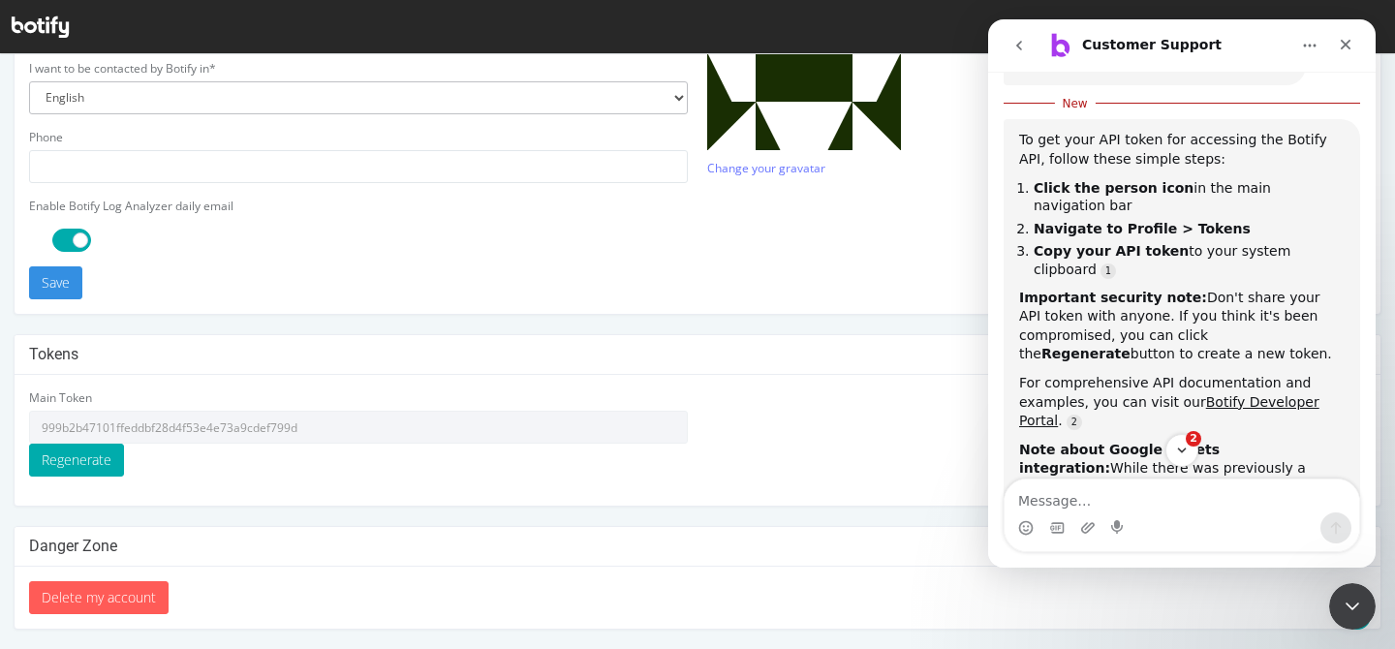
type input "[EMAIL_ADDRESS][DOMAIN_NAME]"
click at [483, 482] on div "Main Token 999b2b47101ffeddbf28d4f53e4e73a9cdef799d Regenerate" at bounding box center [358, 440] width 678 height 102
click at [1348, 598] on icon "Close Intercom Messenger" at bounding box center [1349, 603] width 23 height 23
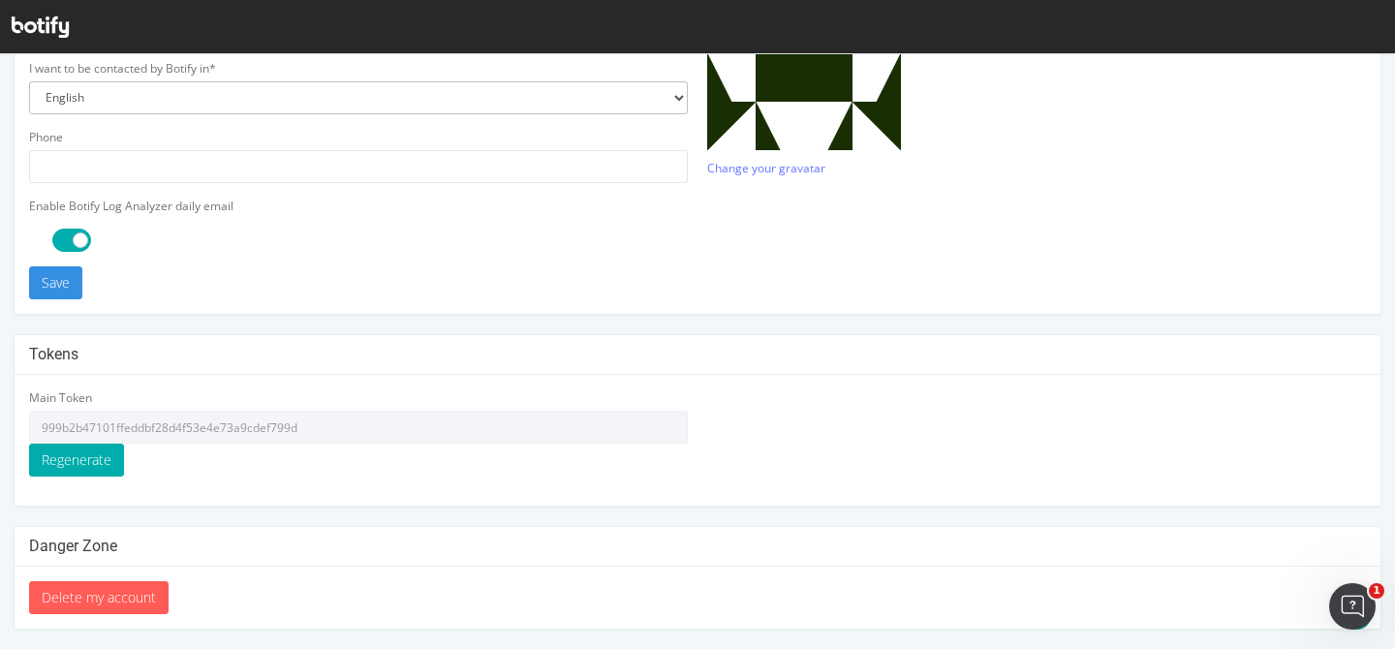
scroll to position [299, 0]
click at [667, 504] on div "Main Token 999b2b47101ffeddbf28d4f53e4e73a9cdef799d Regenerate" at bounding box center [698, 440] width 1366 height 131
click at [346, 423] on input "999b2b47101ffeddbf28d4f53e4e73a9cdef799d" at bounding box center [358, 427] width 659 height 33
click at [59, 22] on icon at bounding box center [40, 26] width 57 height 21
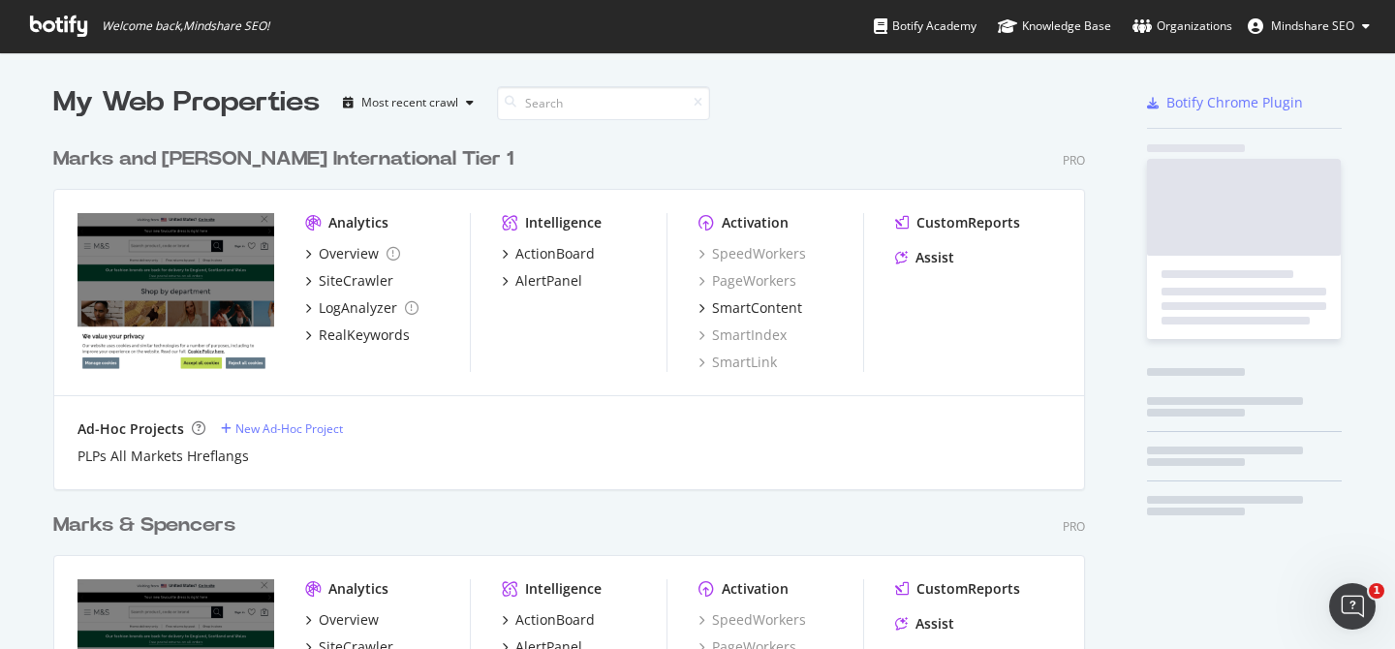
scroll to position [649, 1395]
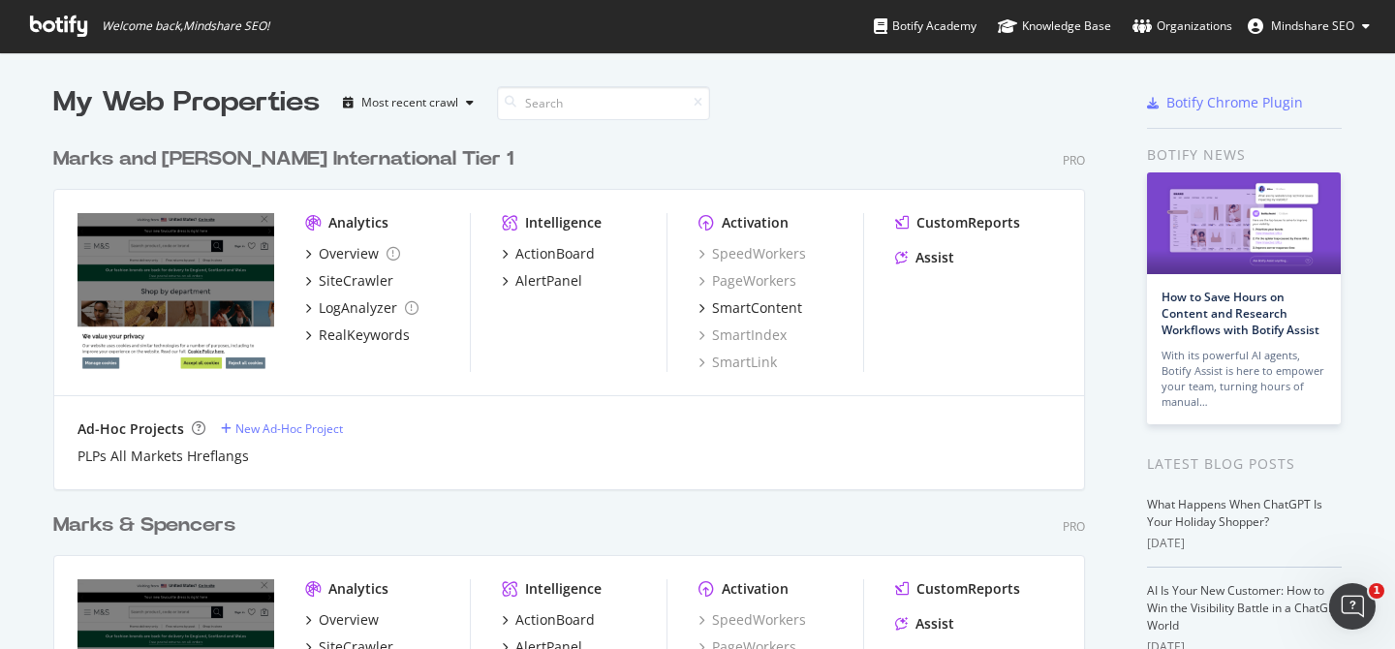
click at [152, 529] on div "Marks & Spencers" at bounding box center [144, 526] width 182 height 28
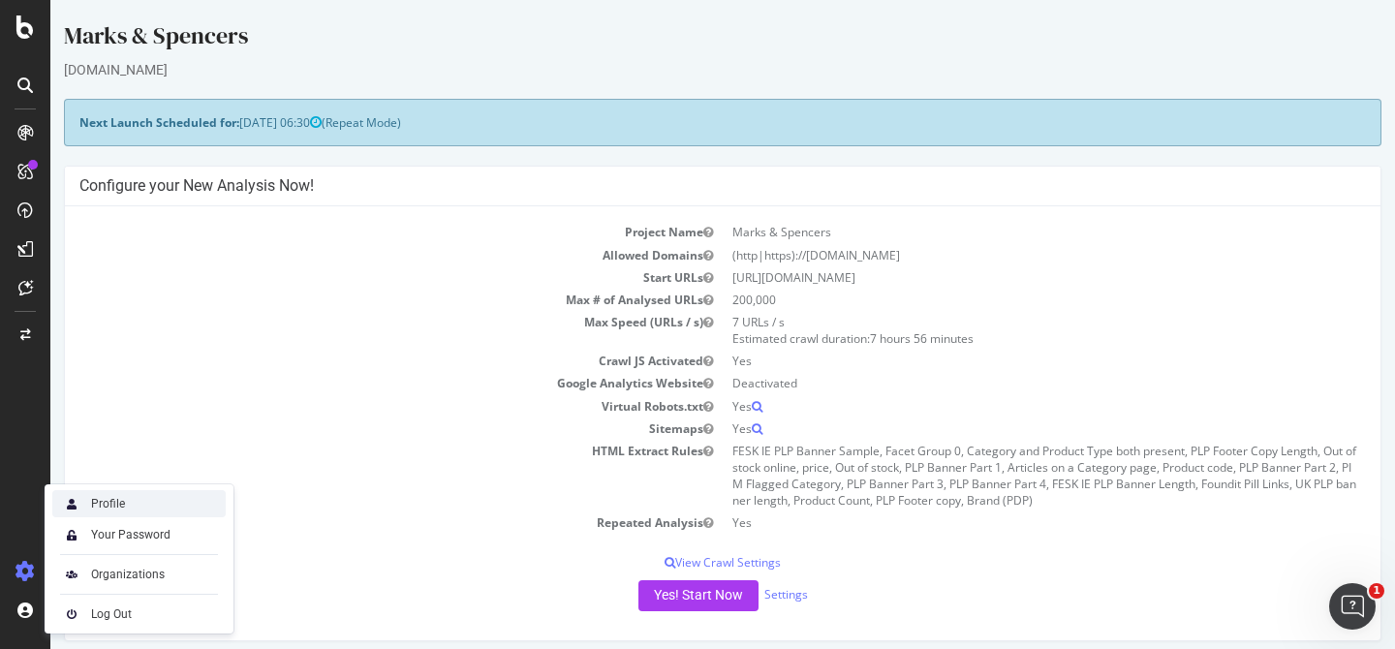
click at [139, 503] on div "Profile" at bounding box center [138, 503] width 173 height 27
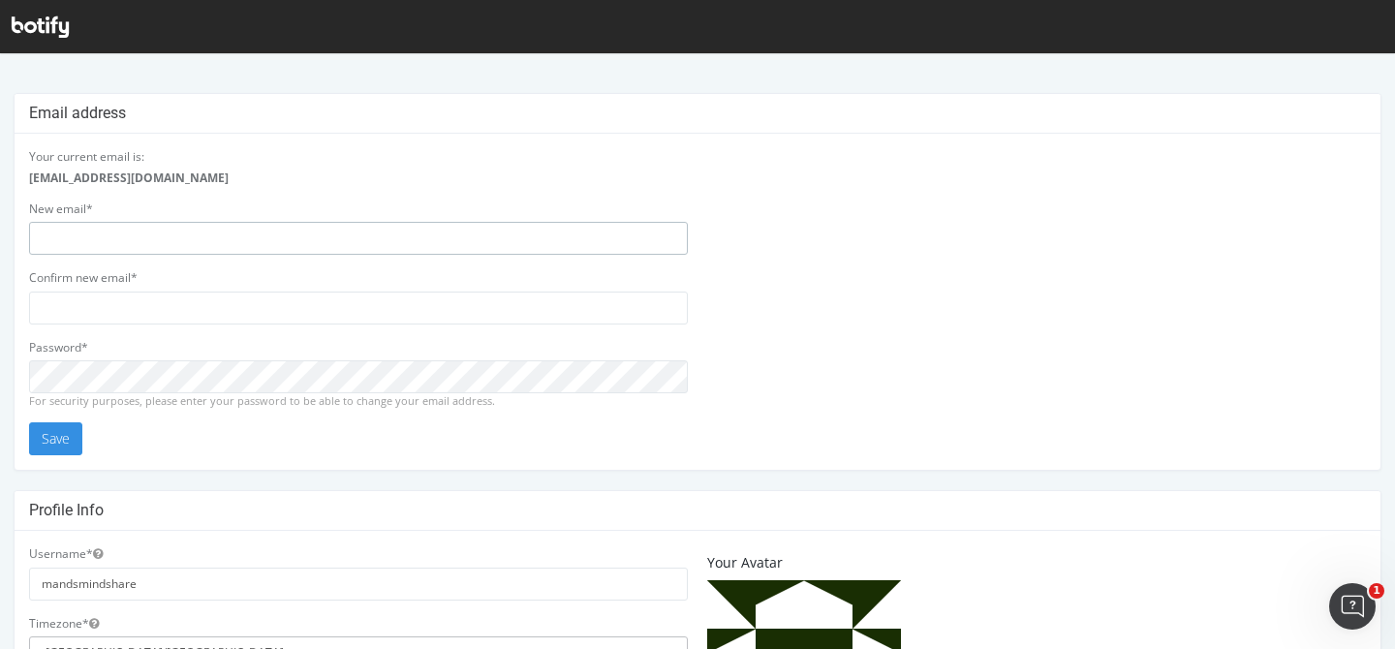
type input "[EMAIL_ADDRESS][DOMAIN_NAME]"
drag, startPoint x: 227, startPoint y: 246, endPoint x: 0, endPoint y: 242, distance: 226.8
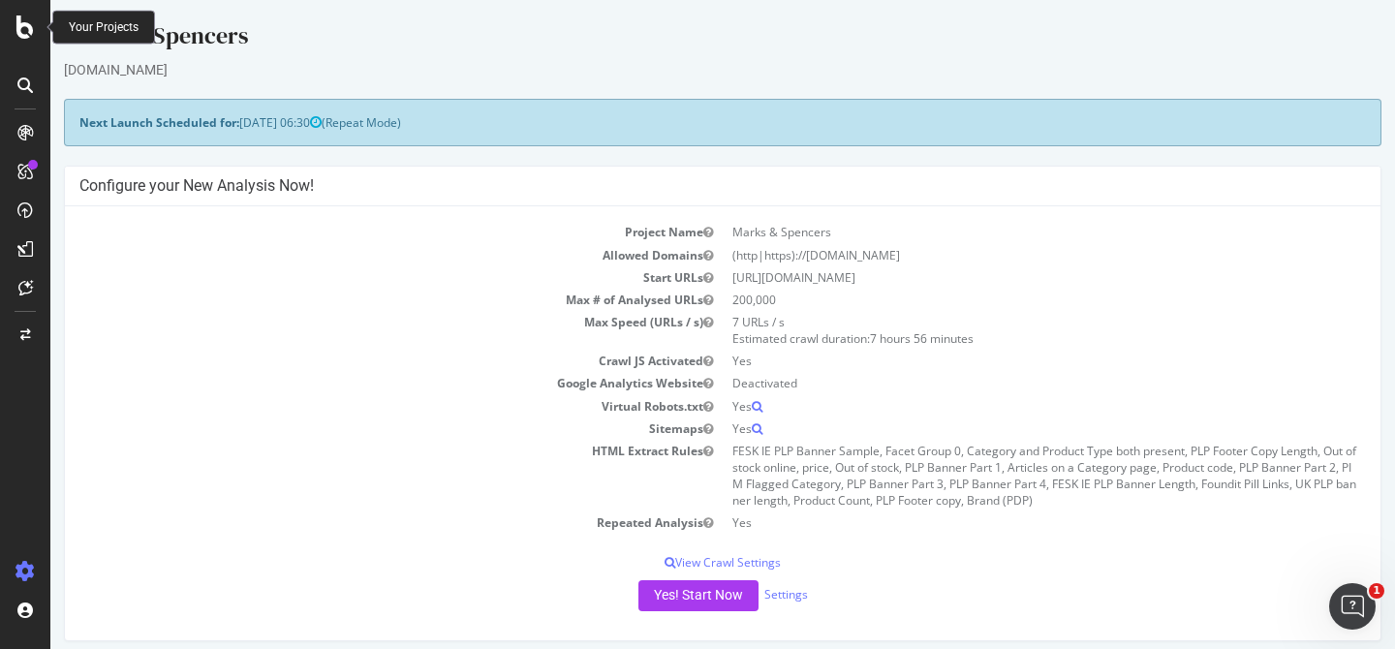
click at [38, 29] on div at bounding box center [25, 27] width 47 height 23
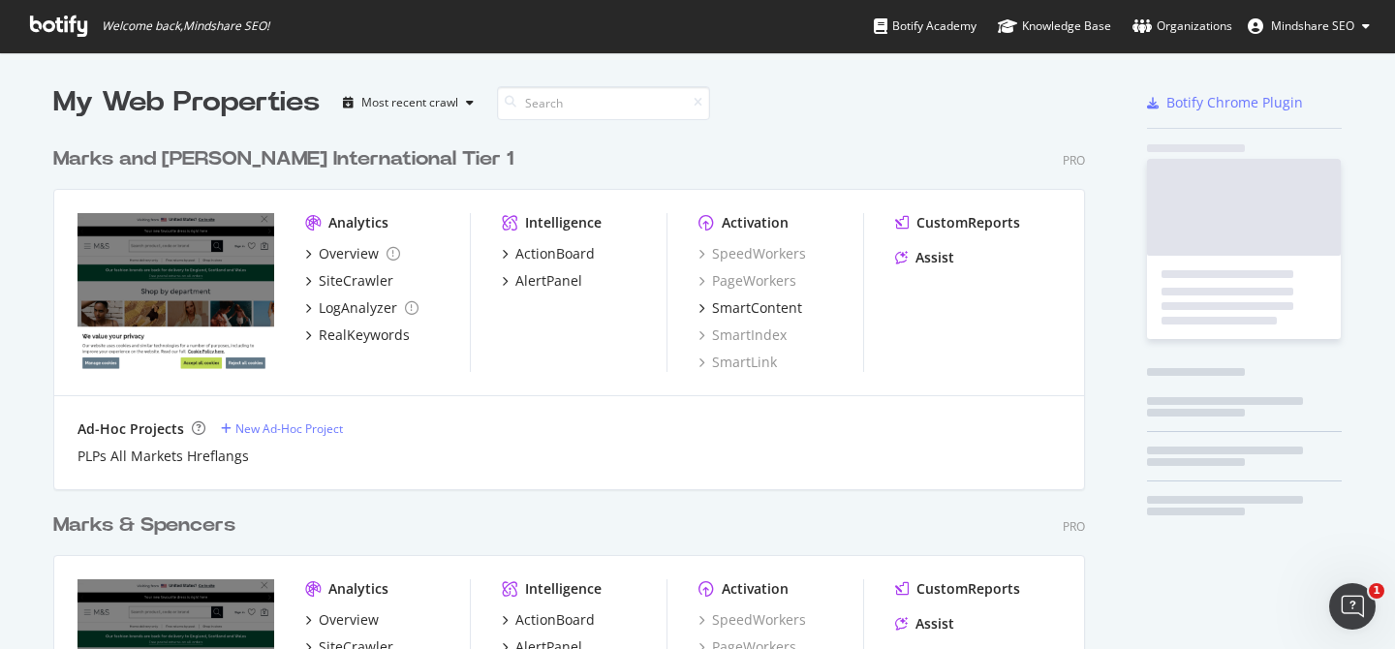
scroll to position [649, 1395]
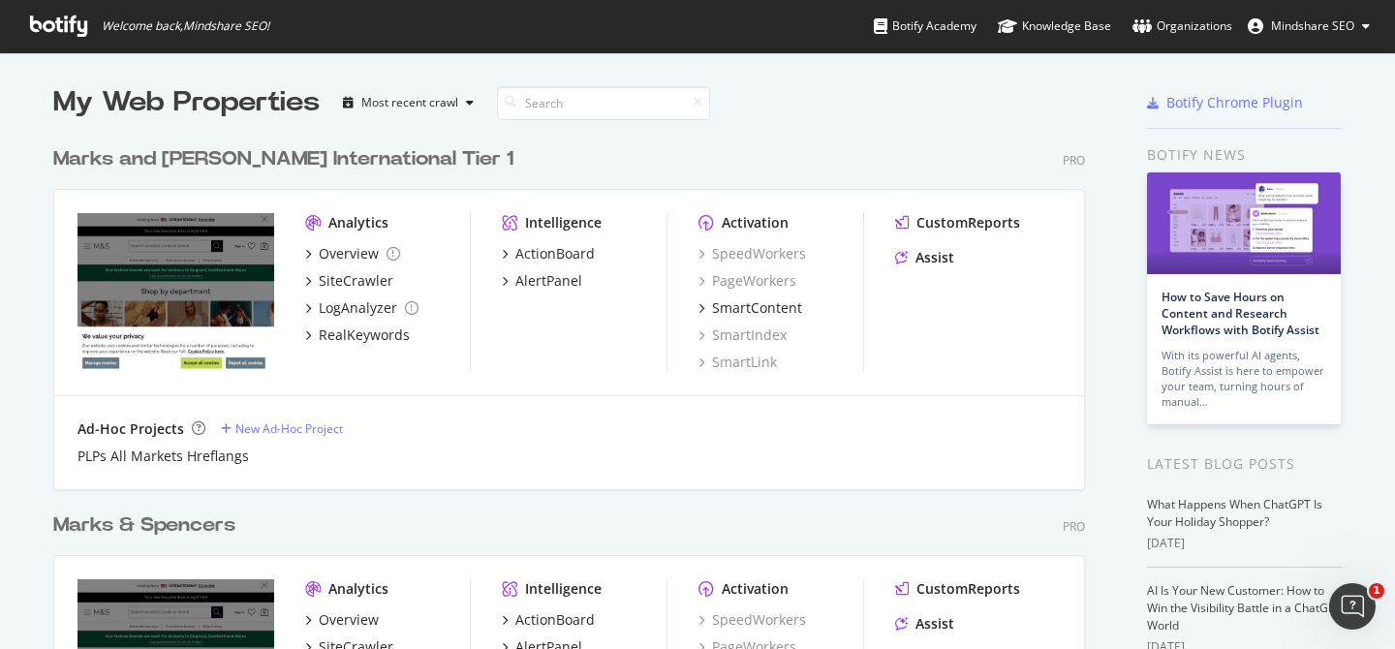
click at [166, 526] on div "Marks & Spencers" at bounding box center [144, 526] width 182 height 28
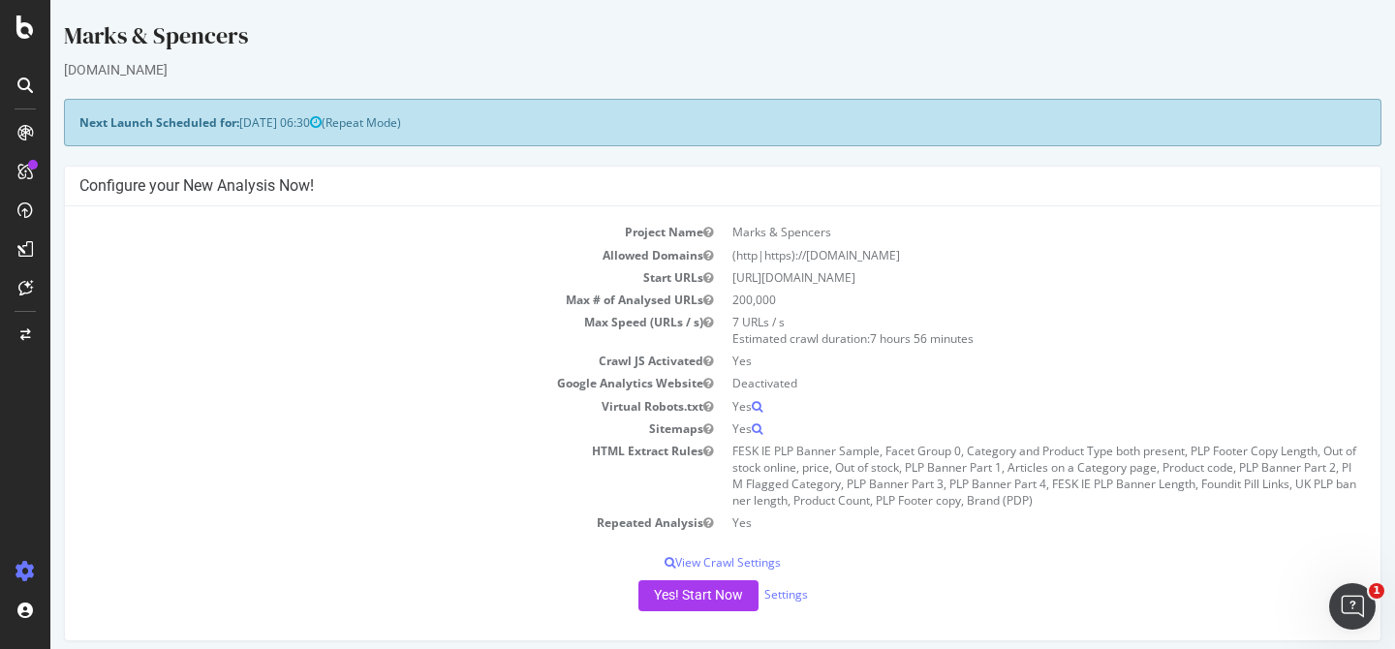
scroll to position [3, 0]
